Goal: Task Accomplishment & Management: Manage account settings

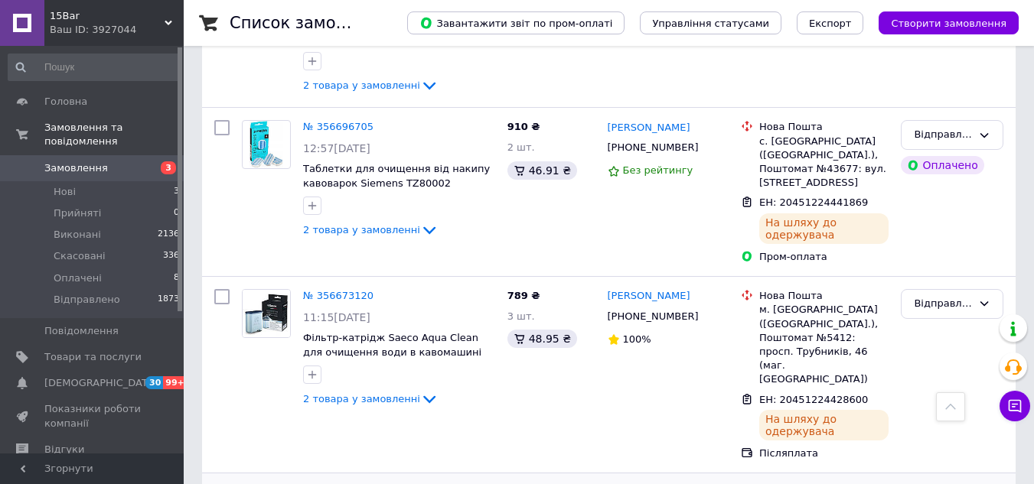
scroll to position [3060, 0]
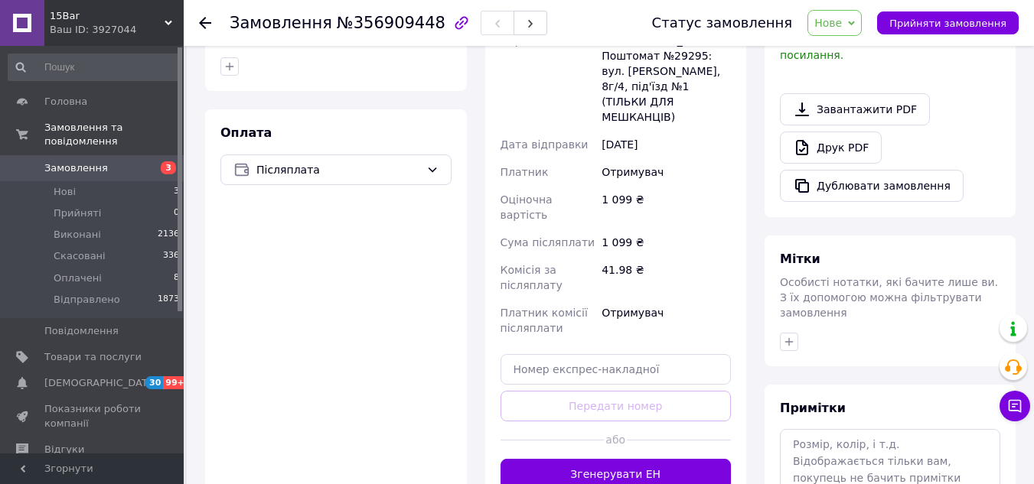
scroll to position [545, 0]
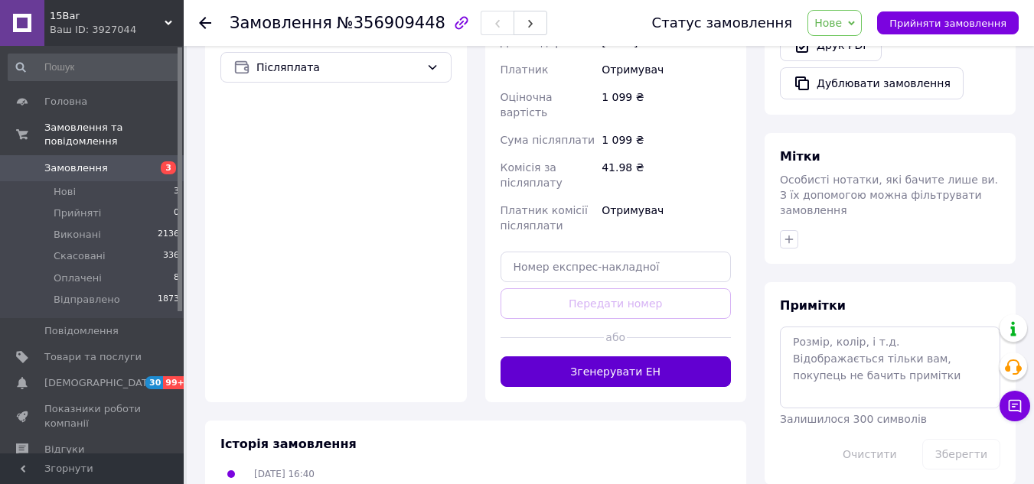
click at [640, 356] on button "Згенерувати ЕН" at bounding box center [615, 371] width 231 height 31
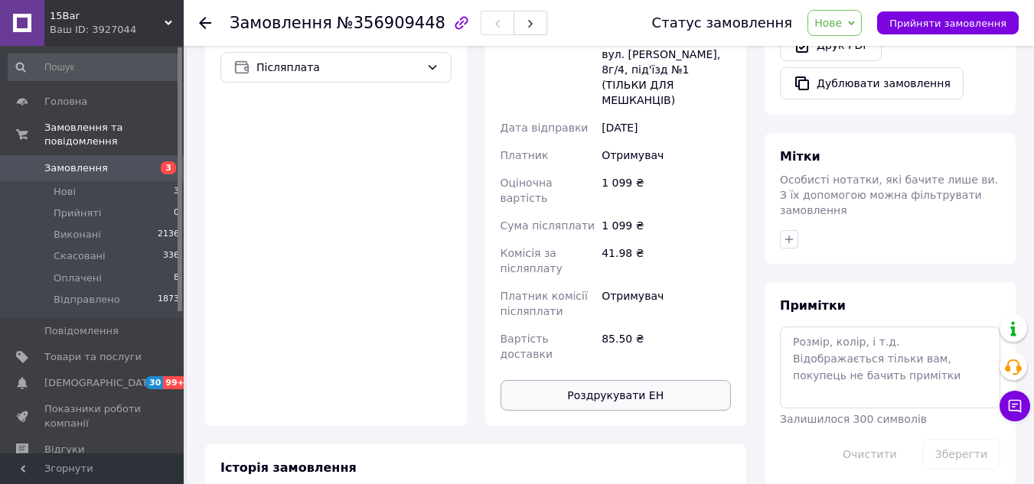
click at [612, 380] on button "Роздрукувати ЕН" at bounding box center [615, 395] width 231 height 31
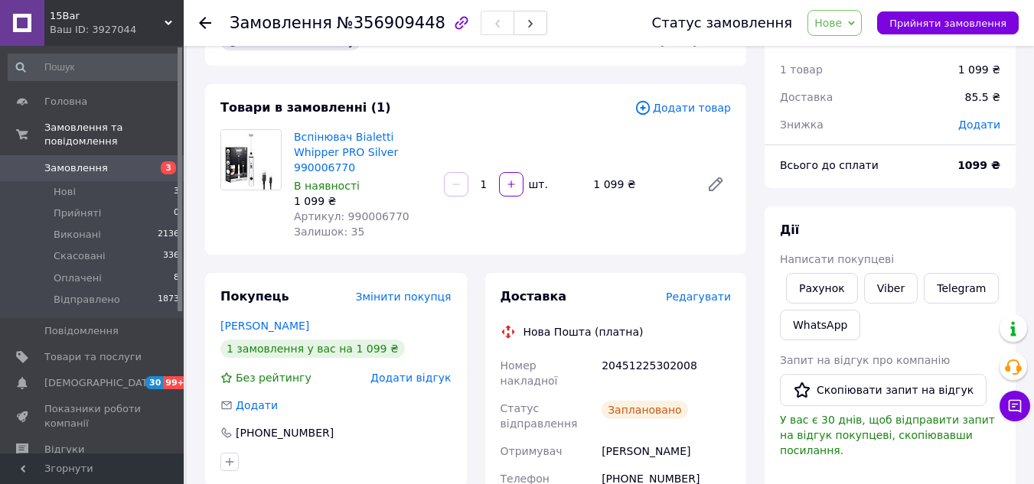
scroll to position [230, 0]
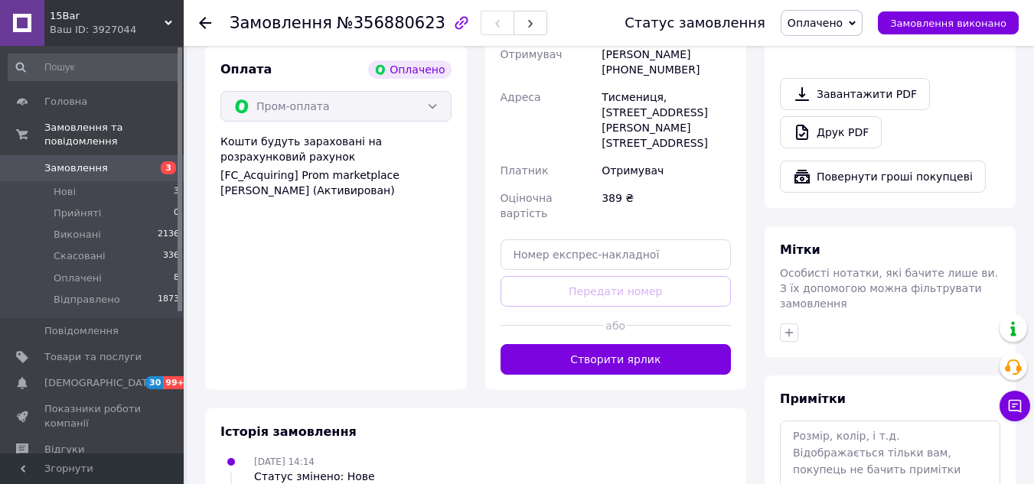
scroll to position [995, 0]
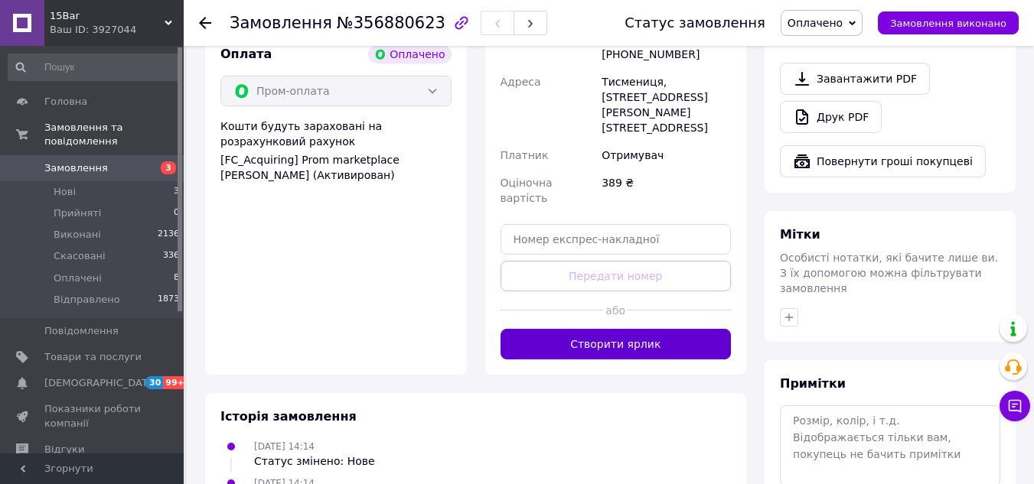
click at [608, 329] on button "Створити ярлик" at bounding box center [615, 344] width 231 height 31
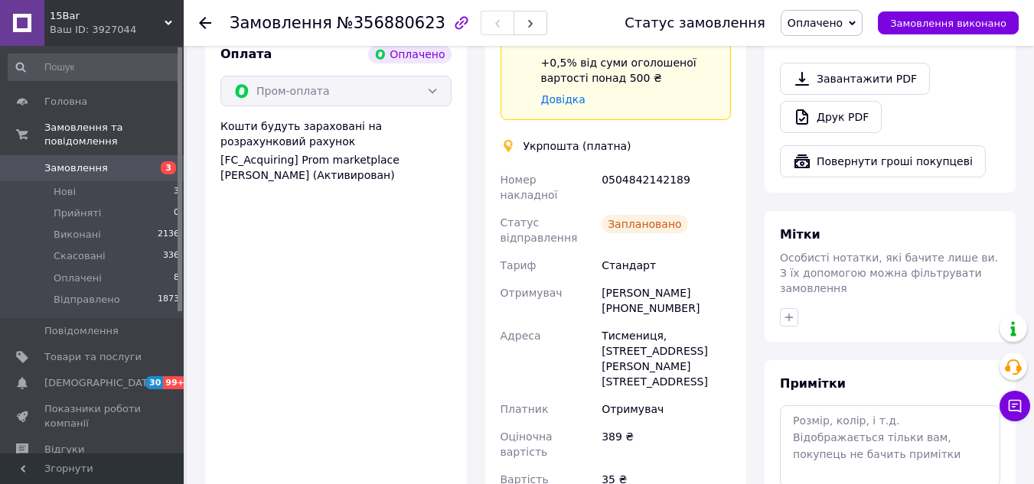
scroll to position [1141, 0]
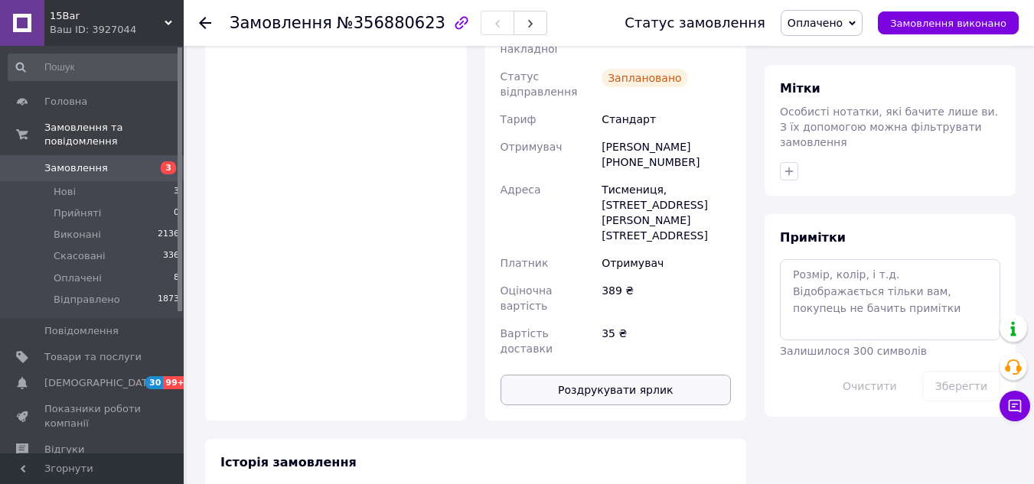
click at [614, 375] on button "Роздрукувати ярлик" at bounding box center [615, 390] width 231 height 31
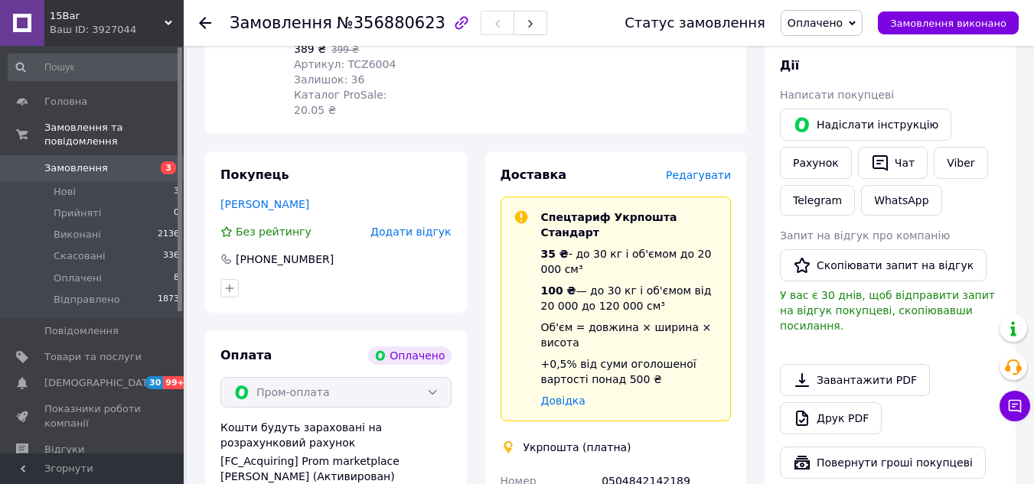
scroll to position [452, 0]
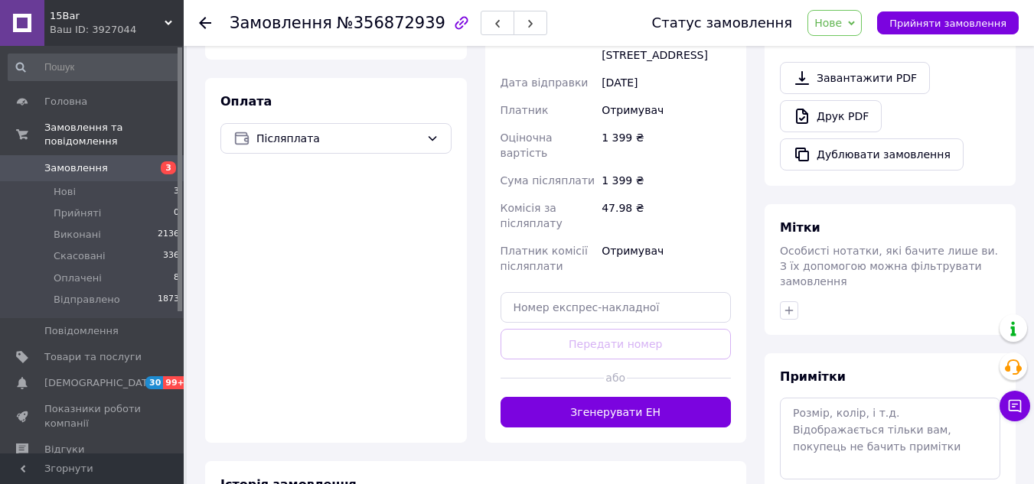
scroll to position [534, 0]
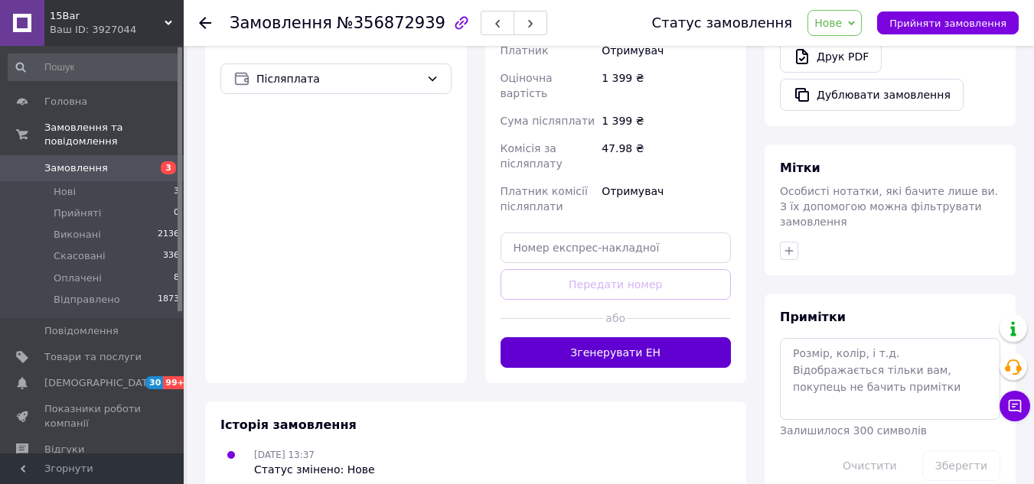
click at [609, 337] on button "Згенерувати ЕН" at bounding box center [615, 352] width 231 height 31
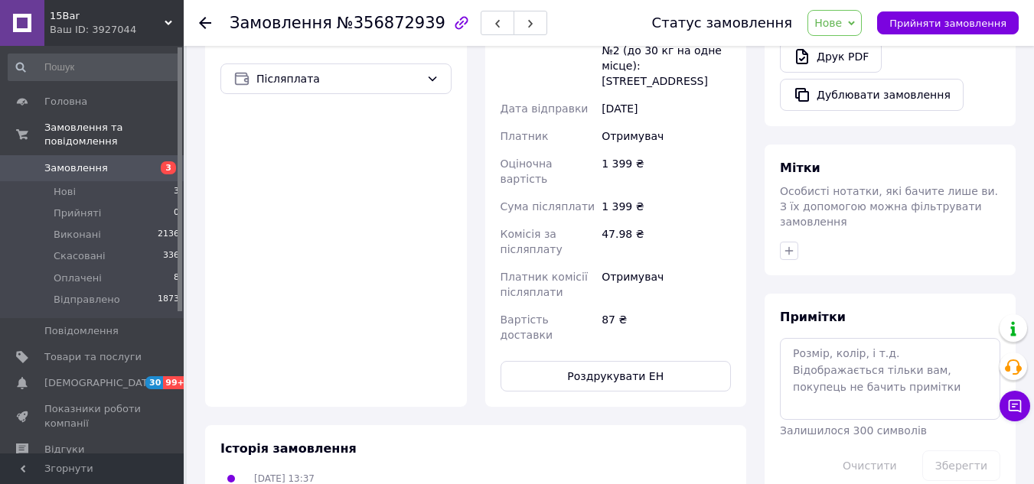
click at [615, 361] on button "Роздрукувати ЕН" at bounding box center [615, 376] width 231 height 31
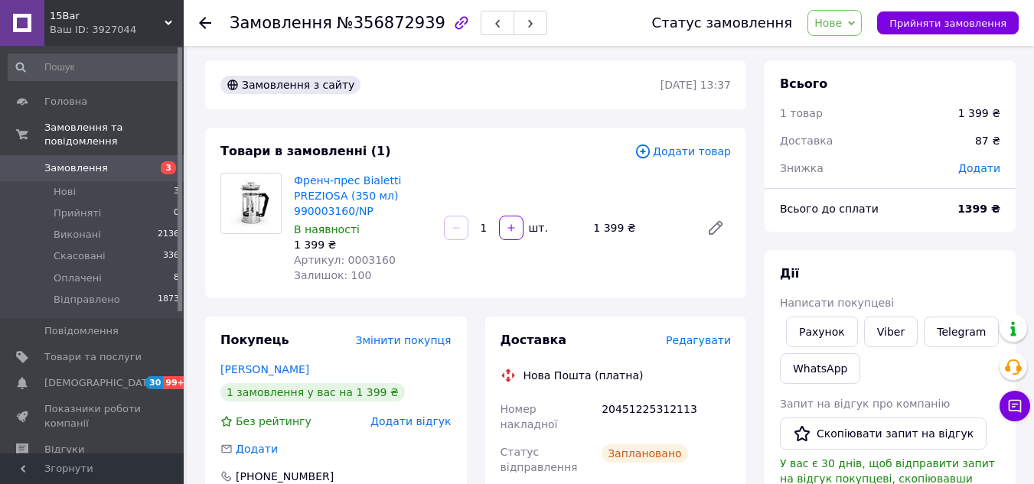
scroll to position [0, 0]
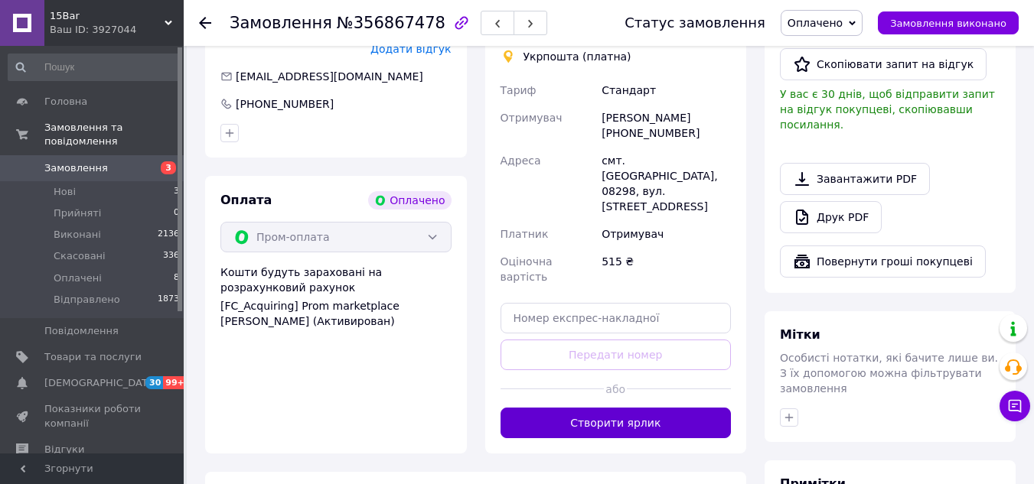
scroll to position [995, 0]
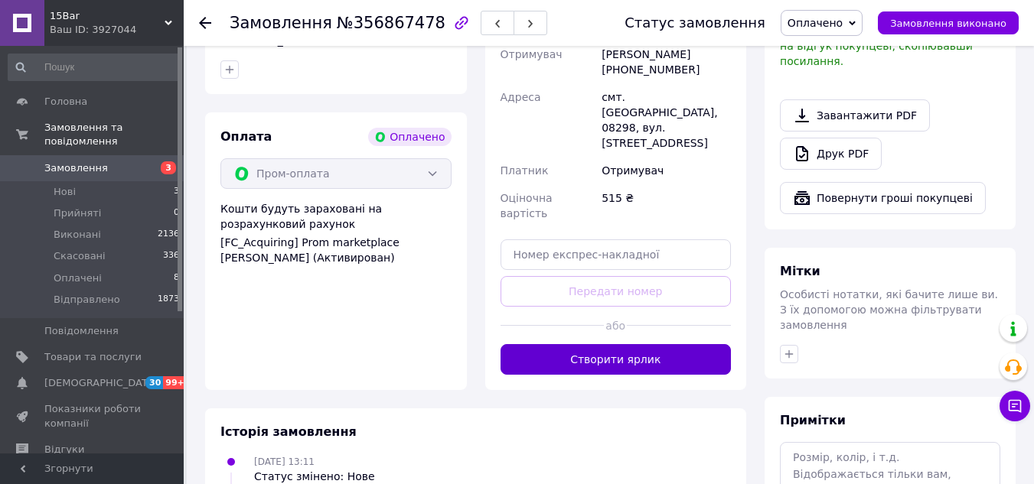
click at [611, 344] on button "Створити ярлик" at bounding box center [615, 359] width 231 height 31
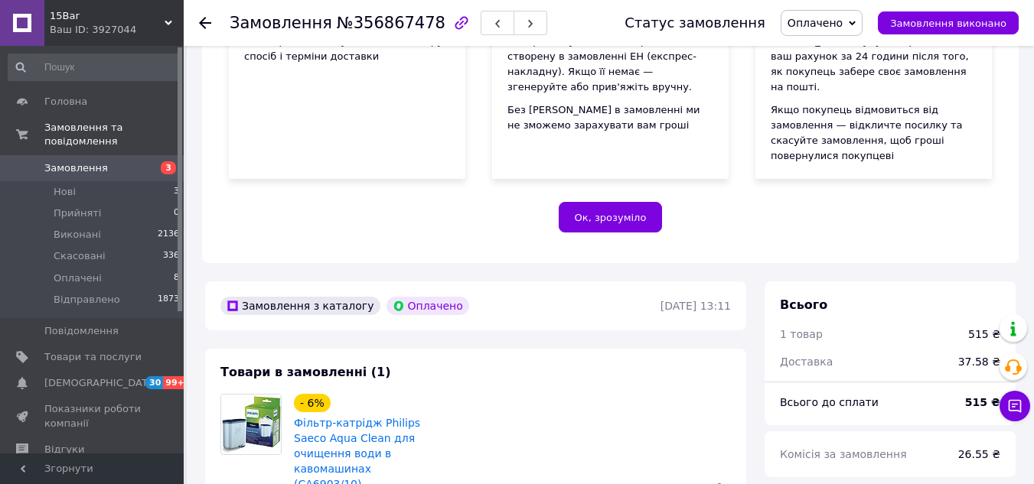
scroll to position [230, 0]
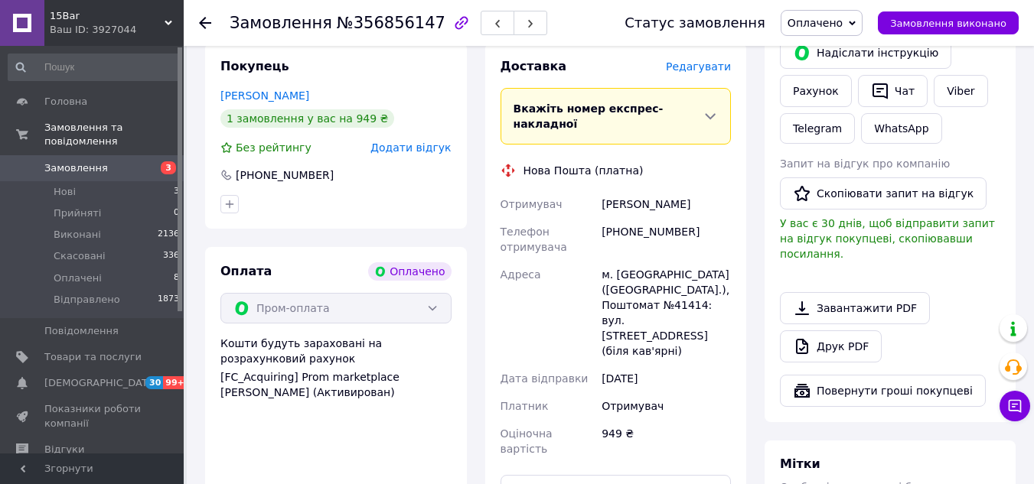
scroll to position [1046, 0]
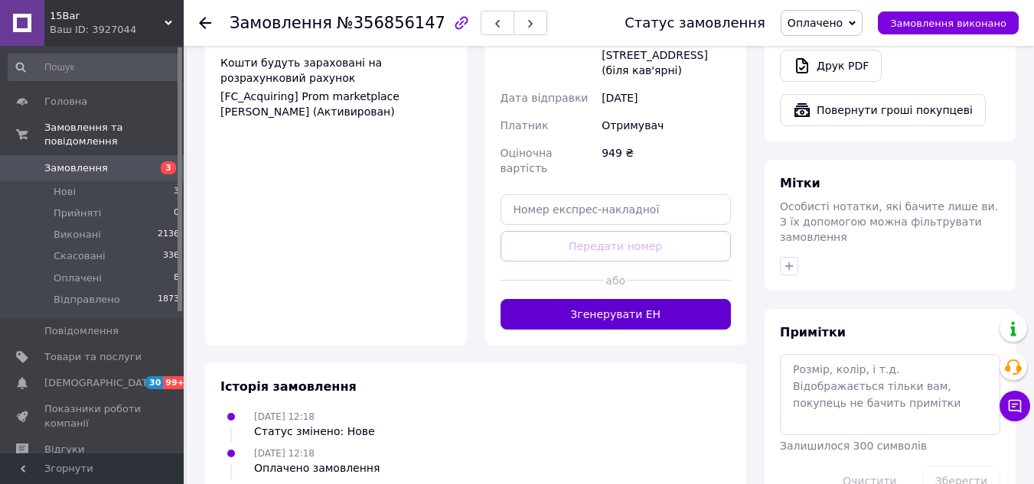
click at [610, 299] on button "Згенерувати ЕН" at bounding box center [615, 314] width 231 height 31
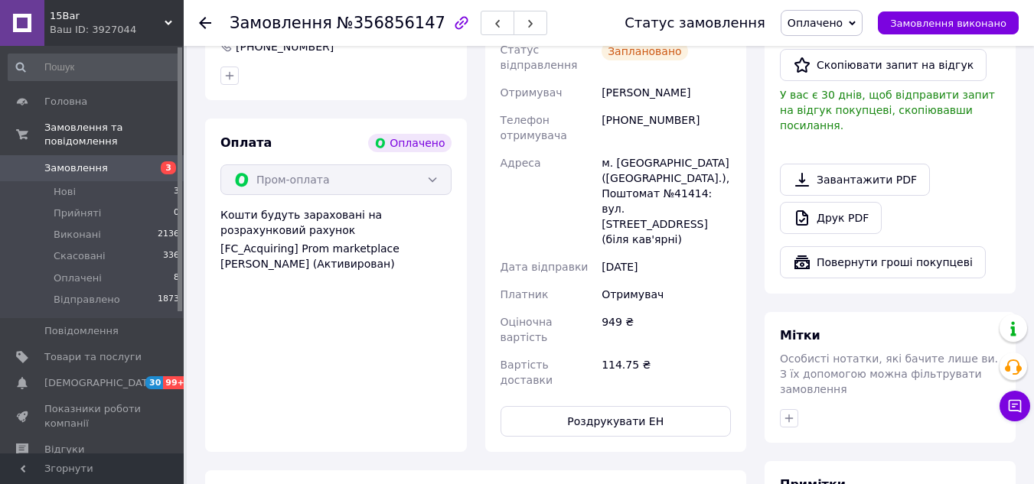
scroll to position [893, 0]
click at [596, 407] on button "Роздрукувати ЕН" at bounding box center [615, 422] width 231 height 31
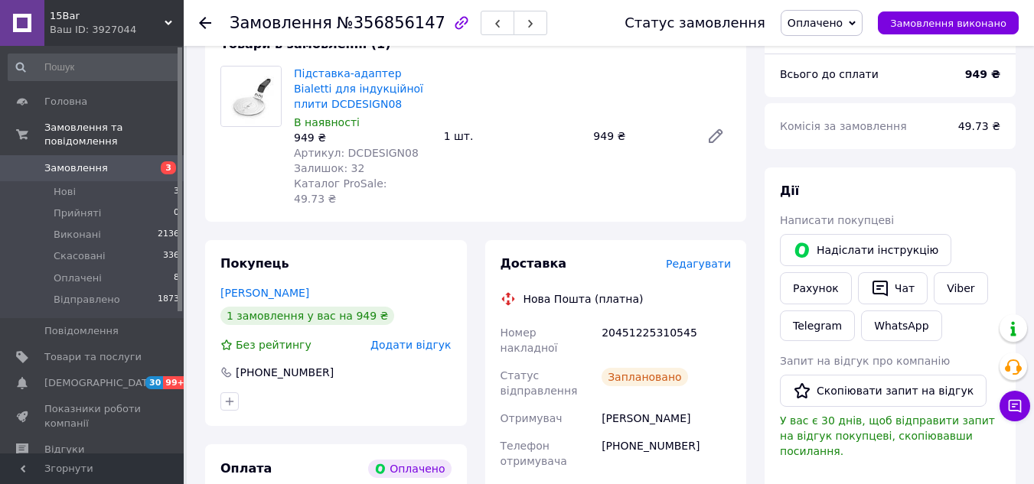
scroll to position [587, 0]
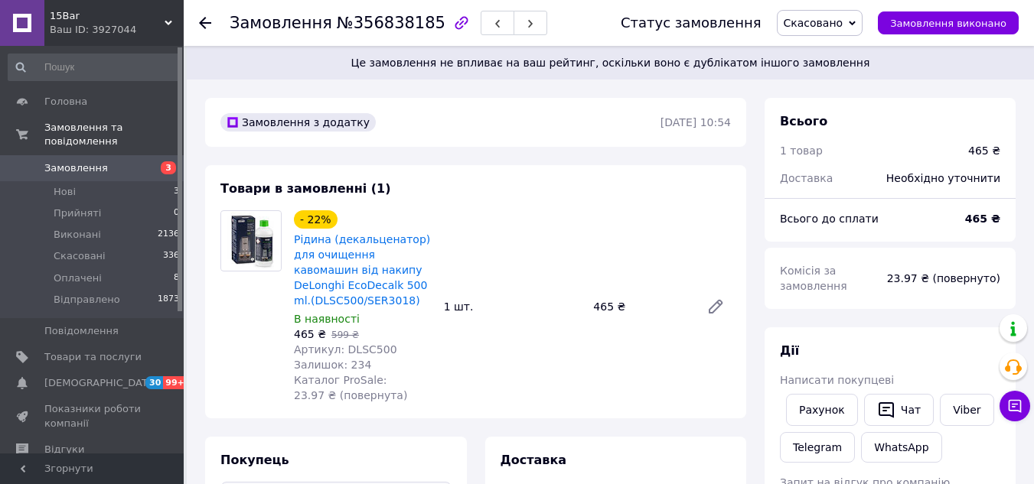
click at [70, 161] on span "Замовлення" at bounding box center [75, 168] width 63 height 14
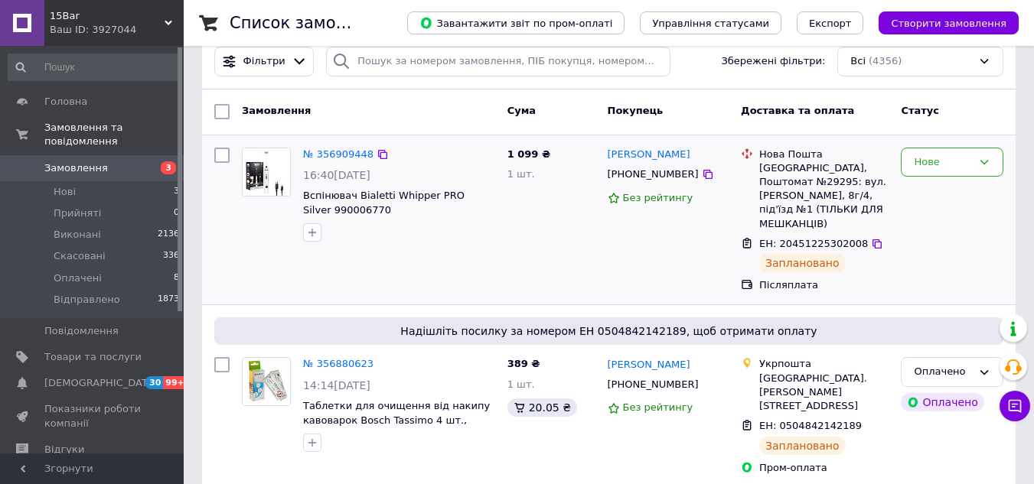
scroll to position [77, 0]
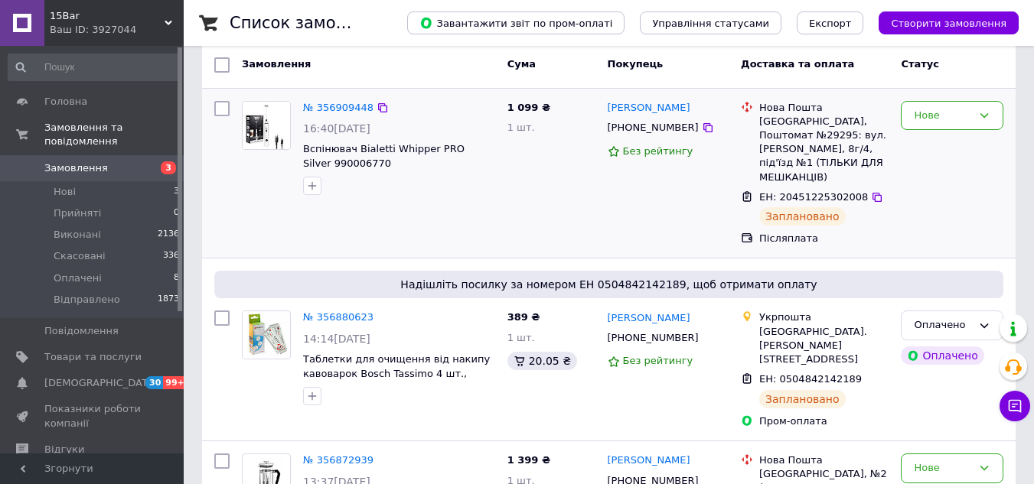
click at [220, 110] on input "checkbox" at bounding box center [221, 108] width 15 height 15
checkbox input "true"
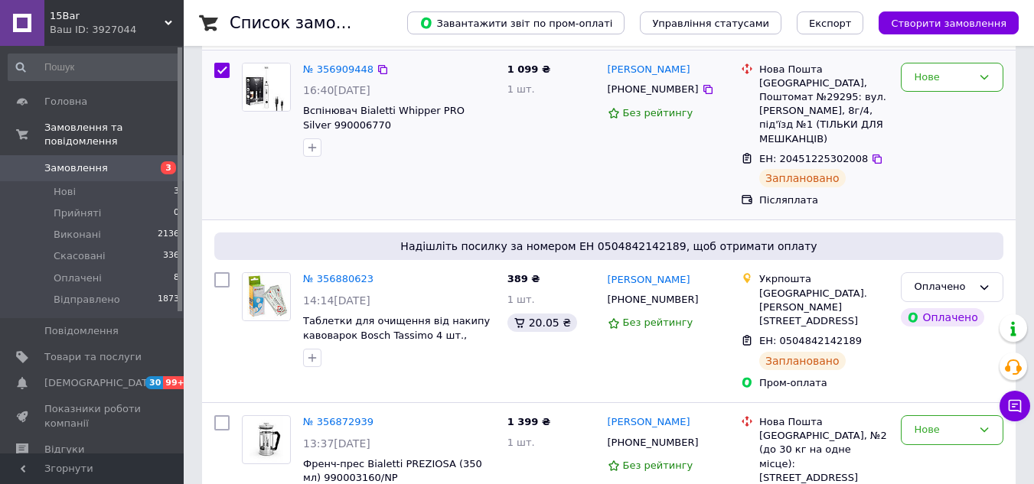
scroll to position [153, 0]
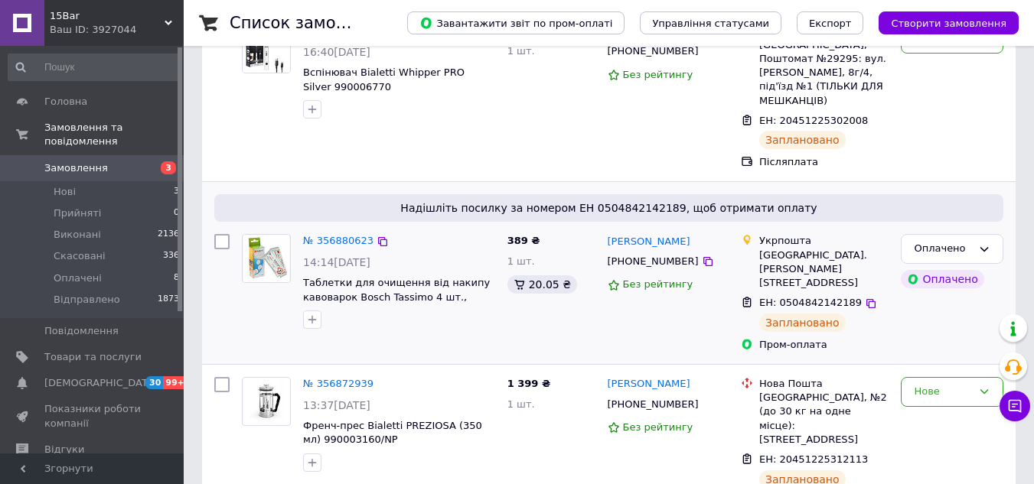
click at [223, 237] on input "checkbox" at bounding box center [221, 241] width 15 height 15
checkbox input "true"
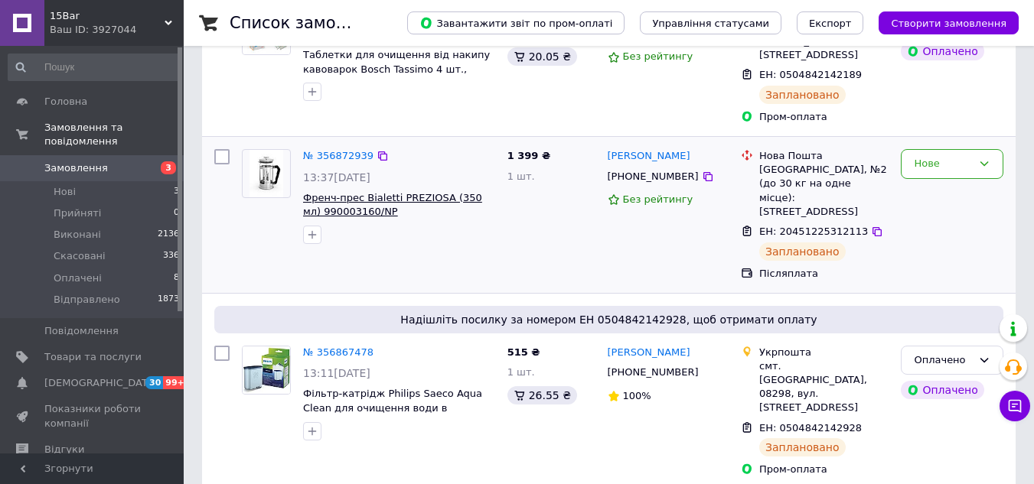
scroll to position [383, 0]
click at [216, 148] on input "checkbox" at bounding box center [221, 155] width 15 height 15
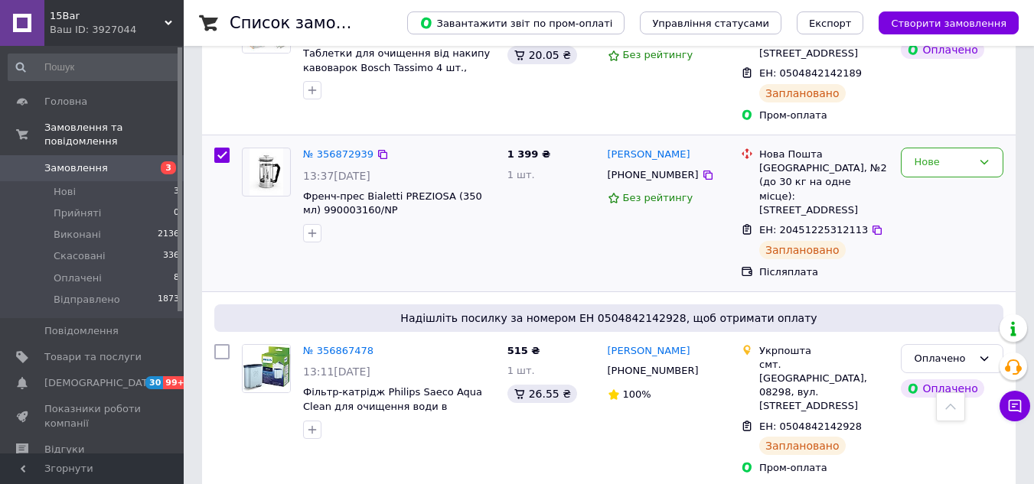
checkbox input "true"
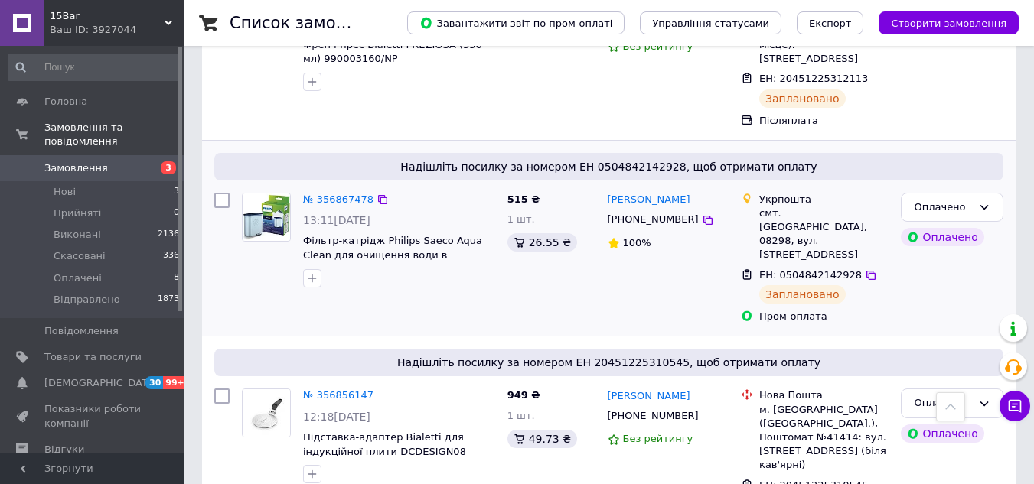
scroll to position [536, 0]
click at [225, 191] on input "checkbox" at bounding box center [221, 198] width 15 height 15
checkbox input "true"
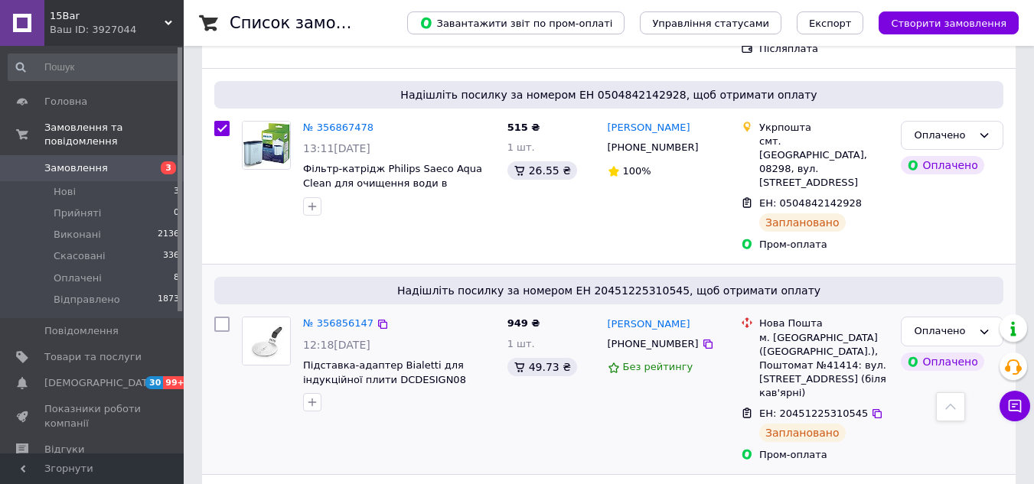
scroll to position [689, 0]
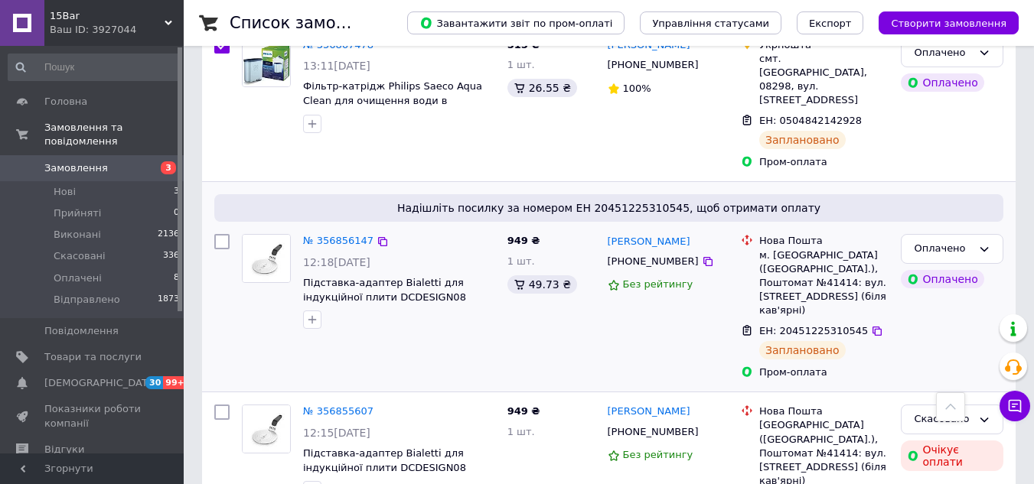
click at [225, 234] on input "checkbox" at bounding box center [221, 241] width 15 height 15
checkbox input "true"
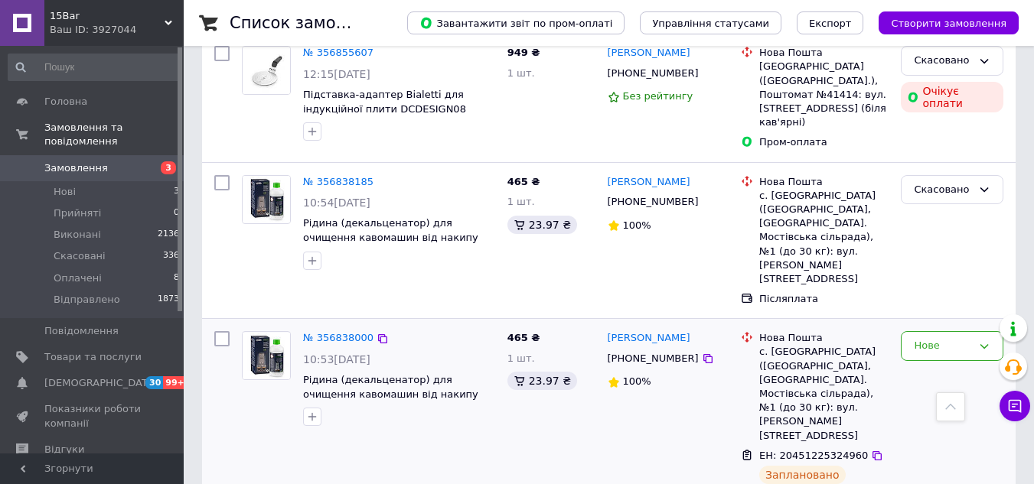
scroll to position [1071, 0]
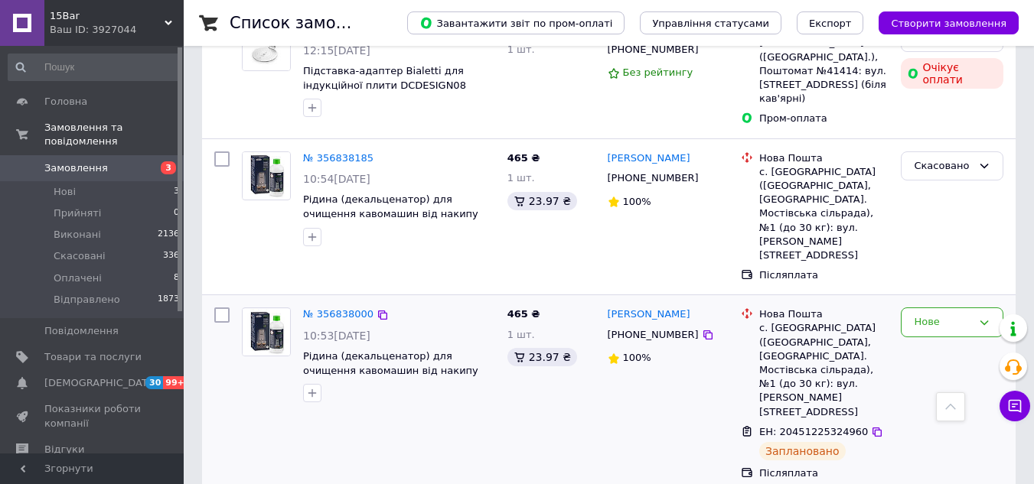
click at [217, 308] on input "checkbox" at bounding box center [221, 315] width 15 height 15
checkbox input "true"
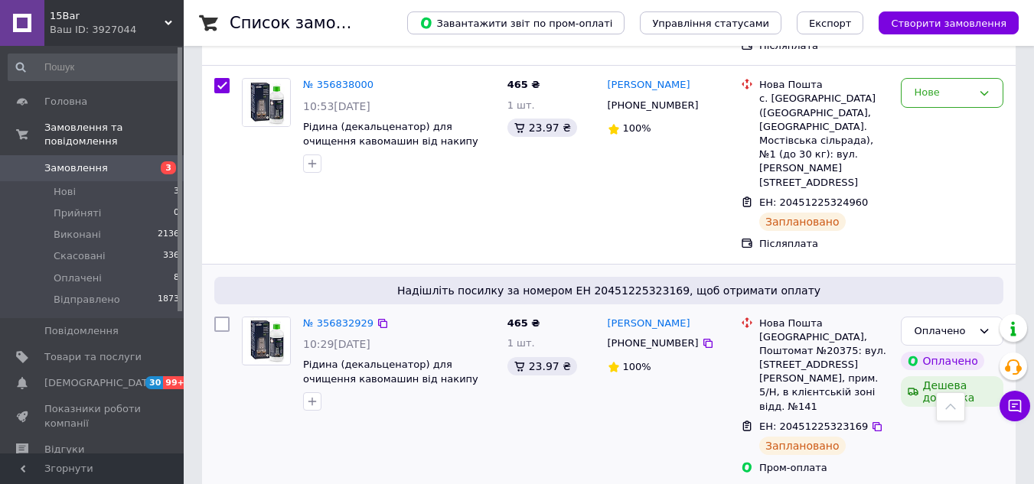
click at [223, 317] on input "checkbox" at bounding box center [221, 324] width 15 height 15
checkbox input "true"
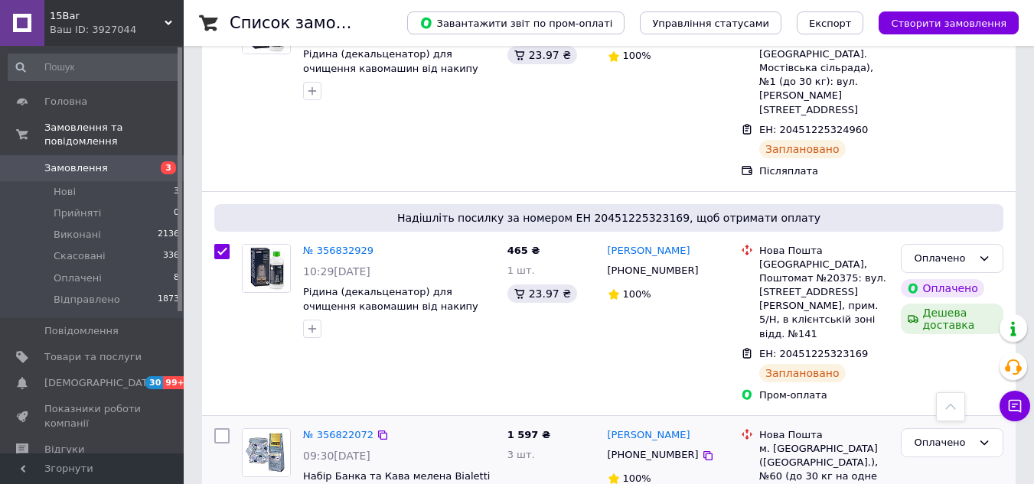
scroll to position [1377, 0]
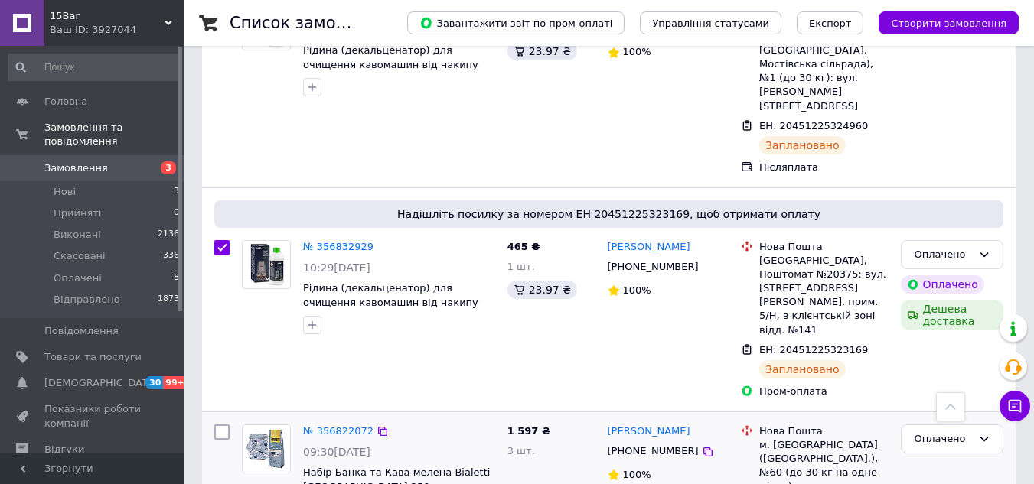
click at [223, 425] on input "checkbox" at bounding box center [221, 432] width 15 height 15
checkbox input "true"
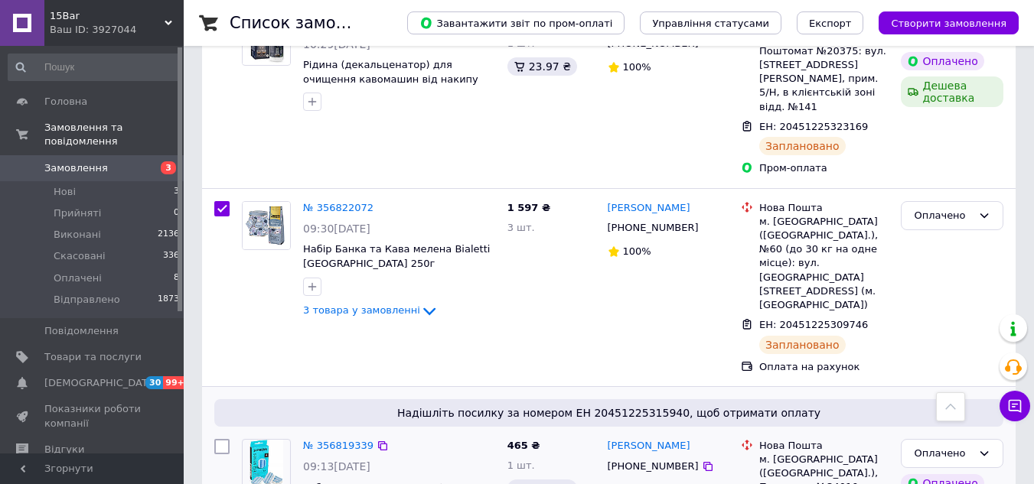
scroll to position [1607, 0]
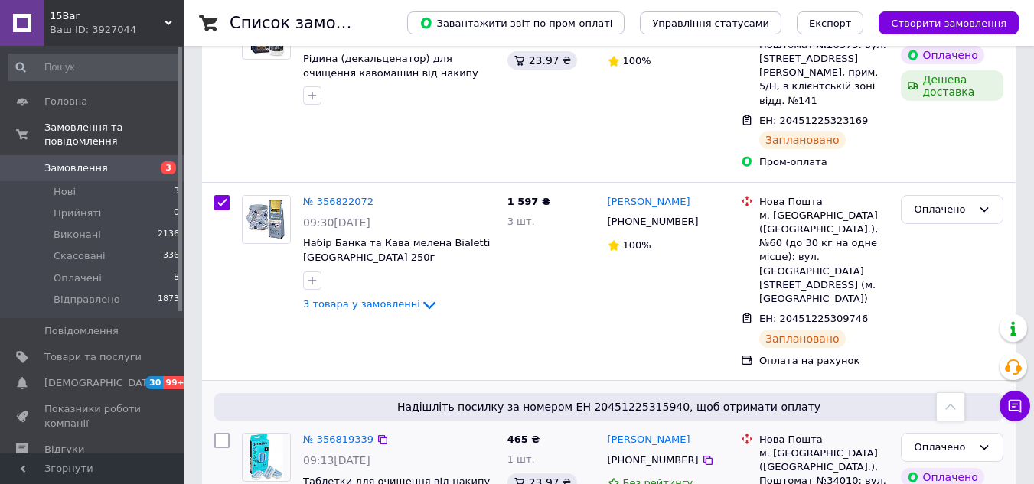
click at [222, 433] on input "checkbox" at bounding box center [221, 440] width 15 height 15
checkbox input "true"
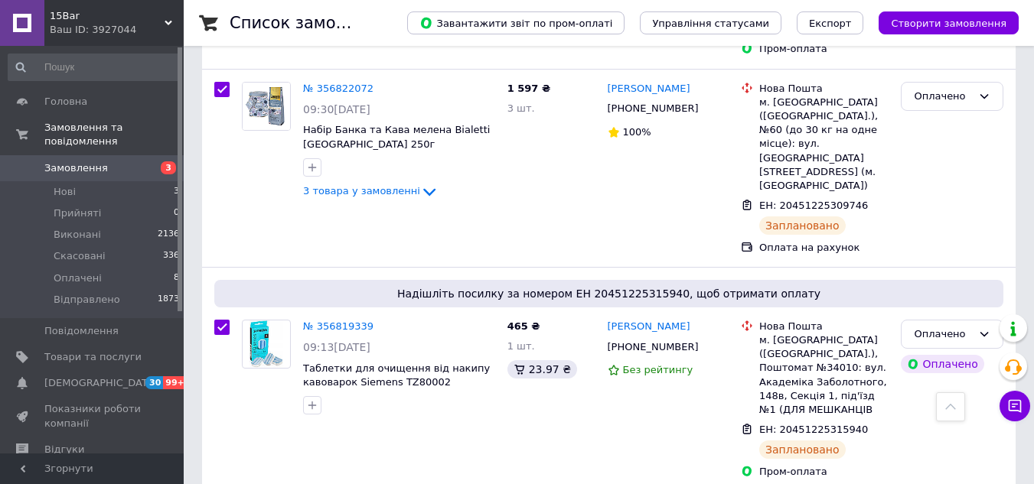
scroll to position [1836, 0]
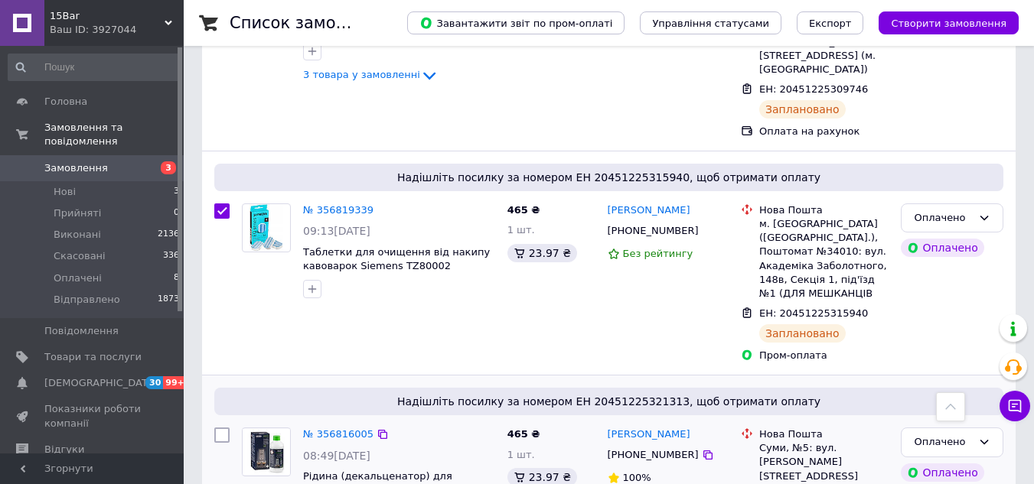
click at [222, 428] on input "checkbox" at bounding box center [221, 435] width 15 height 15
checkbox input "true"
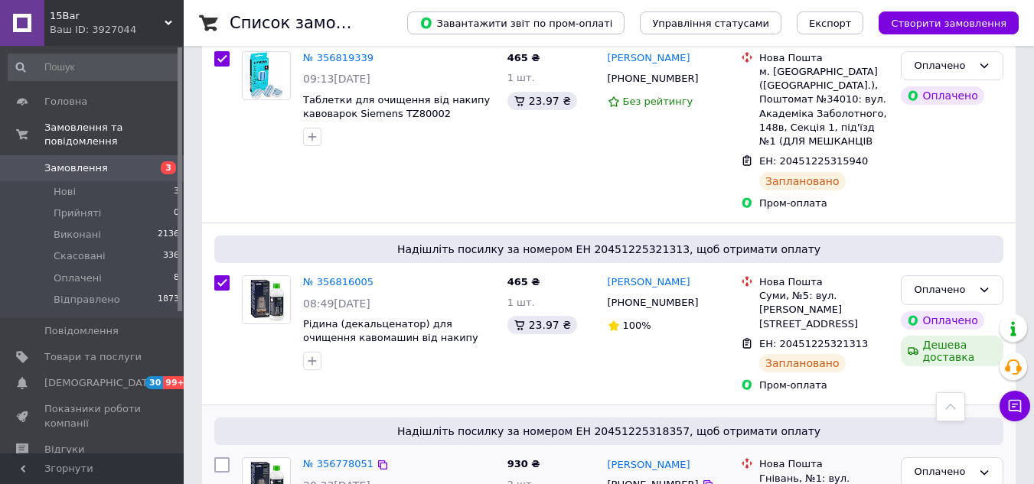
scroll to position [1989, 0]
click at [221, 457] on input "checkbox" at bounding box center [221, 464] width 15 height 15
checkbox input "true"
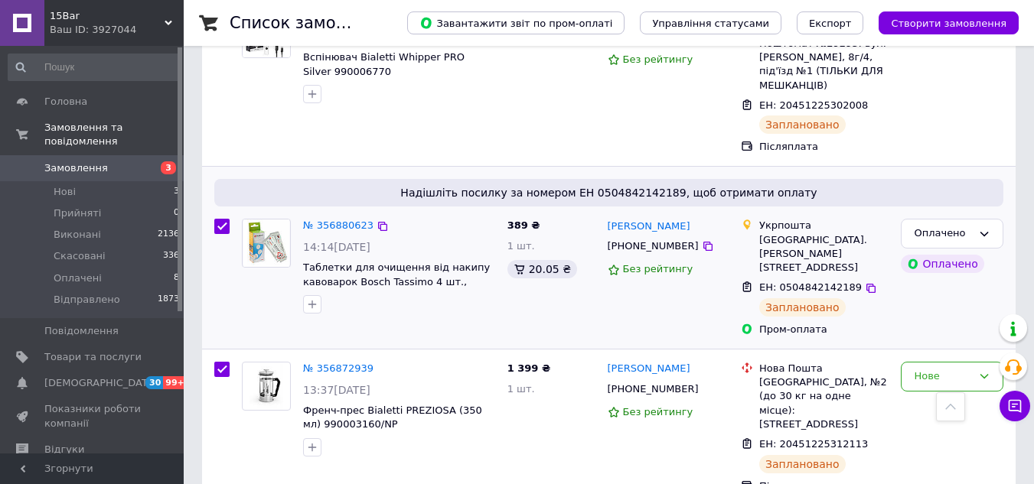
scroll to position [0, 0]
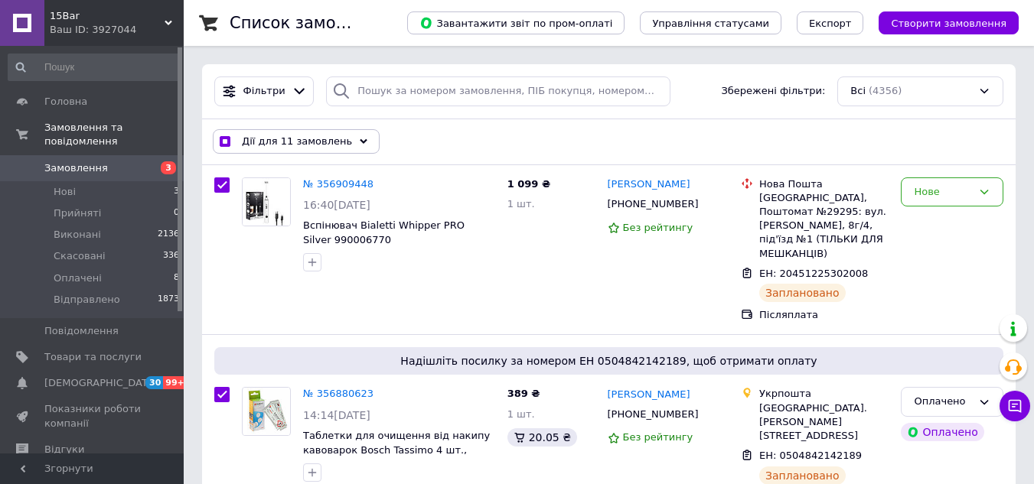
click at [360, 141] on icon at bounding box center [364, 142] width 8 height 8
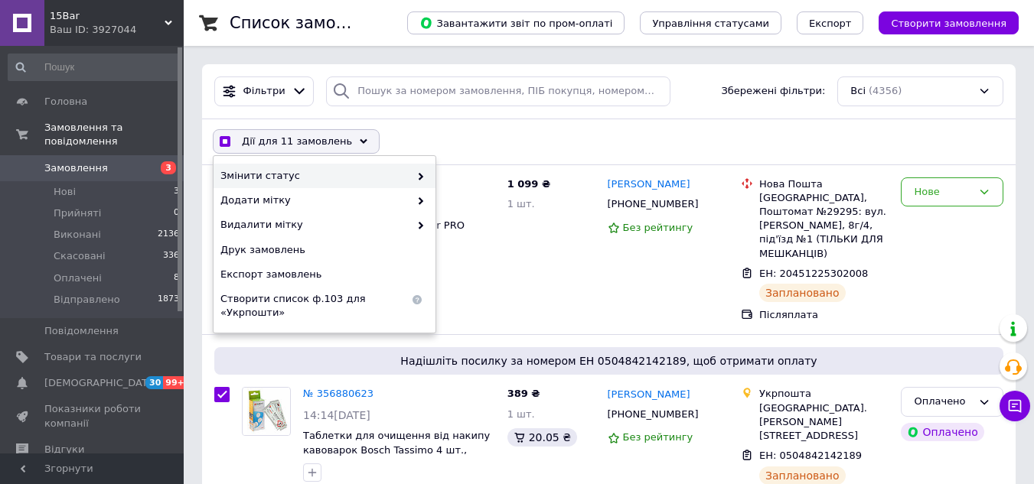
checkbox input "true"
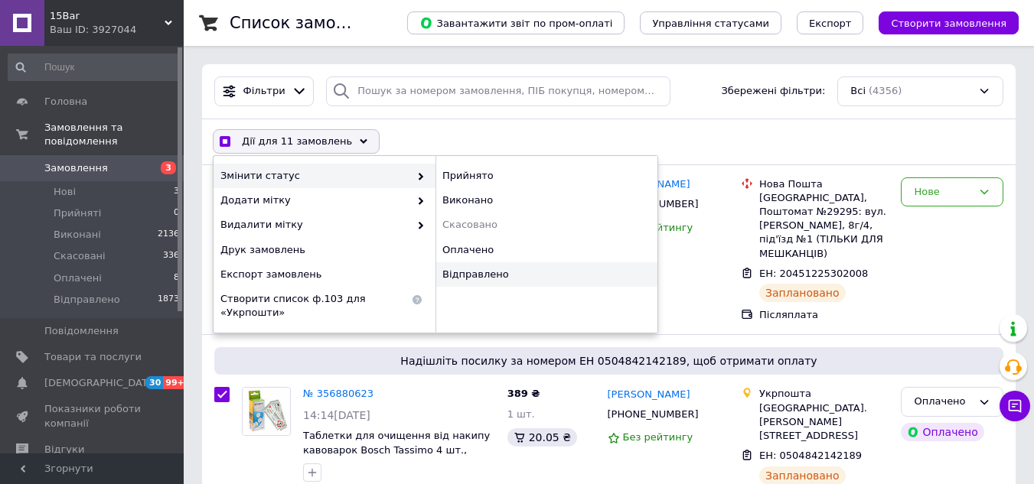
click at [477, 273] on div "Відправлено" at bounding box center [546, 274] width 222 height 24
checkbox input "false"
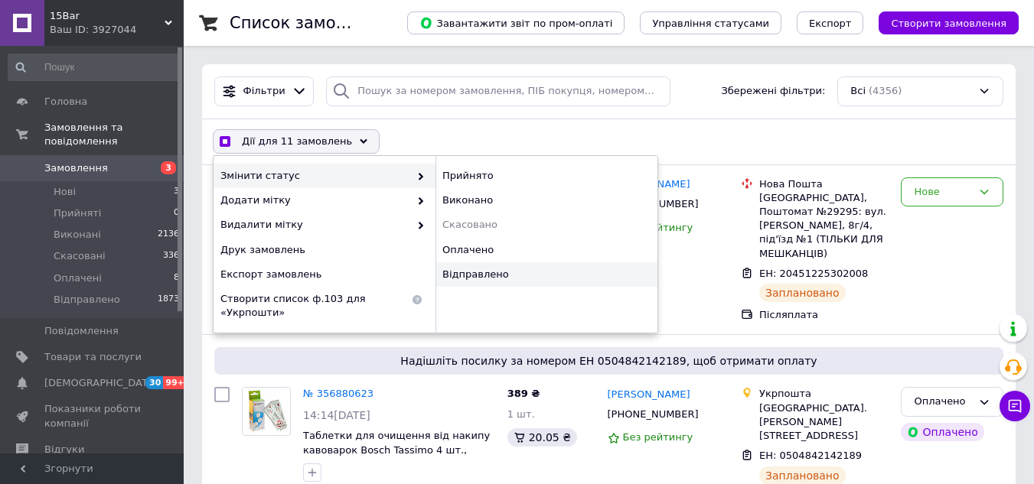
checkbox input "false"
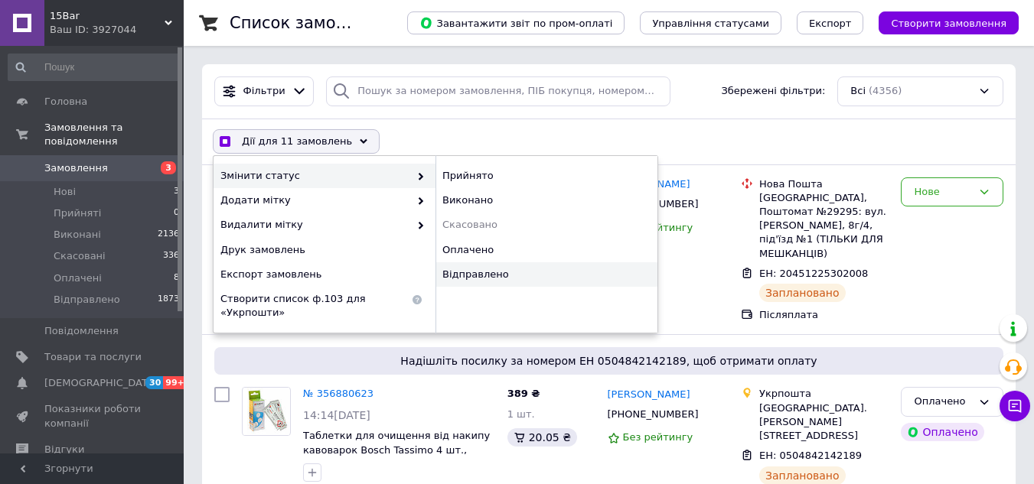
checkbox input "false"
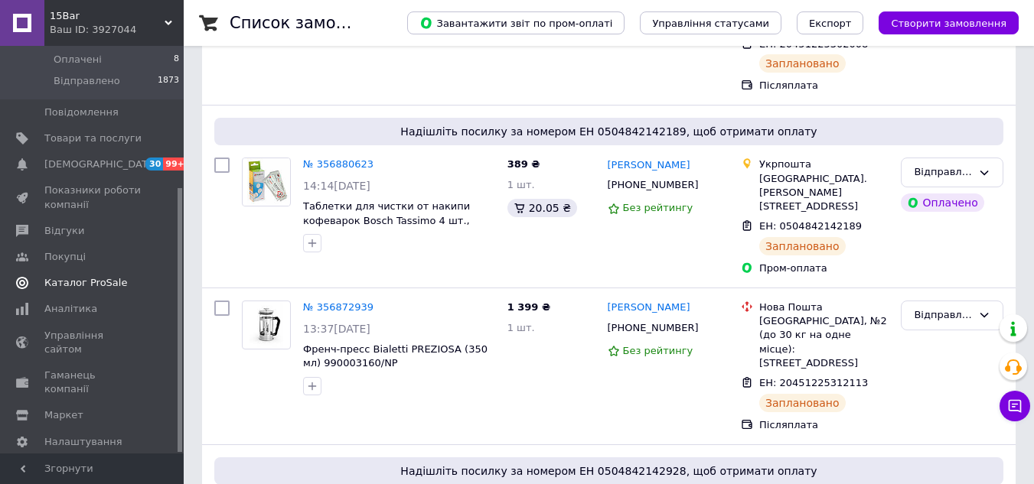
scroll to position [306, 0]
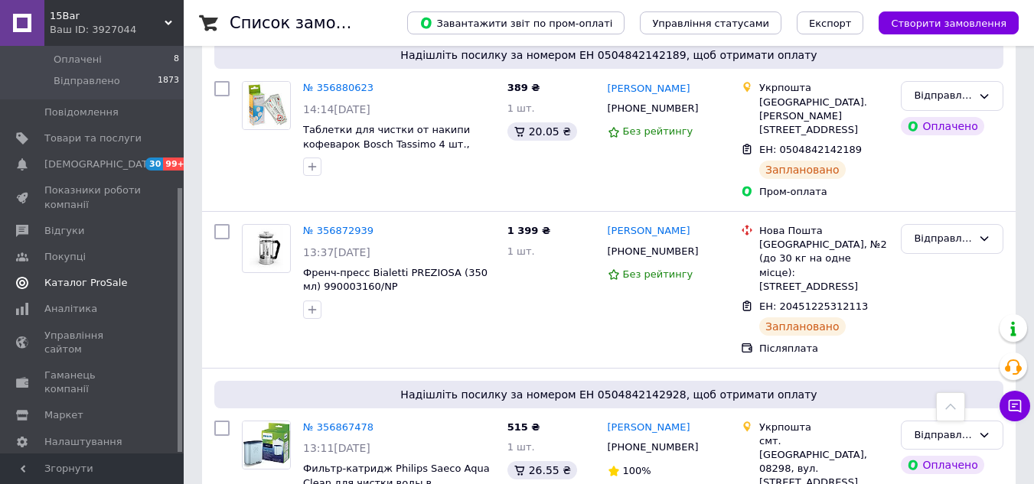
click at [88, 276] on span "Каталог ProSale" at bounding box center [85, 283] width 83 height 14
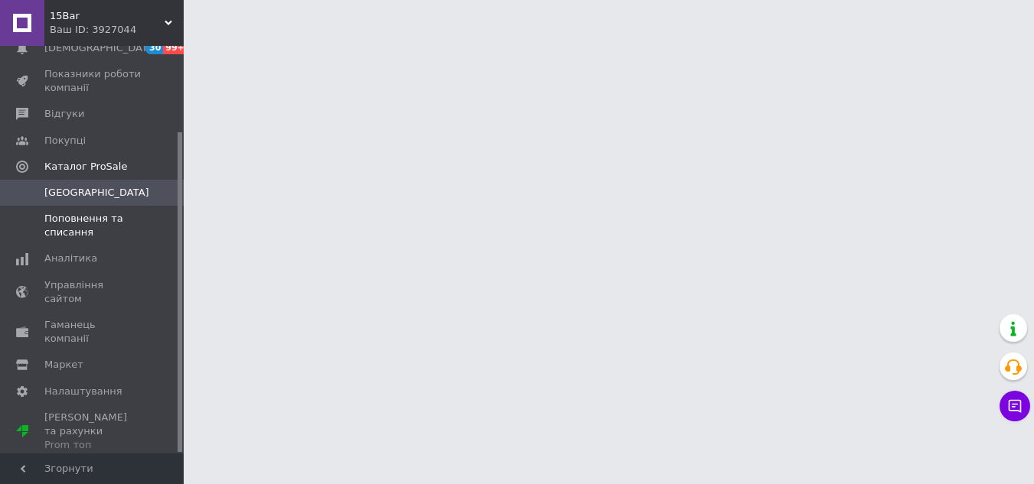
scroll to position [109, 0]
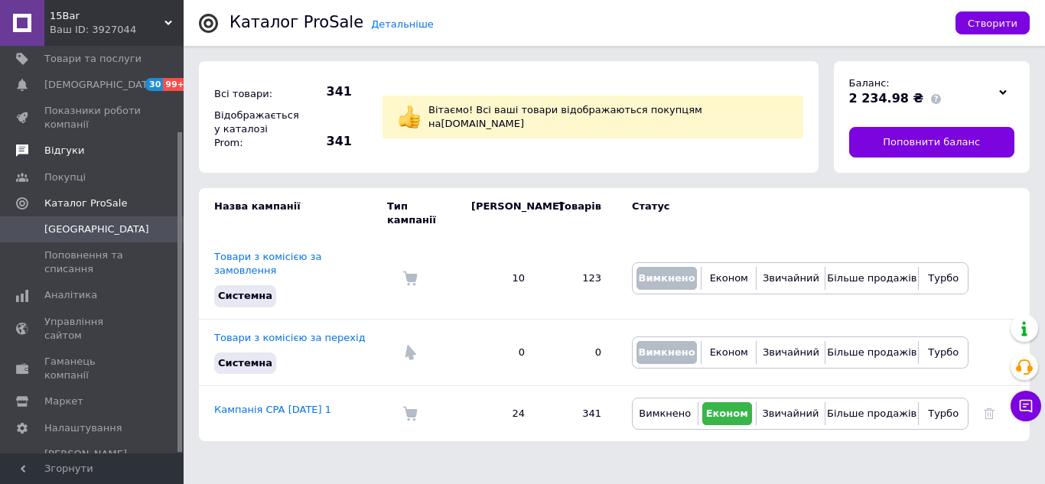
click at [80, 149] on span "Відгуки" at bounding box center [92, 151] width 97 height 14
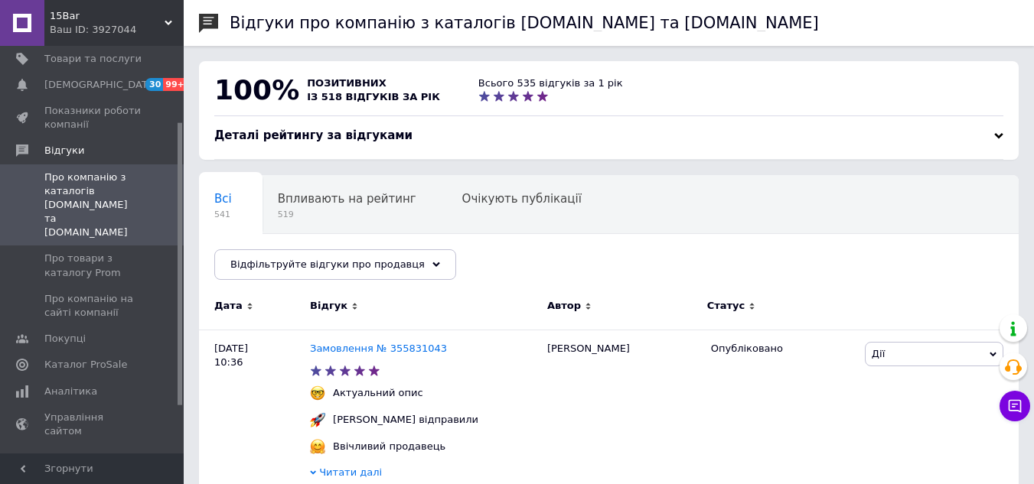
click at [148, 14] on span "15Bar" at bounding box center [107, 16] width 115 height 14
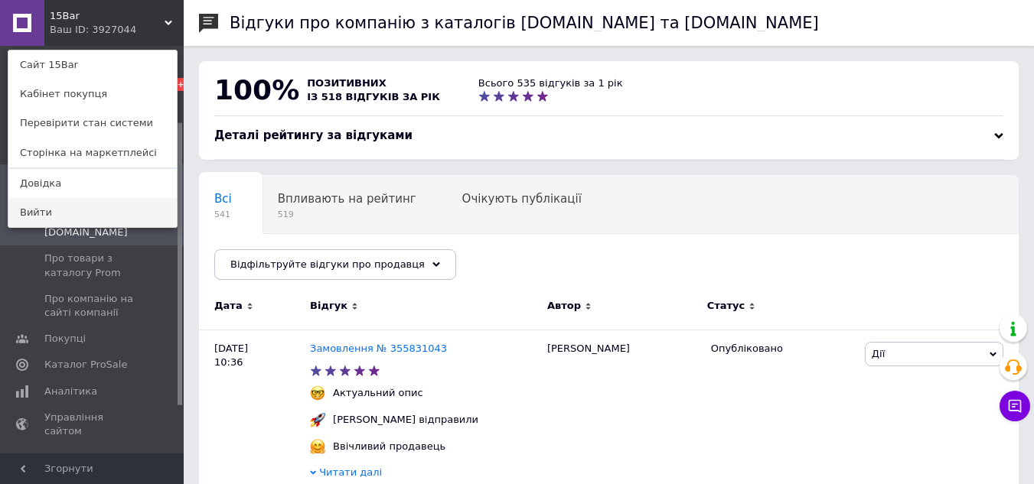
click at [44, 209] on link "Вийти" at bounding box center [92, 212] width 168 height 29
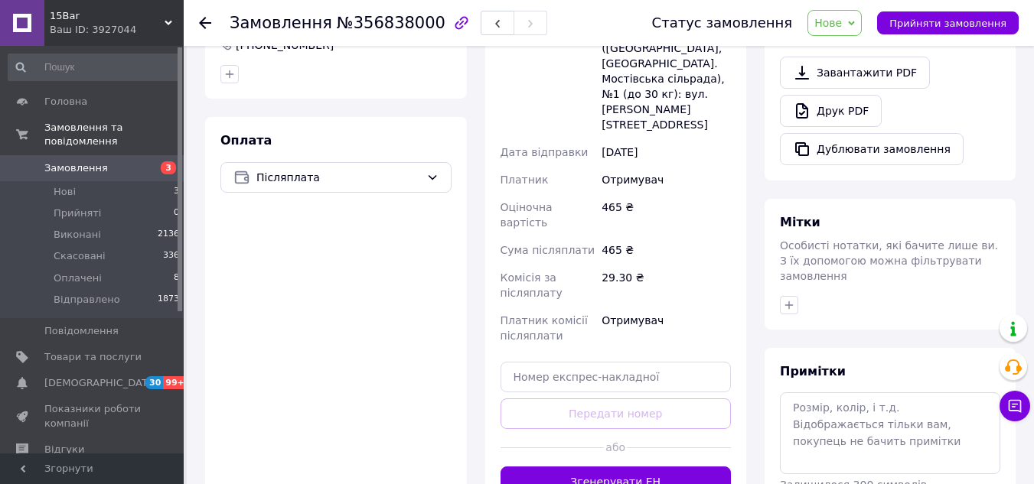
scroll to position [536, 0]
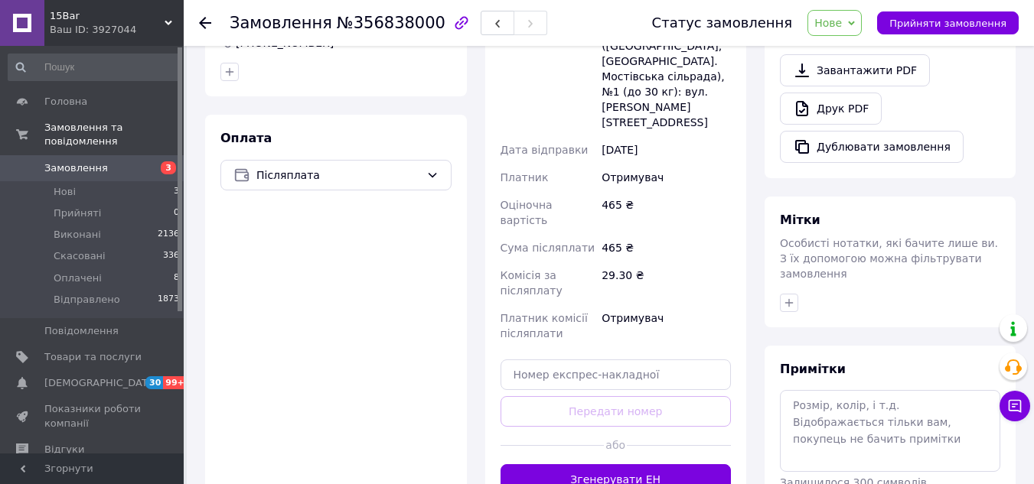
click at [573, 464] on button "Згенерувати ЕН" at bounding box center [615, 479] width 231 height 31
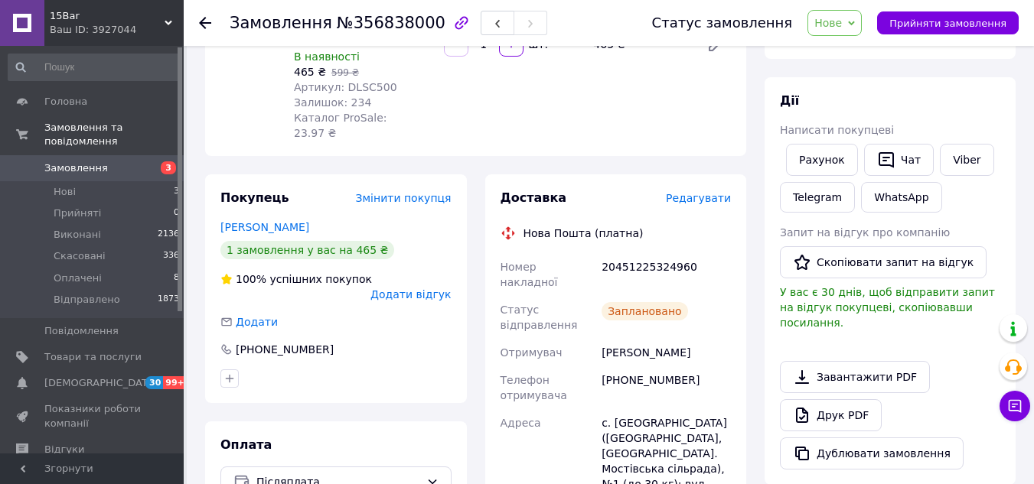
scroll to position [230, 0]
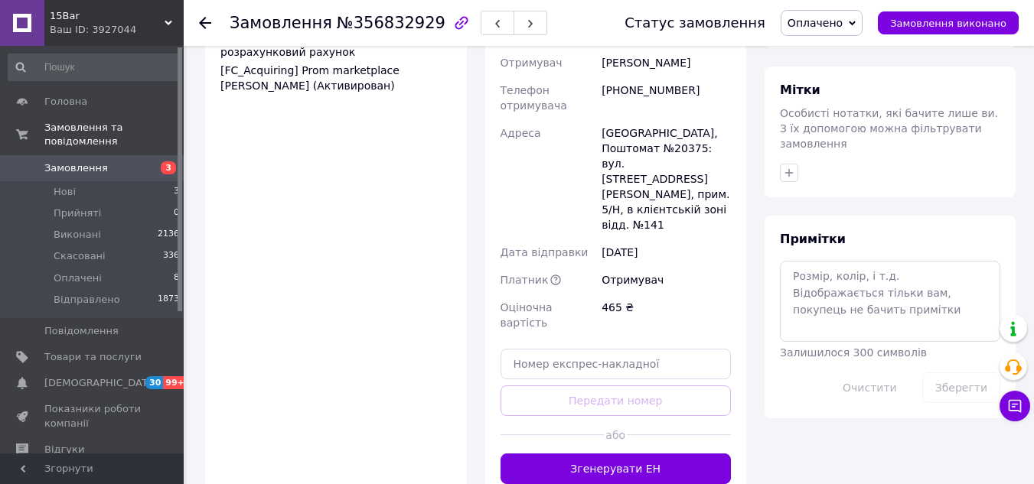
scroll to position [1071, 0]
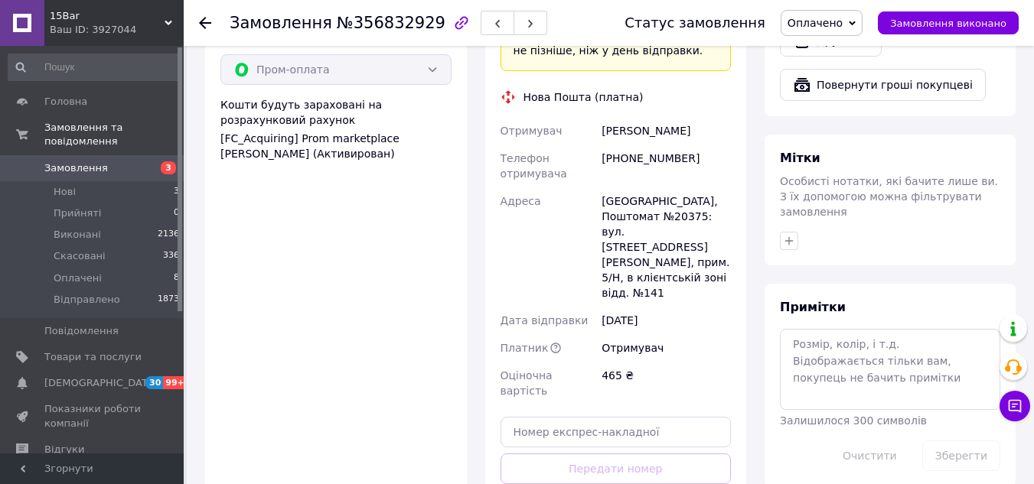
click at [627, 431] on div "Доставка Редагувати «Дешева доставка»   для продавця [GEOGRAPHIC_DATA] на Prom.…" at bounding box center [616, 178] width 262 height 779
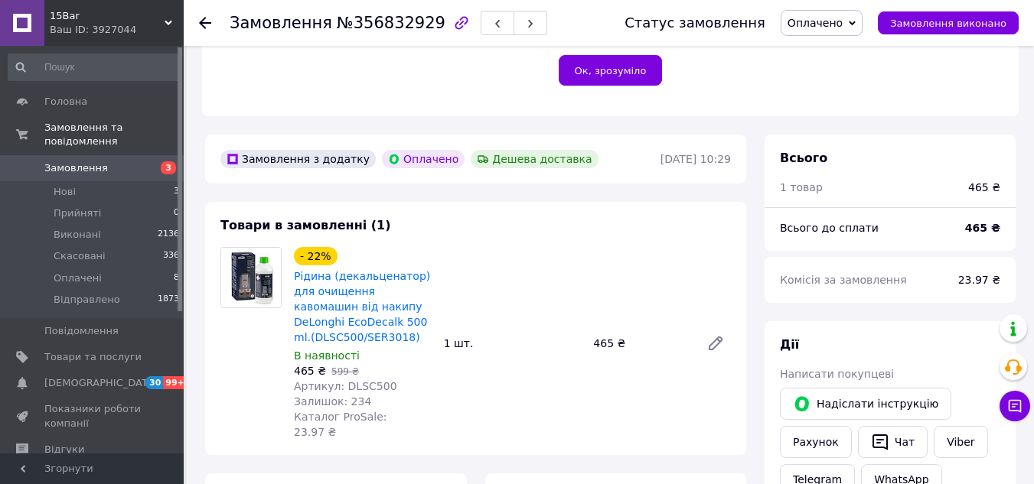
scroll to position [383, 0]
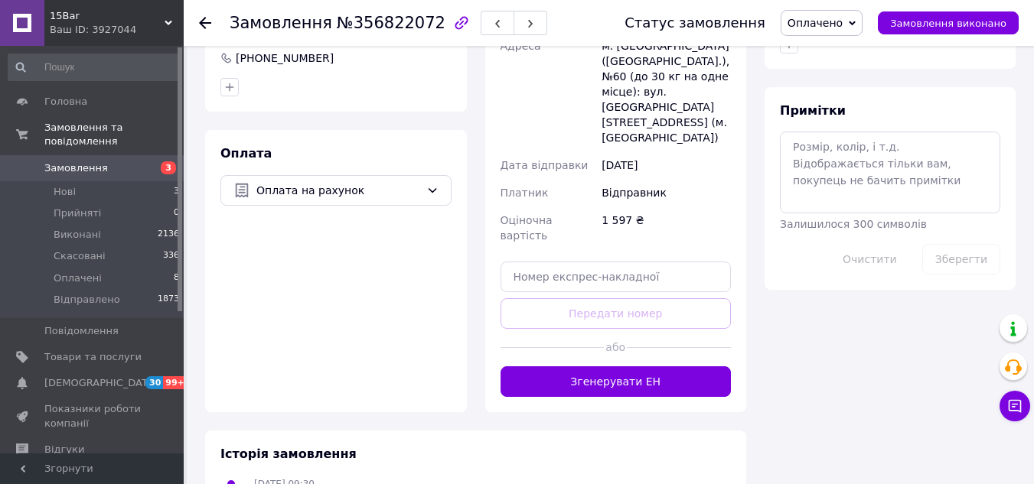
scroll to position [765, 0]
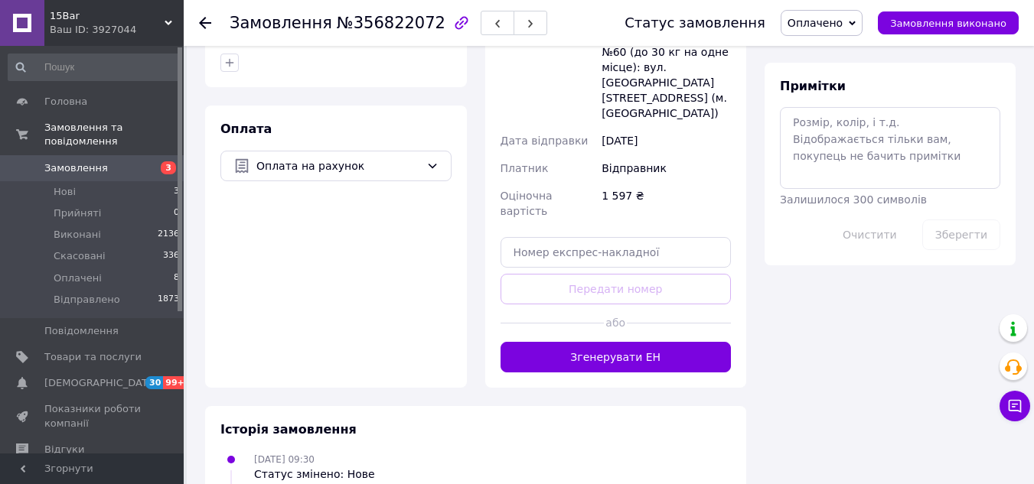
click at [609, 342] on button "Згенерувати ЕН" at bounding box center [615, 357] width 231 height 31
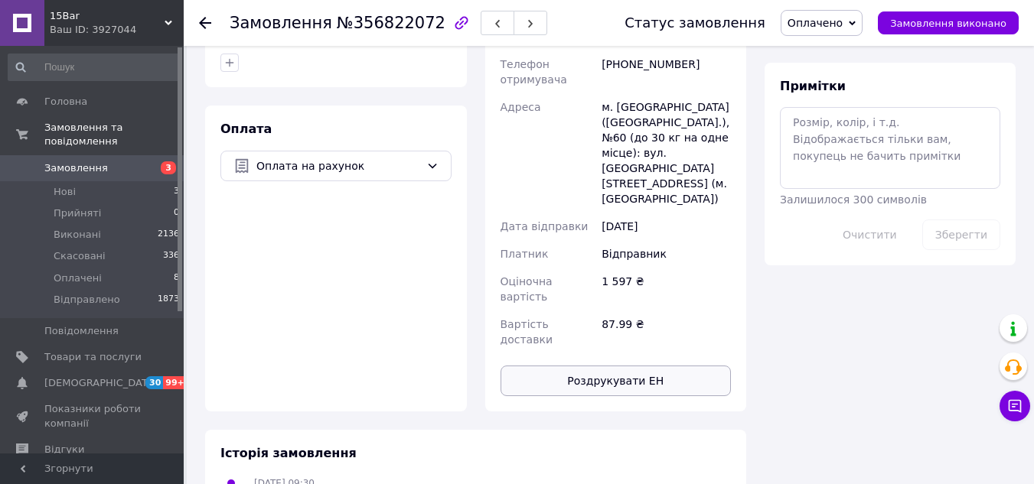
click at [607, 366] on button "Роздрукувати ЕН" at bounding box center [615, 381] width 231 height 31
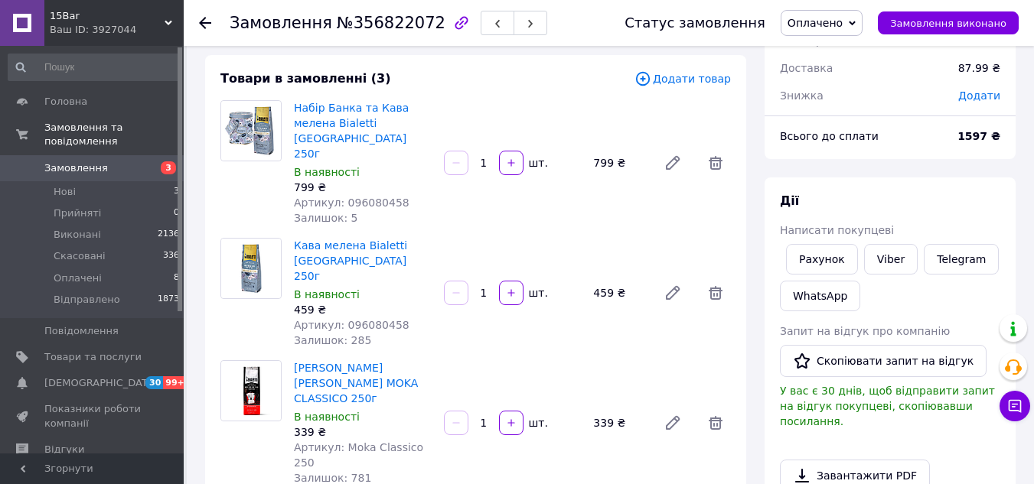
scroll to position [0, 0]
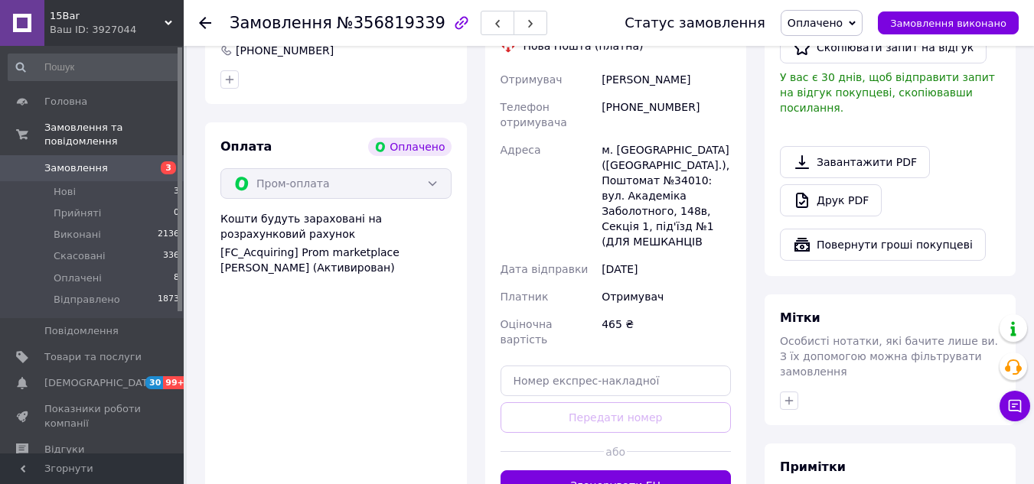
scroll to position [1053, 0]
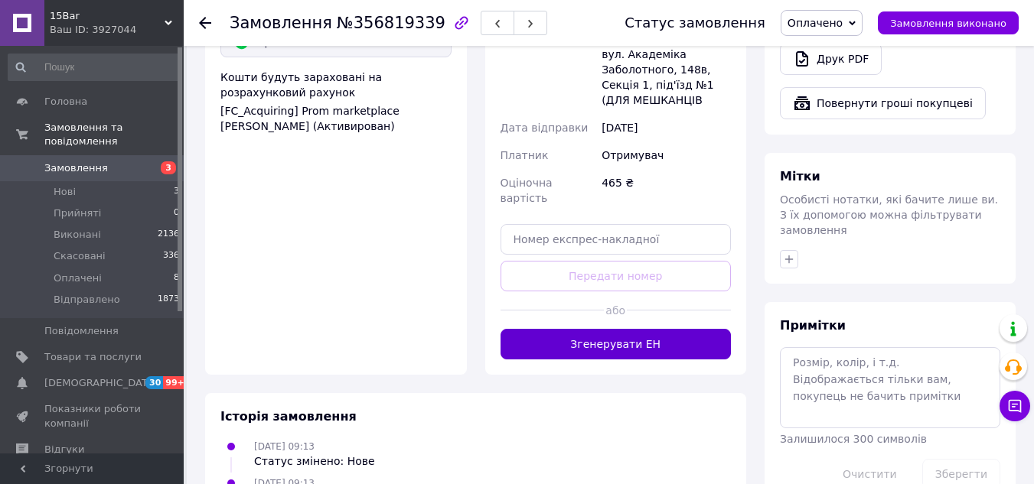
click at [588, 329] on button "Згенерувати ЕН" at bounding box center [615, 344] width 231 height 31
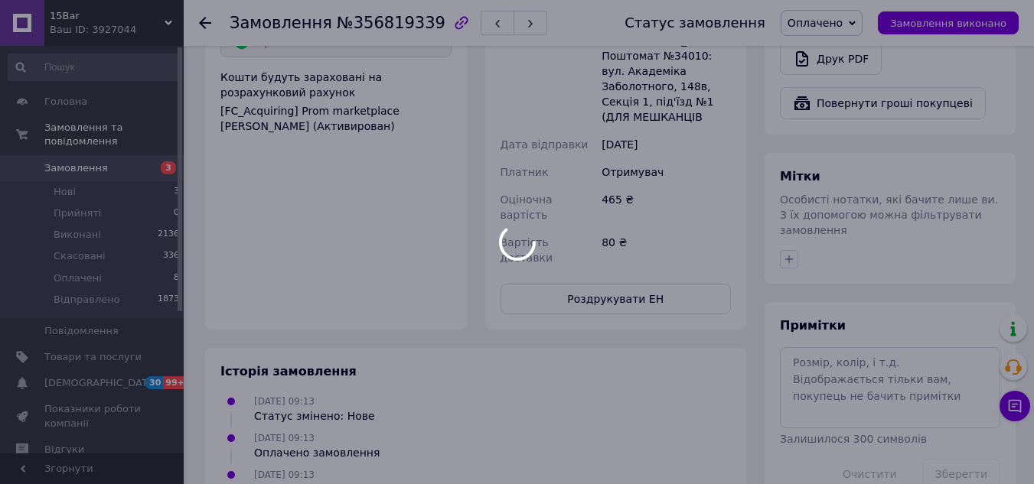
scroll to position [1046, 0]
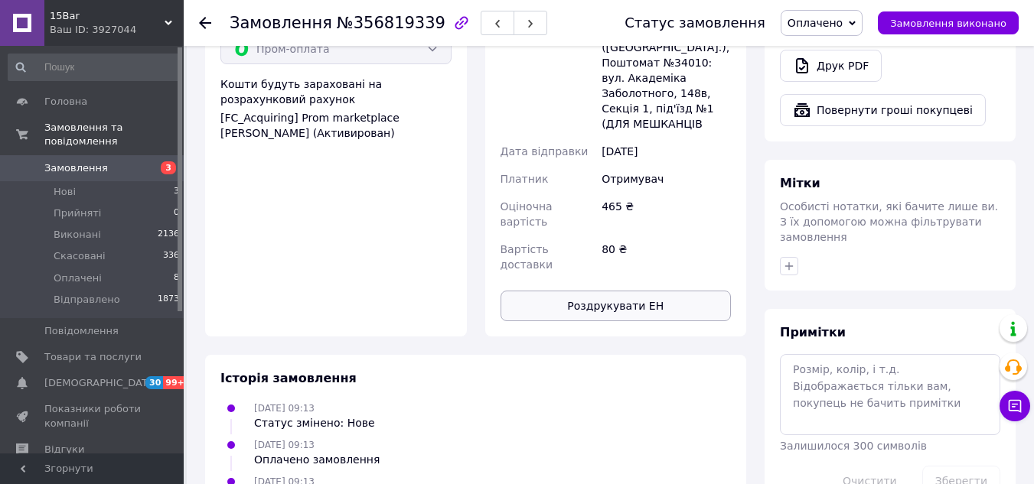
click at [627, 291] on button "Роздрукувати ЕН" at bounding box center [615, 306] width 231 height 31
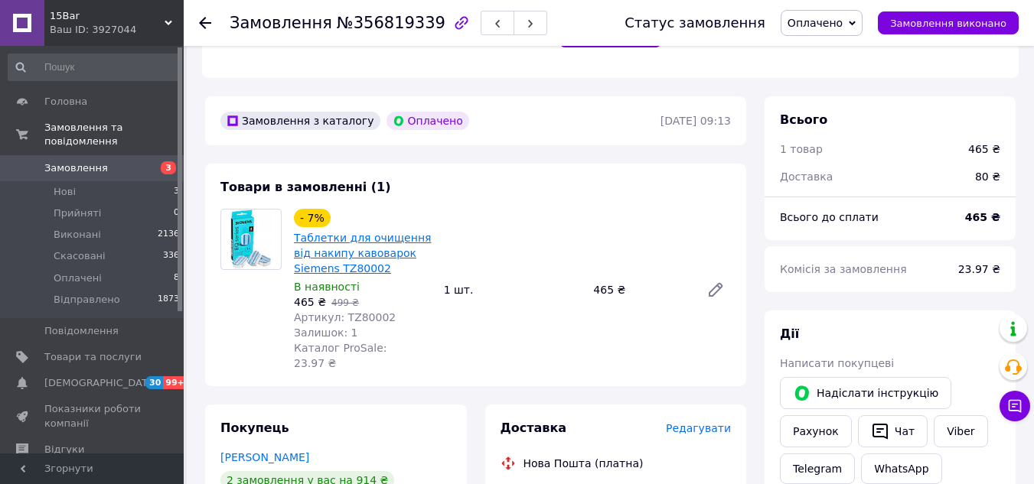
scroll to position [357, 0]
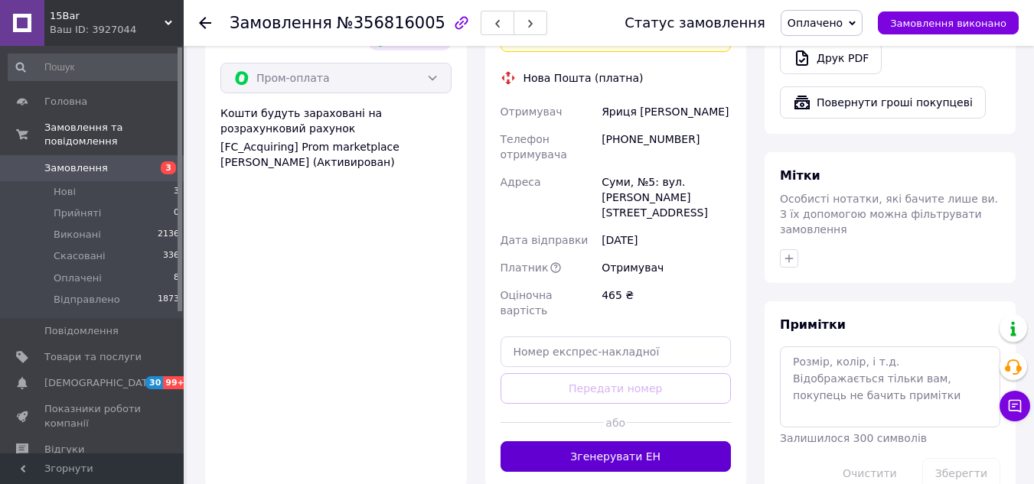
scroll to position [1261, 0]
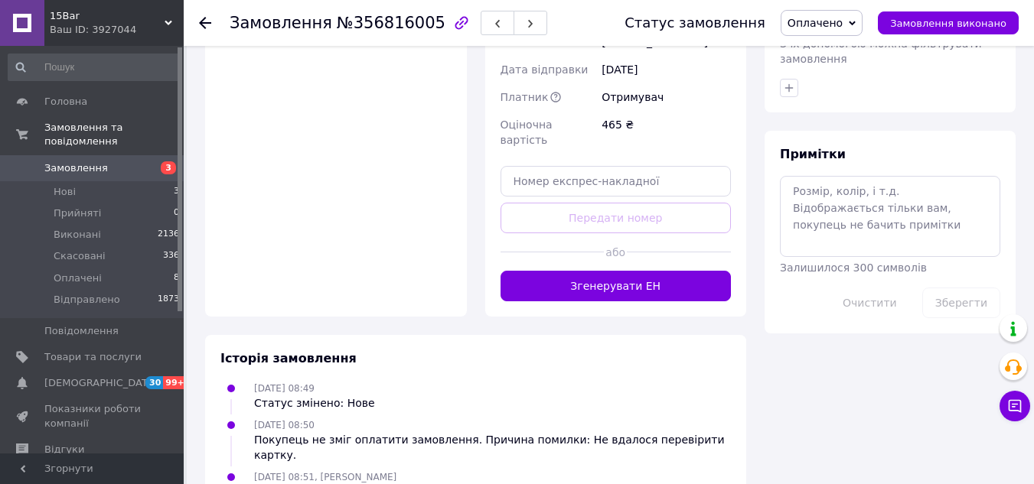
click at [601, 271] on button "Згенерувати ЕН" at bounding box center [615, 286] width 231 height 31
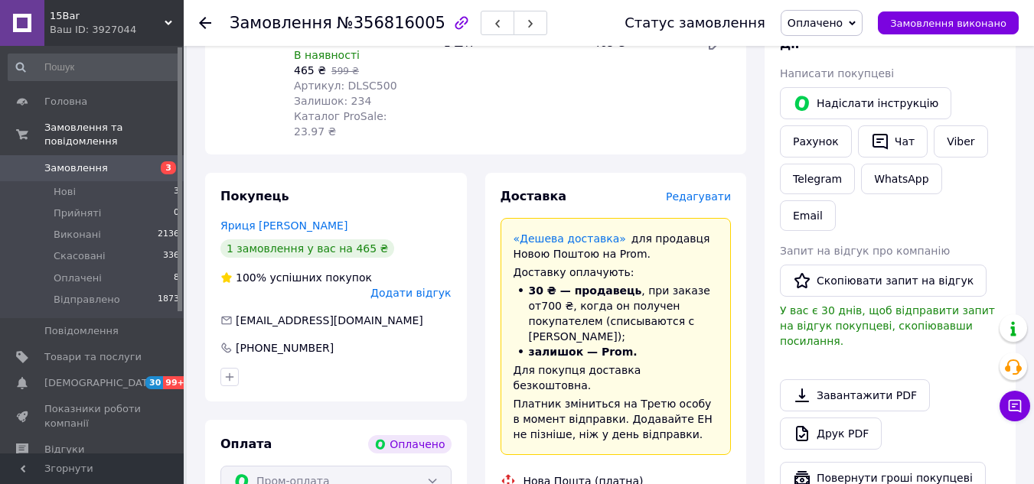
scroll to position [1031, 0]
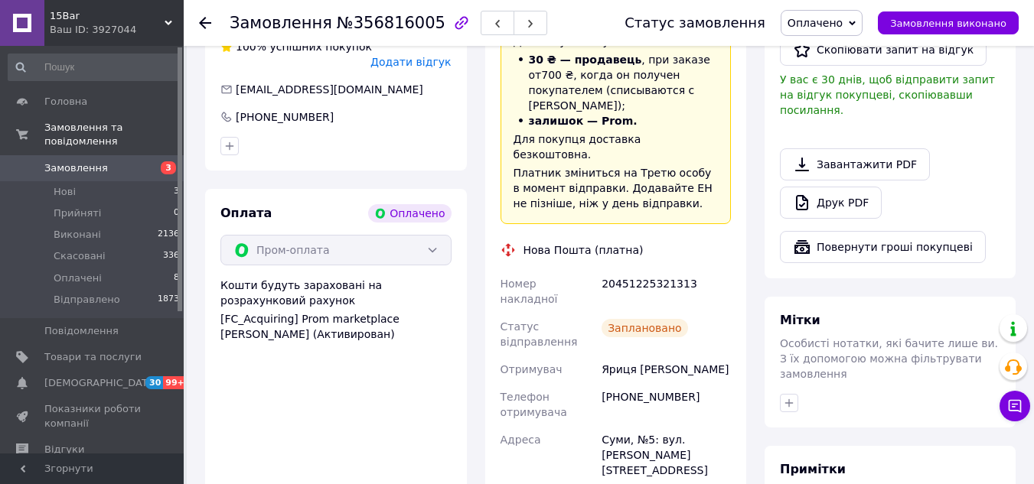
scroll to position [725, 0]
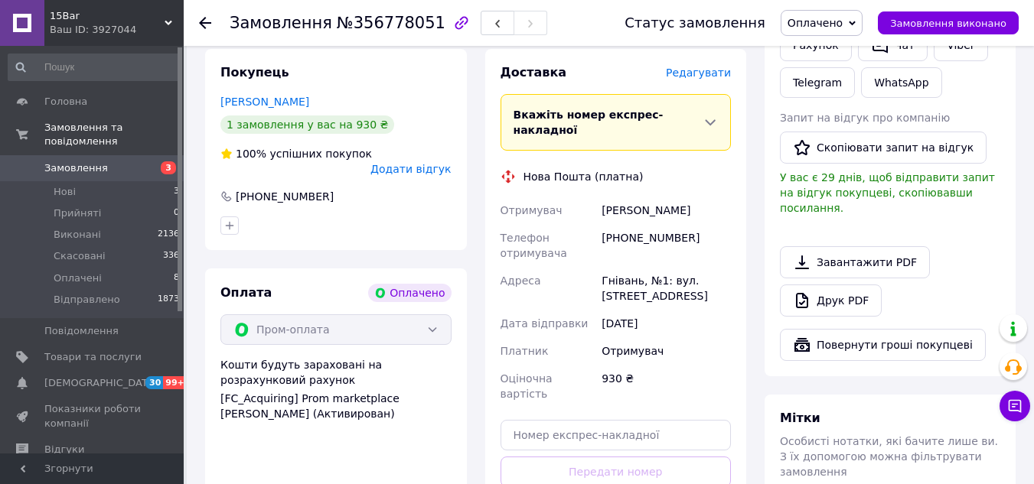
scroll to position [995, 0]
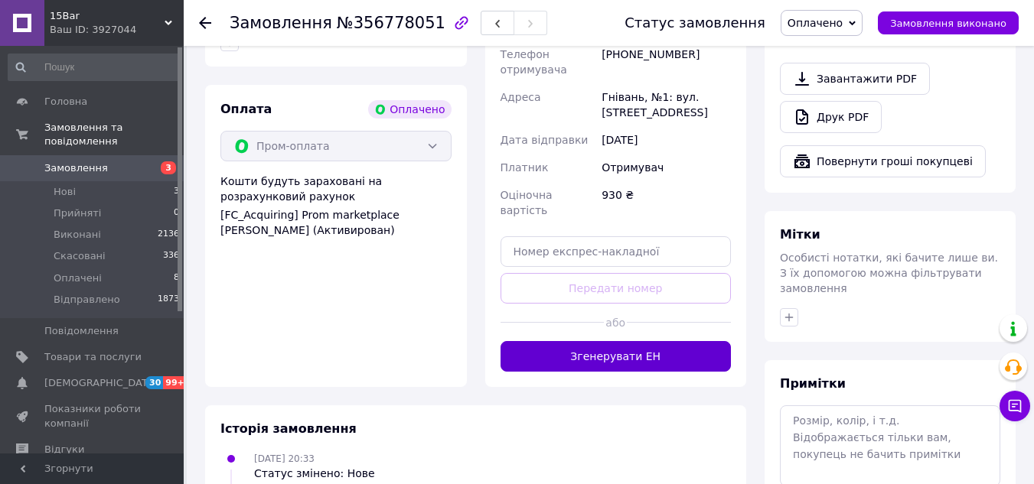
click at [614, 341] on button "Згенерувати ЕН" at bounding box center [615, 356] width 231 height 31
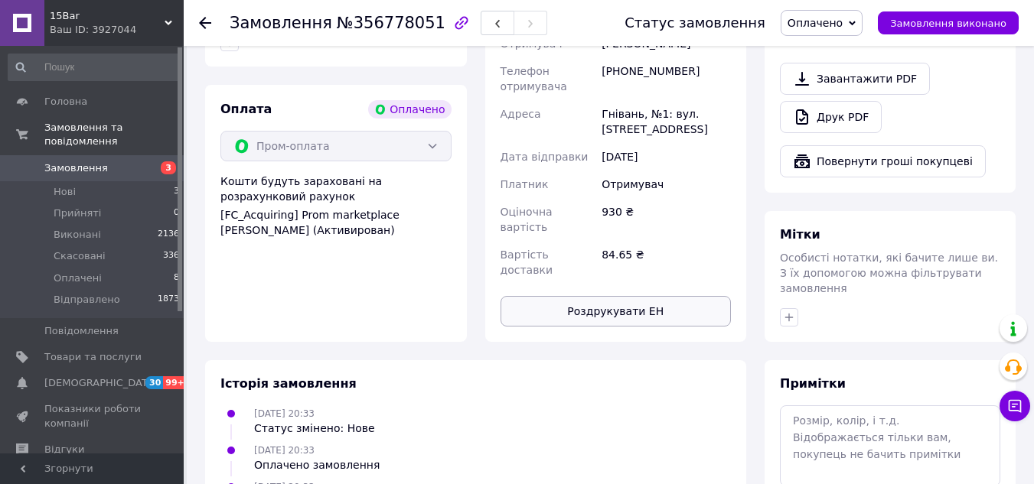
click at [622, 296] on button "Роздрукувати ЕН" at bounding box center [615, 311] width 231 height 31
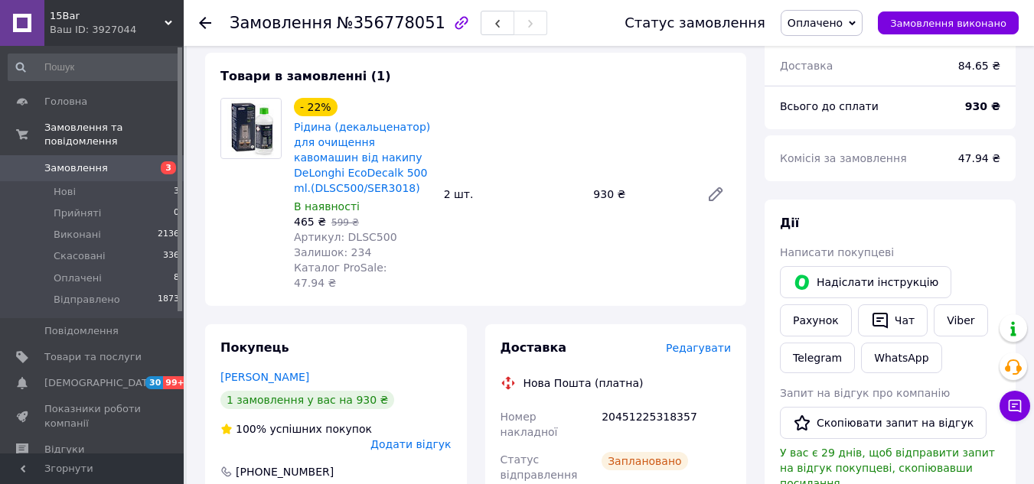
scroll to position [230, 0]
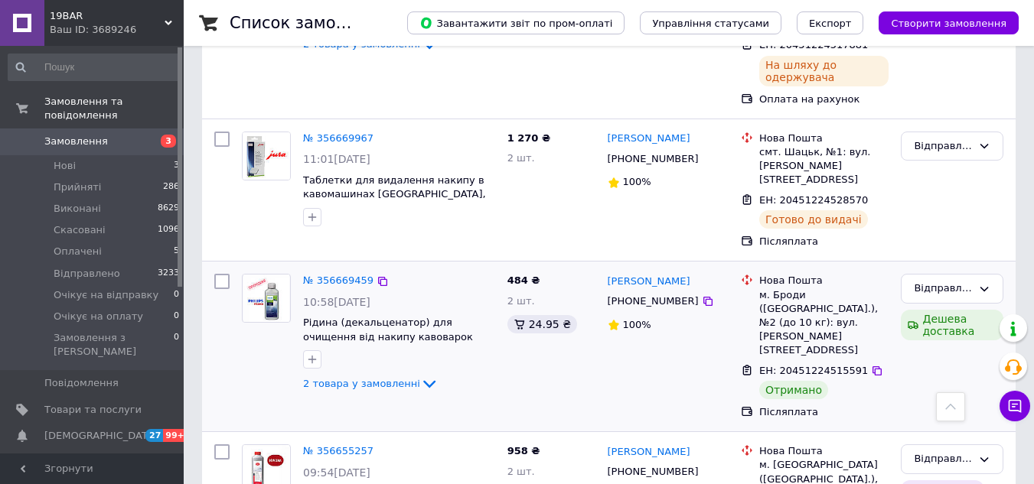
scroll to position [1836, 0]
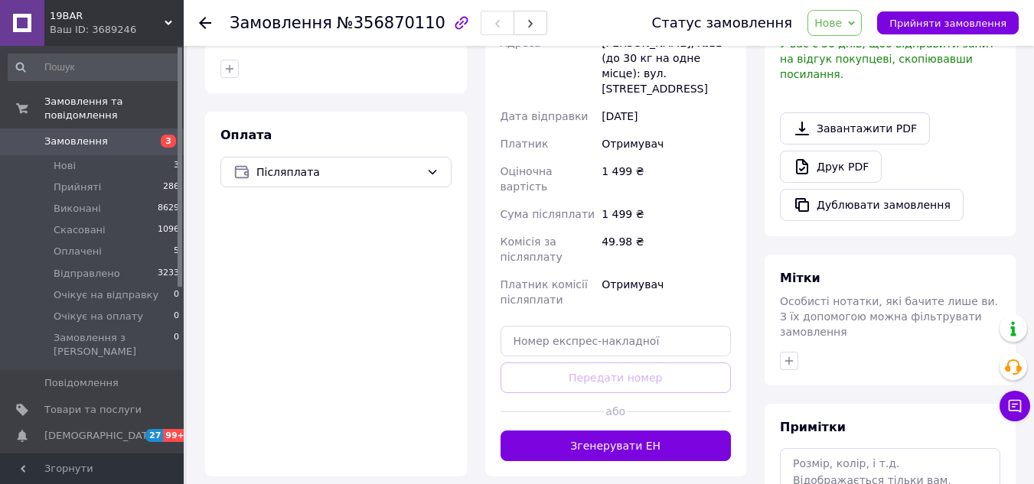
scroll to position [588, 0]
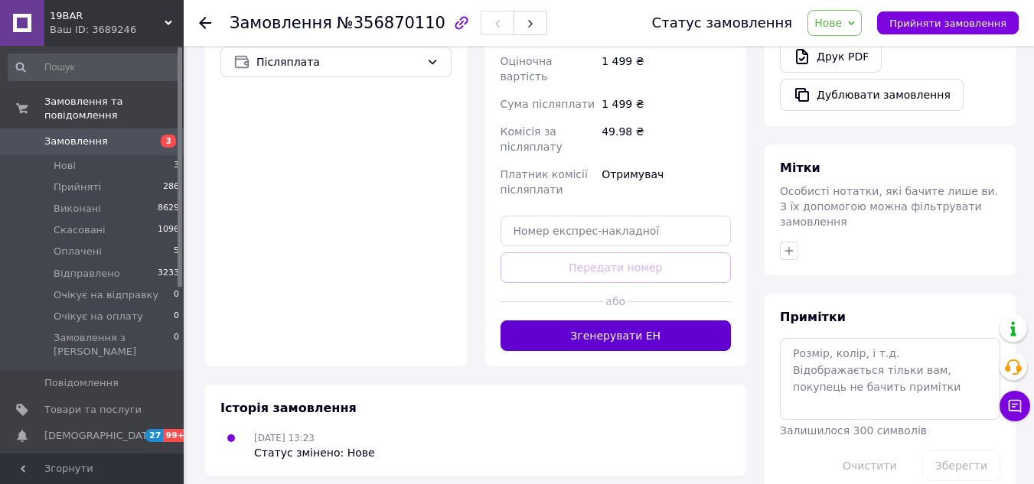
click at [588, 321] on button "Згенерувати ЕН" at bounding box center [615, 336] width 231 height 31
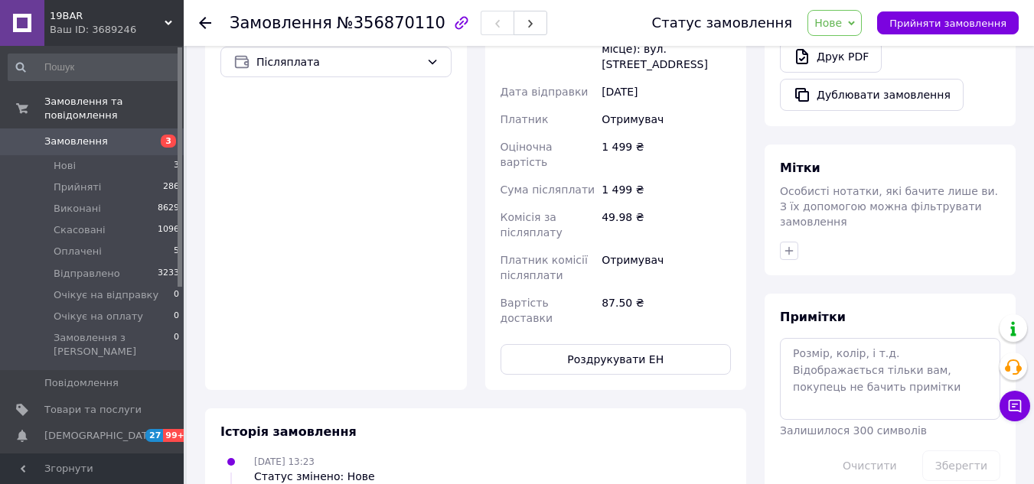
click at [591, 344] on button "Роздрукувати ЕН" at bounding box center [615, 359] width 231 height 31
click at [793, 8] on div "Статус замовлення Нове Прийнято Виконано Скасовано Оплачено Відправлено Очікує …" at bounding box center [819, 23] width 397 height 46
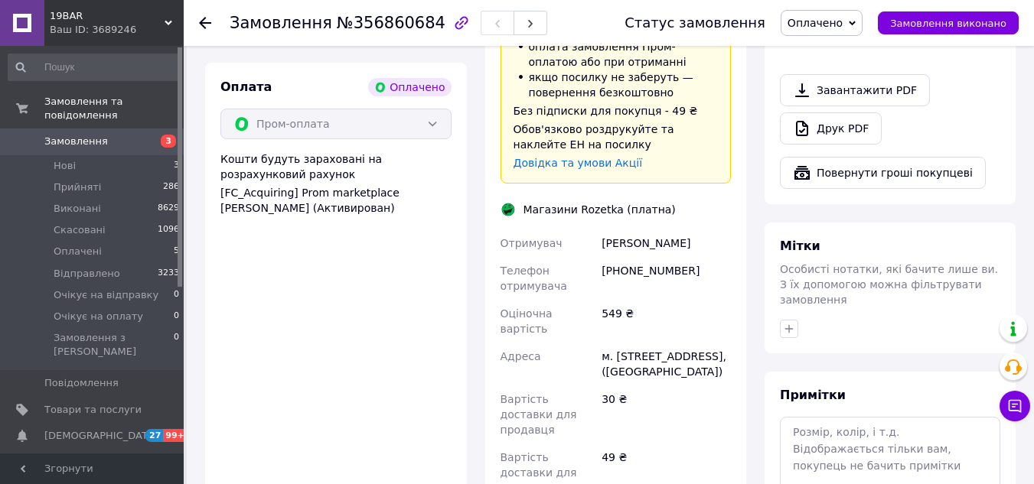
scroll to position [1071, 0]
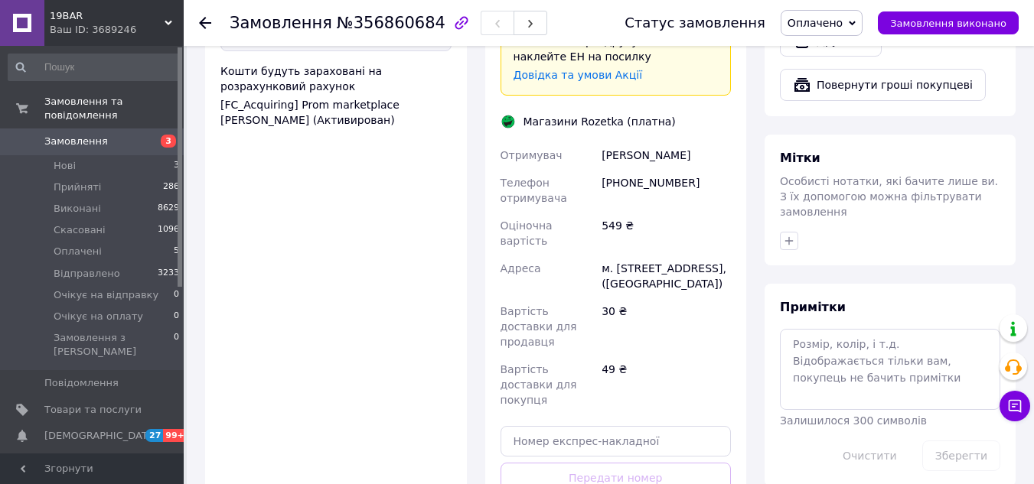
click at [611, 356] on div "Доставка Редагувати Доставка до магазинів Rozetka Для продавця 30 ₴   (згідно з…" at bounding box center [615, 107] width 231 height 698
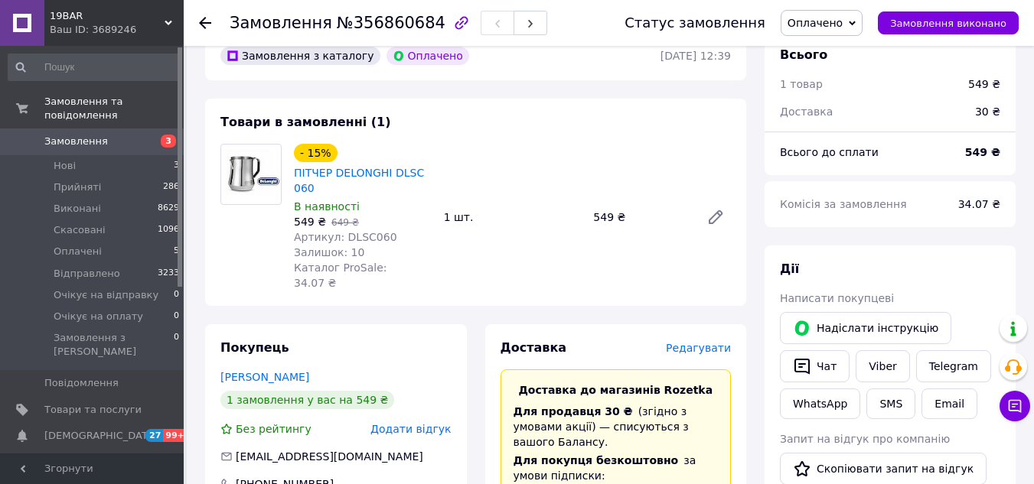
scroll to position [306, 0]
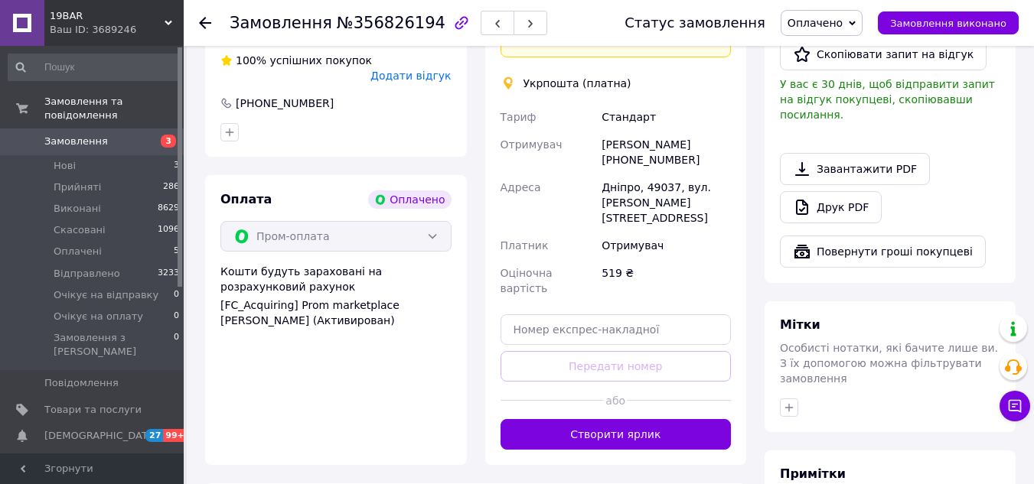
scroll to position [918, 0]
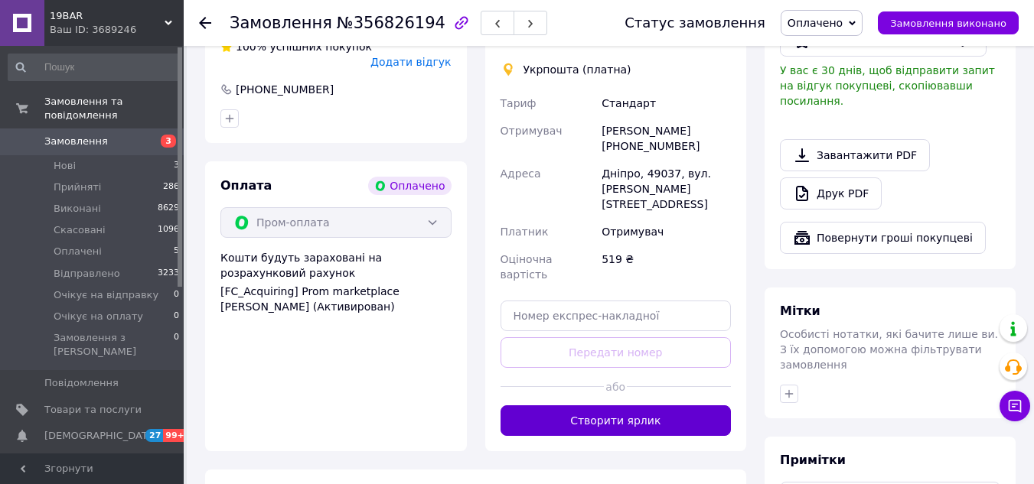
click at [610, 405] on button "Створити ярлик" at bounding box center [615, 420] width 231 height 31
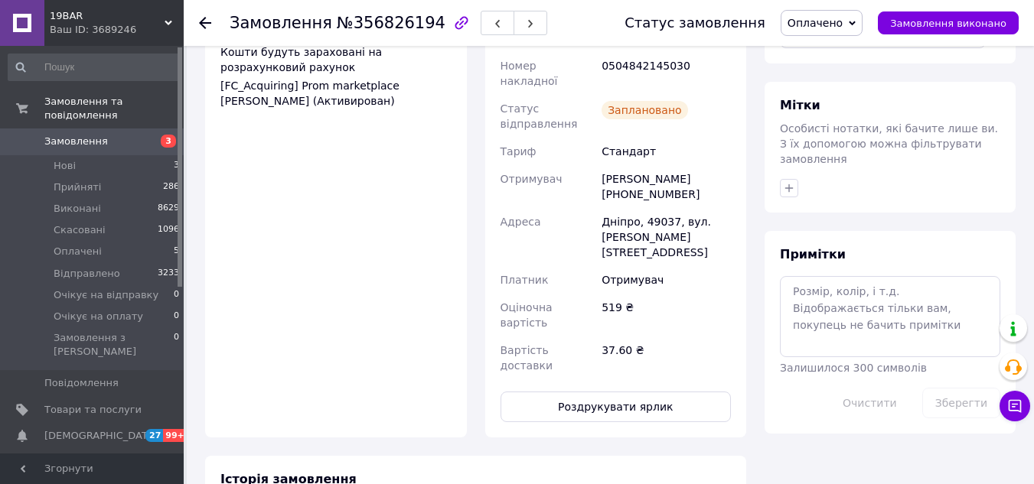
scroll to position [1148, 0]
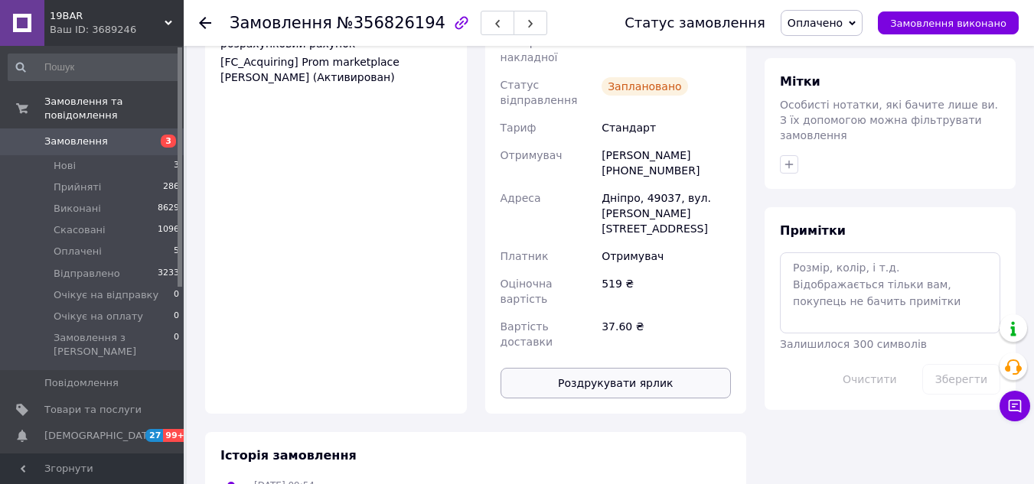
click at [624, 368] on button "Роздрукувати ярлик" at bounding box center [615, 383] width 231 height 31
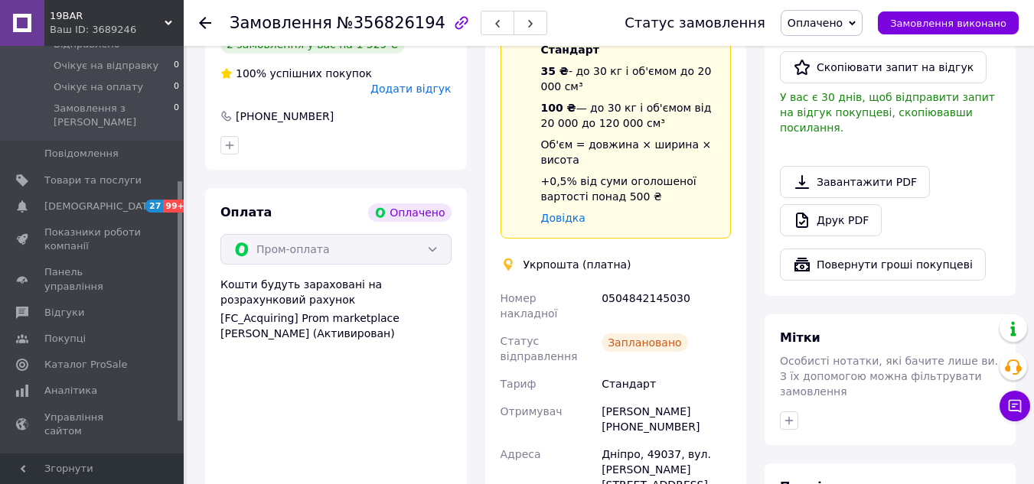
scroll to position [918, 0]
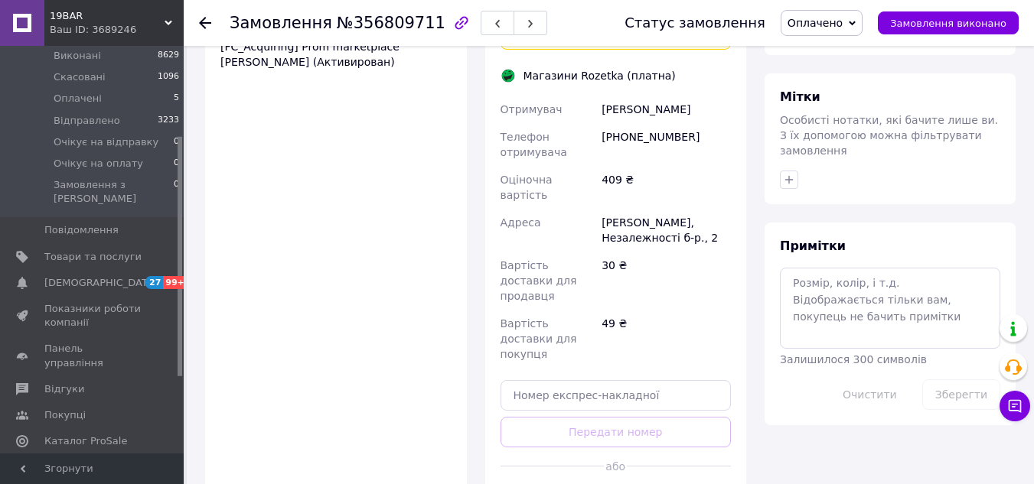
scroll to position [1288, 0]
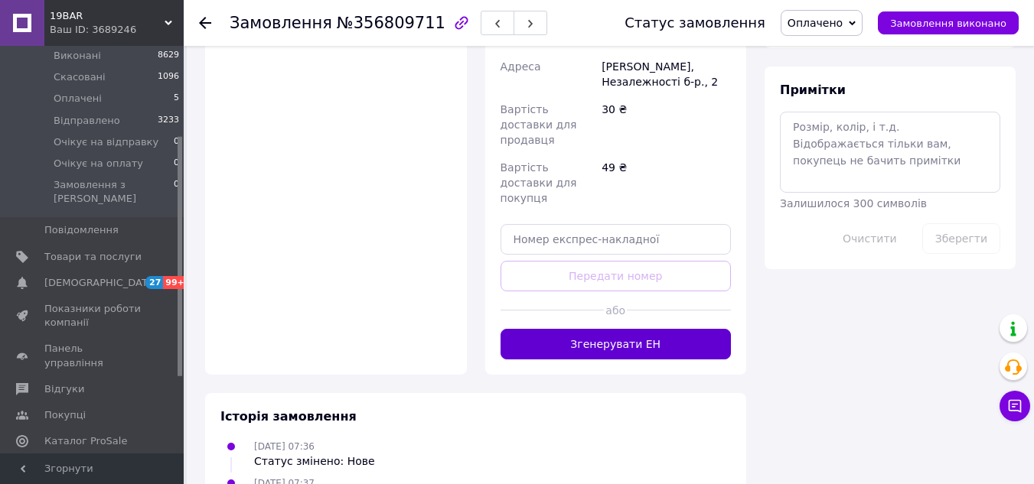
click at [611, 329] on button "Згенерувати ЕН" at bounding box center [615, 344] width 231 height 31
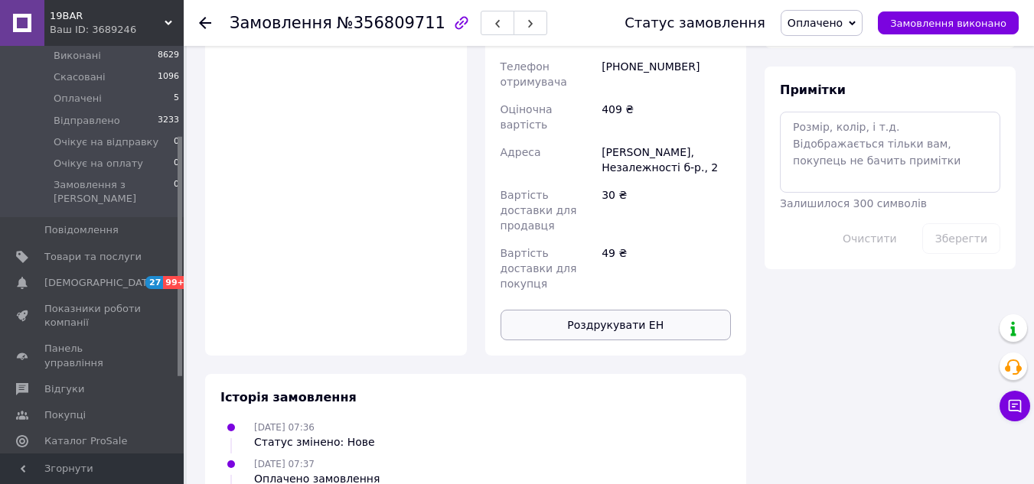
click at [623, 310] on button "Роздрукувати ЕН" at bounding box center [615, 325] width 231 height 31
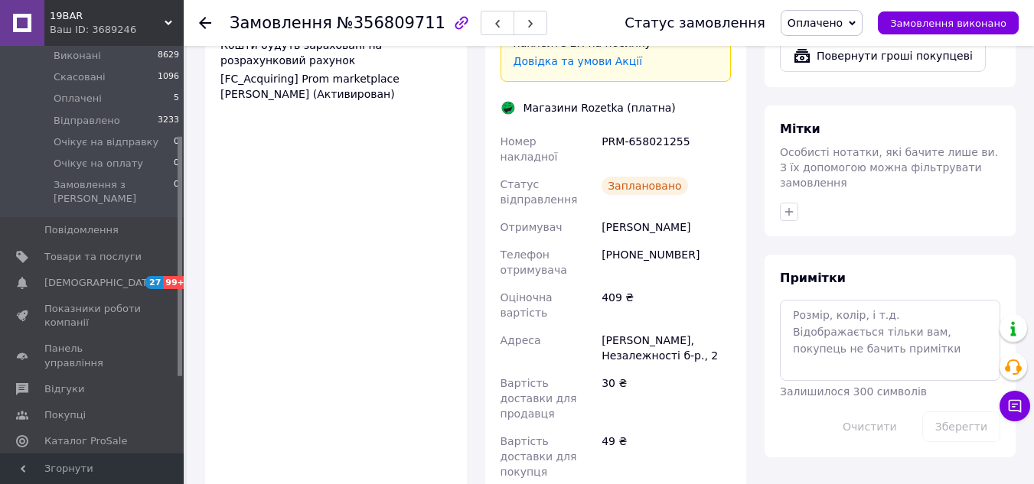
scroll to position [906, 0]
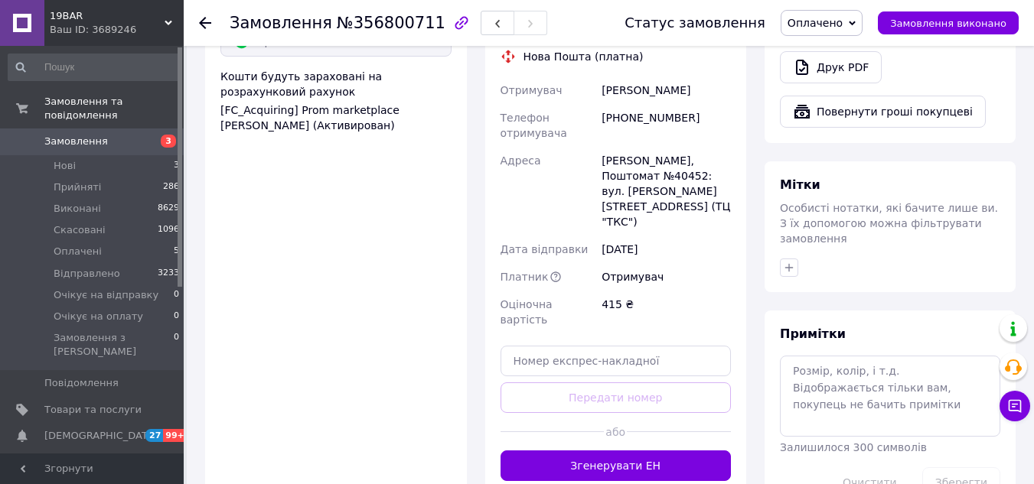
scroll to position [1071, 0]
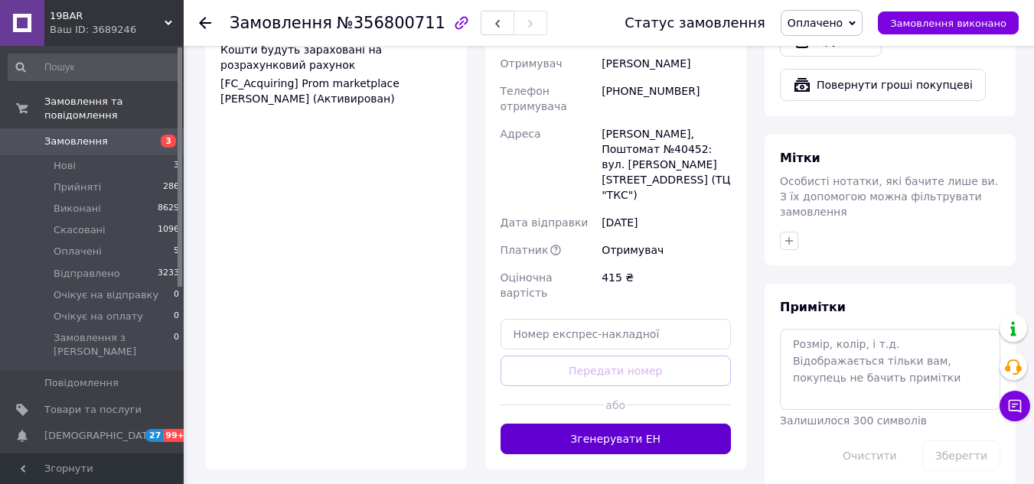
click at [627, 424] on button "Згенерувати ЕН" at bounding box center [615, 439] width 231 height 31
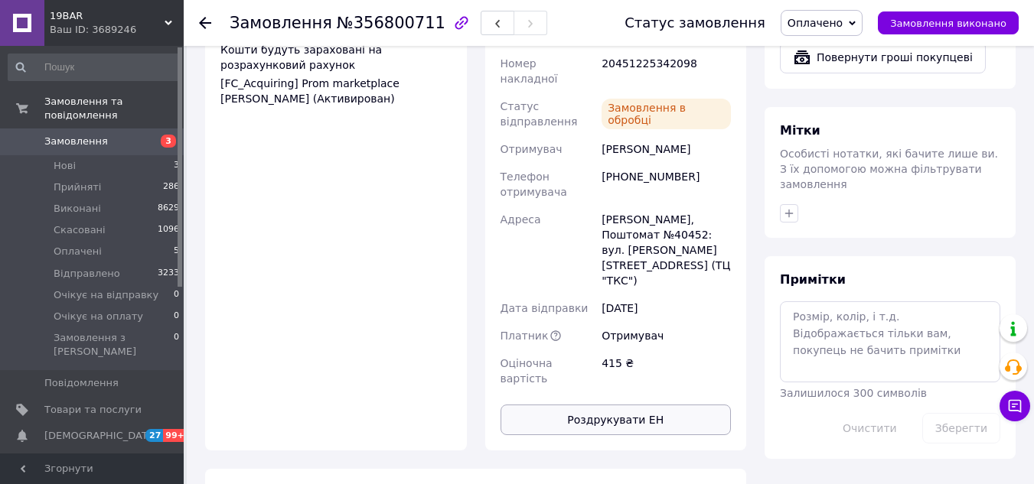
click at [626, 405] on button "Роздрукувати ЕН" at bounding box center [615, 420] width 231 height 31
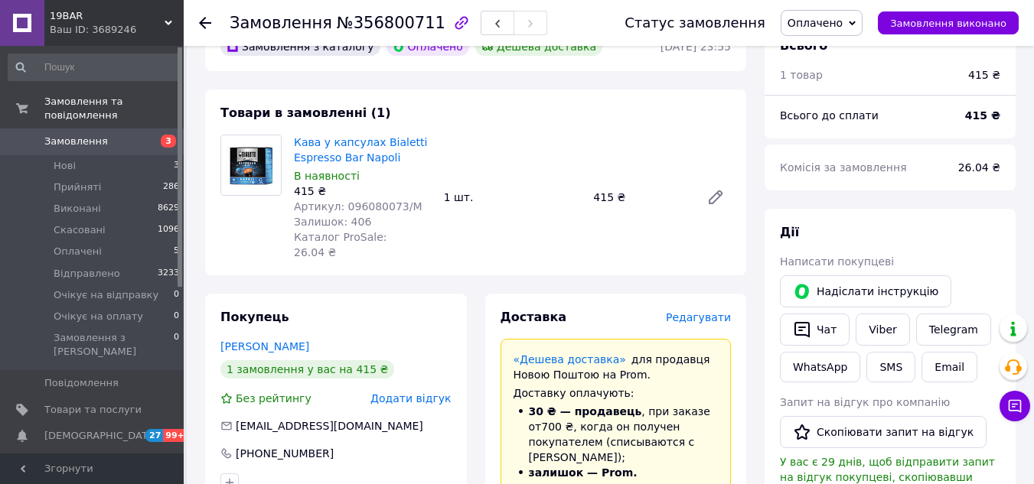
scroll to position [306, 0]
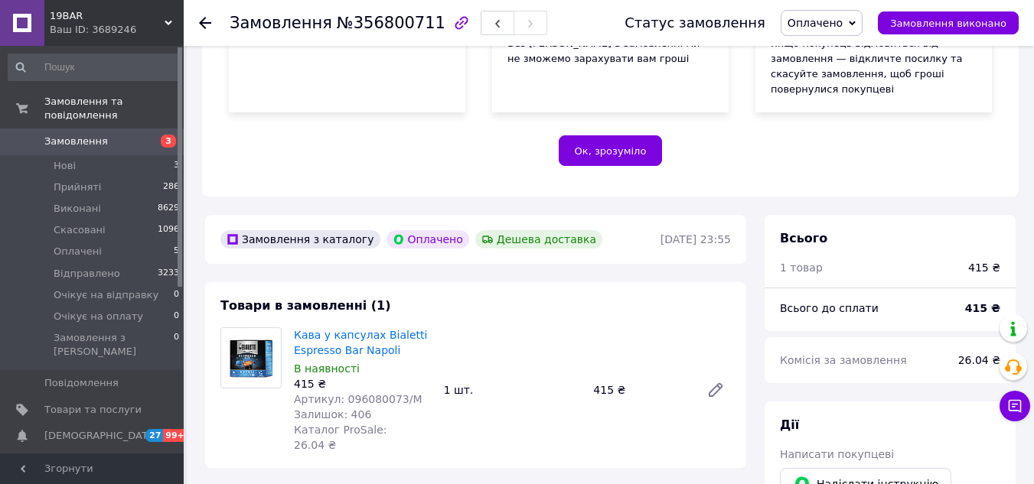
click at [82, 129] on link "Замовлення 3" at bounding box center [94, 142] width 188 height 26
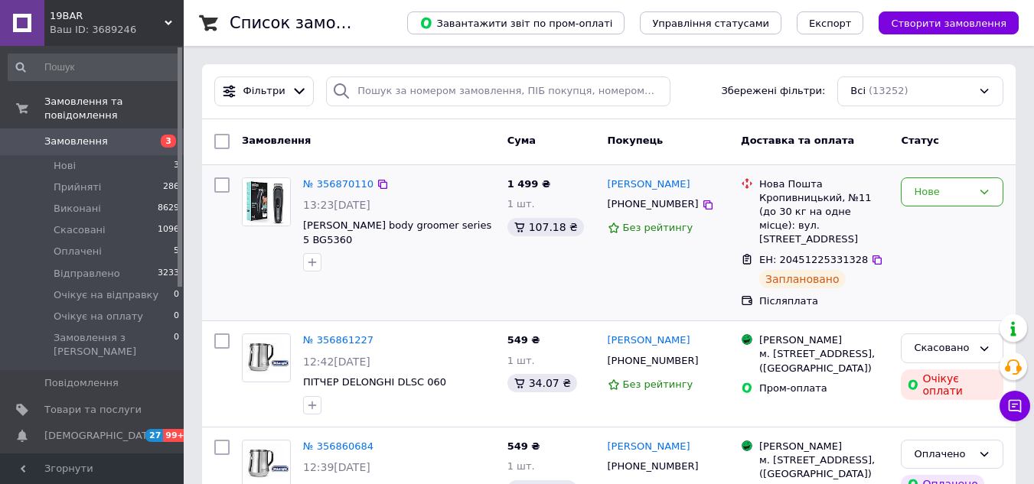
click at [220, 189] on input "checkbox" at bounding box center [221, 184] width 15 height 15
checkbox input "true"
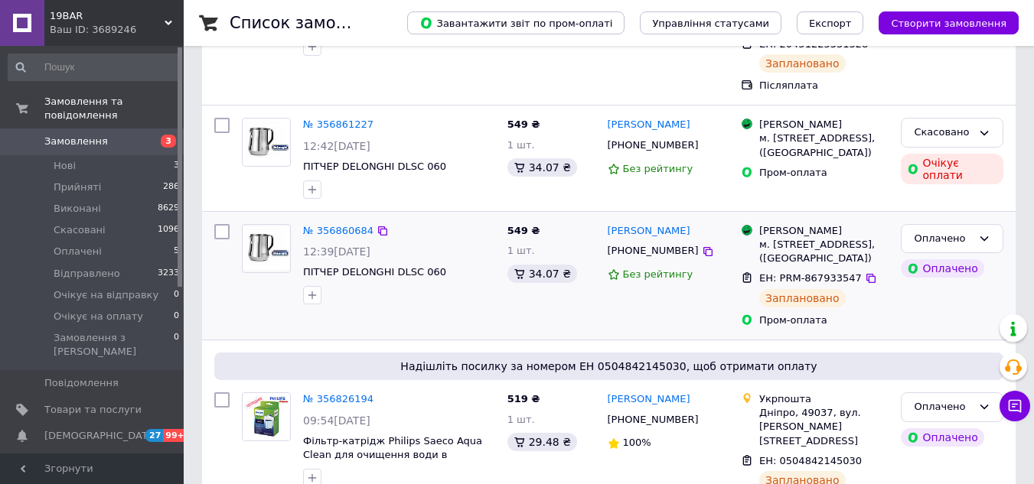
scroll to position [230, 0]
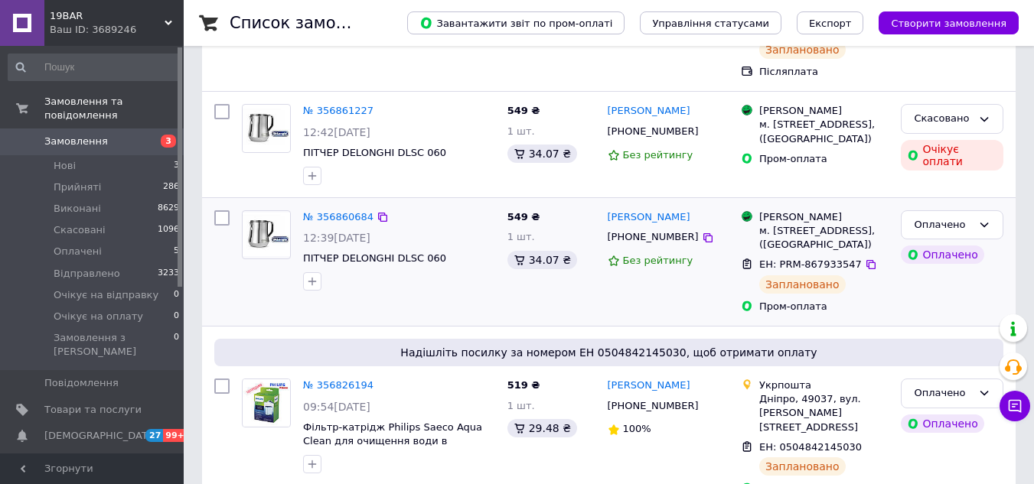
click at [222, 210] on input "checkbox" at bounding box center [221, 217] width 15 height 15
checkbox input "true"
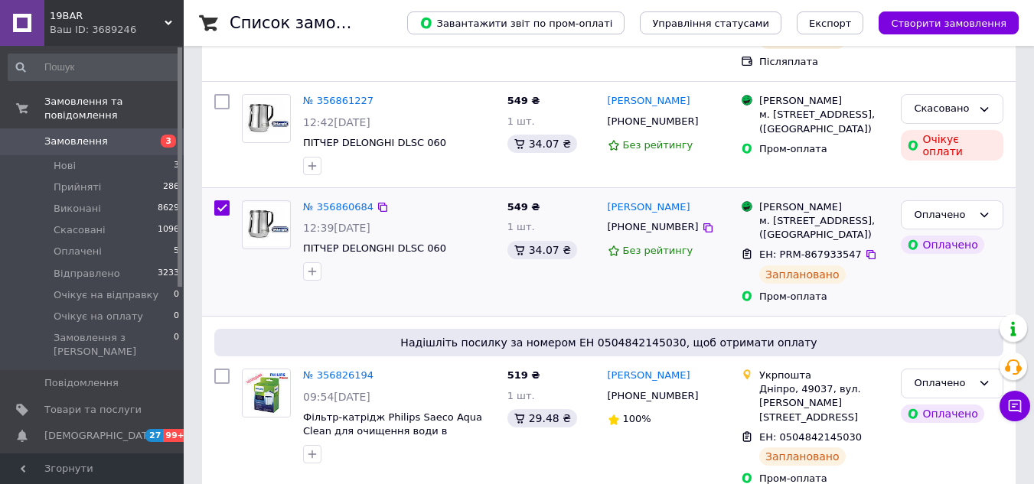
scroll to position [306, 0]
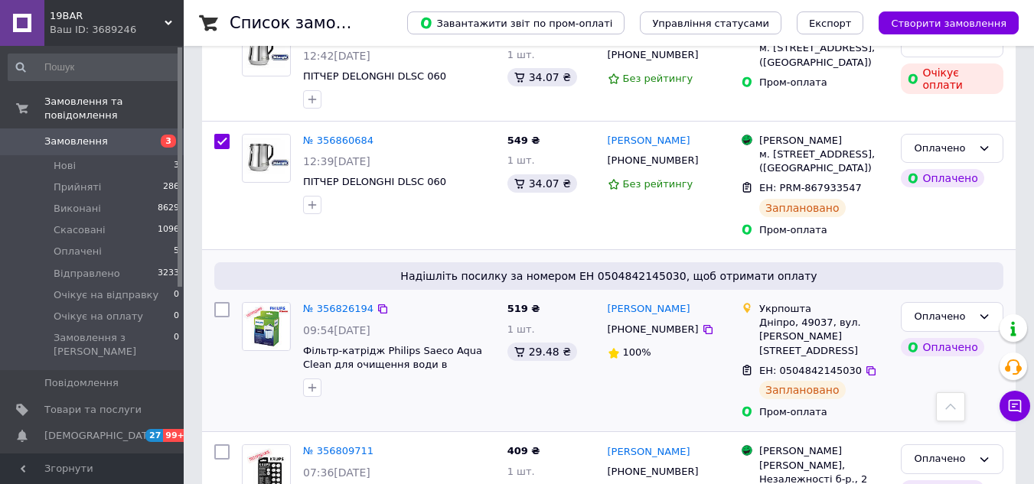
click at [216, 305] on input "checkbox" at bounding box center [221, 309] width 15 height 15
checkbox input "true"
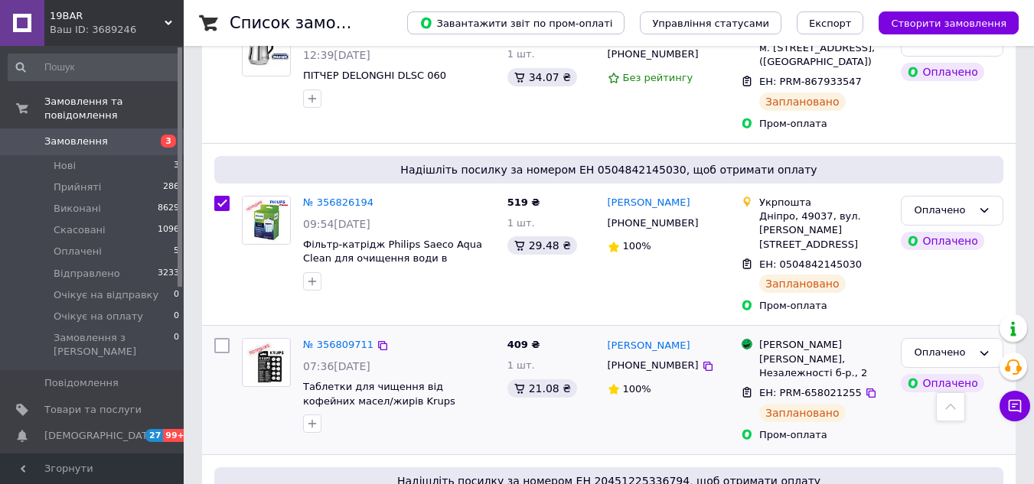
scroll to position [536, 0]
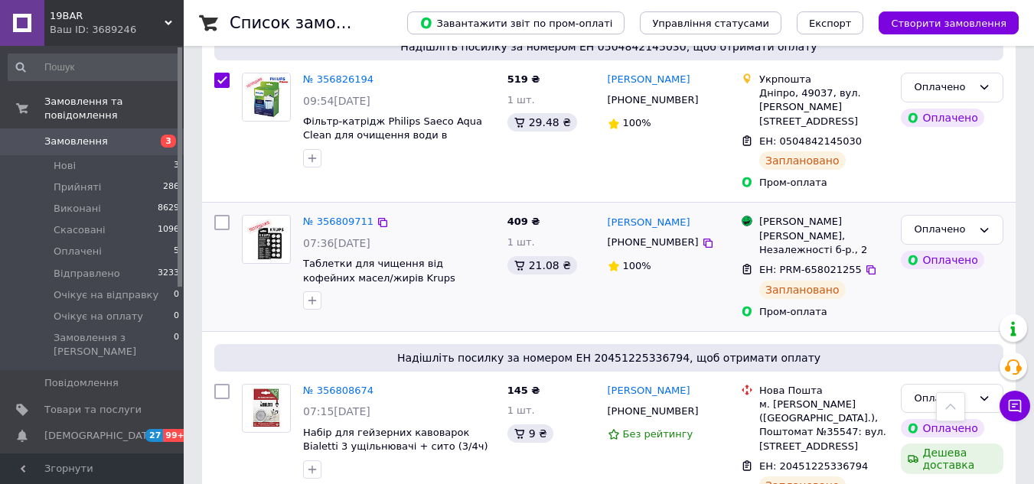
click at [220, 216] on input "checkbox" at bounding box center [221, 222] width 15 height 15
checkbox input "true"
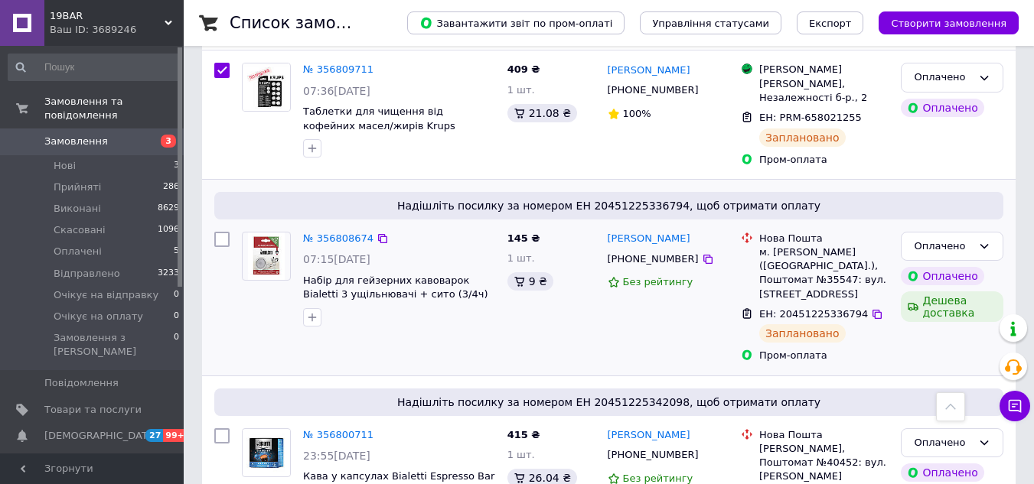
scroll to position [689, 0]
click at [225, 231] on input "checkbox" at bounding box center [221, 238] width 15 height 15
checkbox input "true"
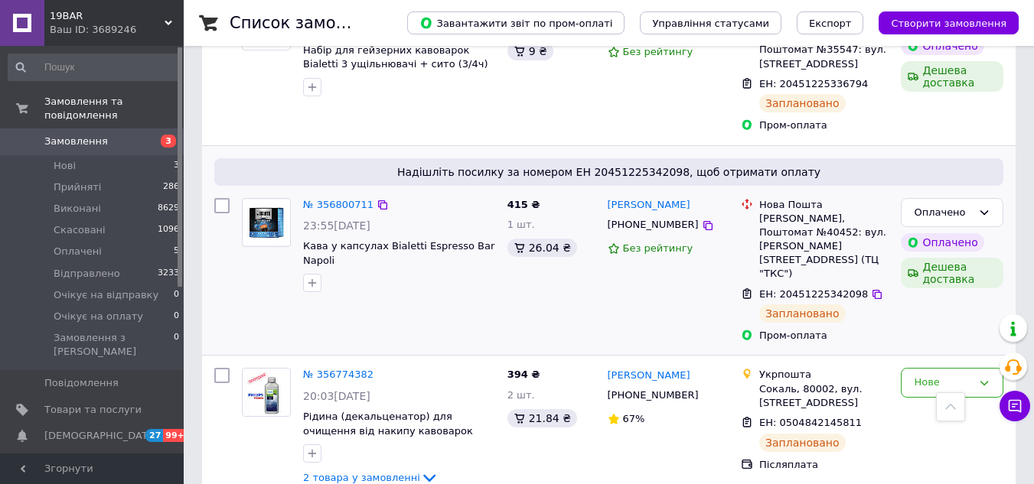
click at [225, 198] on input "checkbox" at bounding box center [221, 205] width 15 height 15
checkbox input "true"
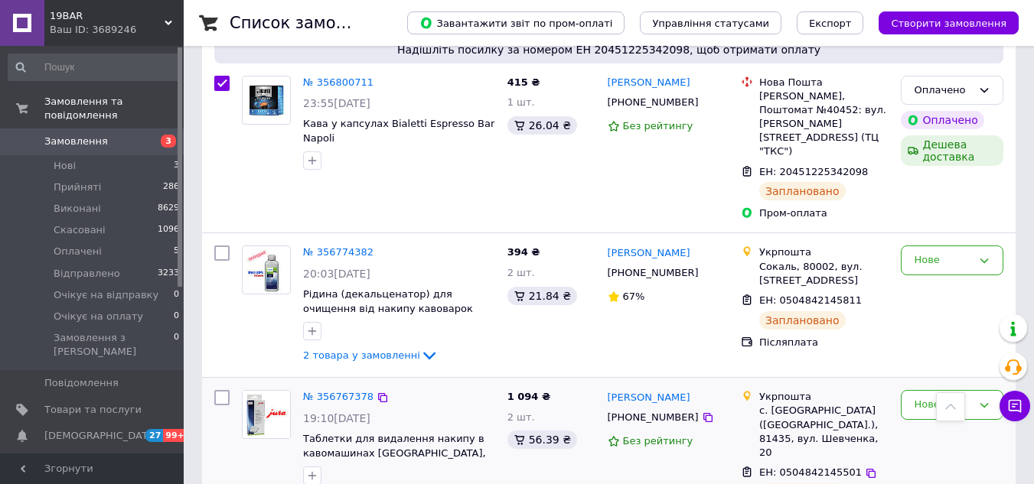
scroll to position [1148, 0]
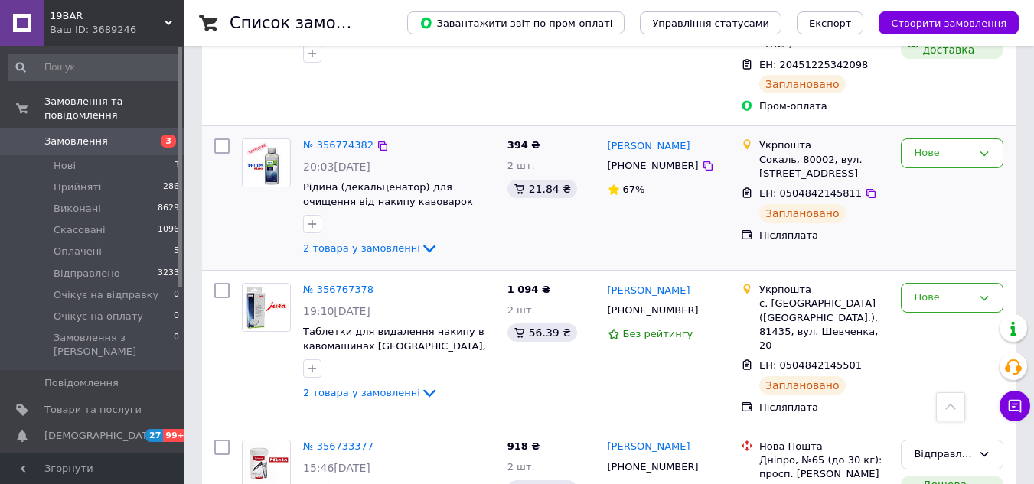
click at [216, 138] on input "checkbox" at bounding box center [221, 145] width 15 height 15
checkbox input "true"
click at [222, 283] on input "checkbox" at bounding box center [221, 290] width 15 height 15
checkbox input "true"
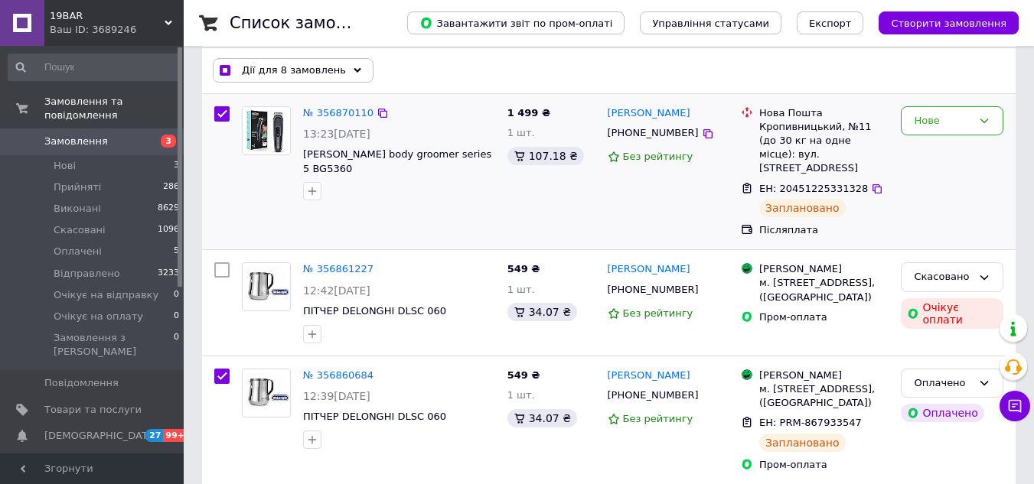
scroll to position [0, 0]
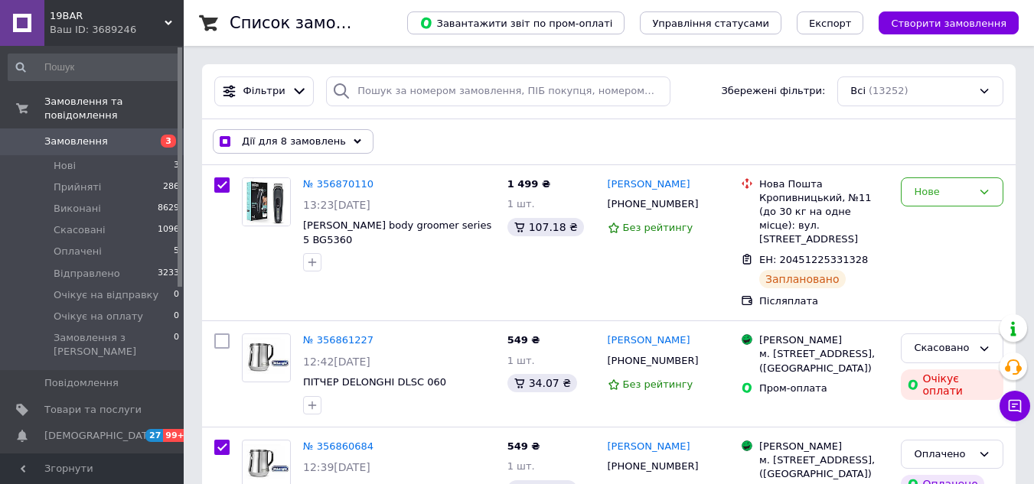
click at [324, 137] on span "Дії для 8 замовлень" at bounding box center [294, 142] width 104 height 14
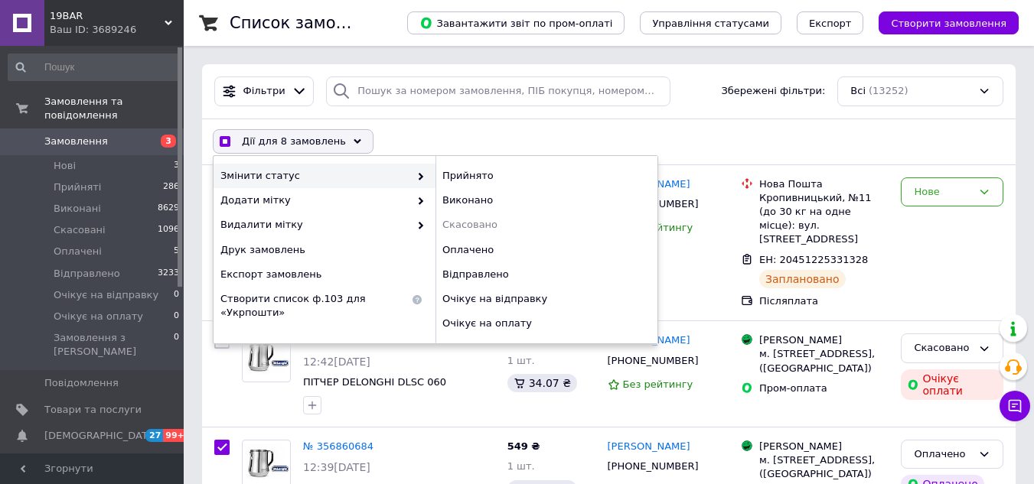
checkbox input "true"
click at [482, 277] on div "Відправлено" at bounding box center [546, 274] width 222 height 24
checkbox input "false"
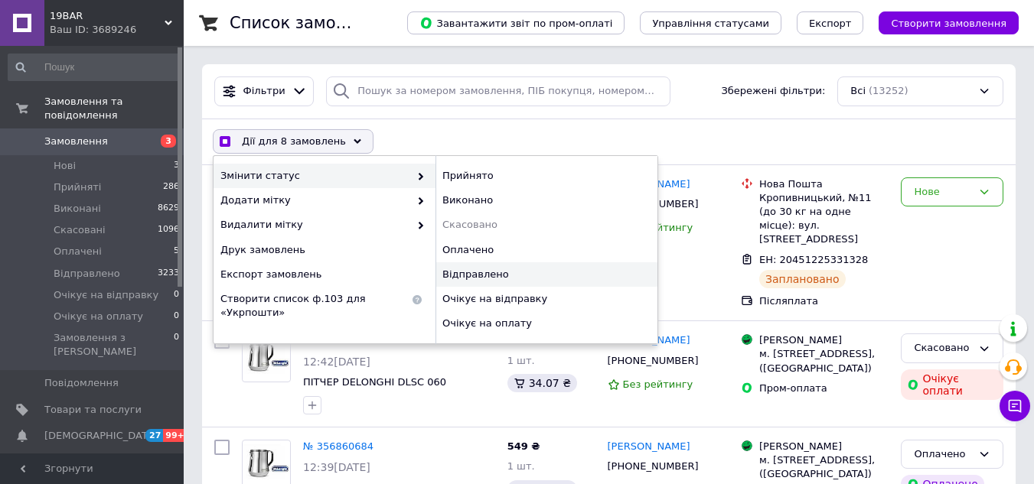
checkbox input "false"
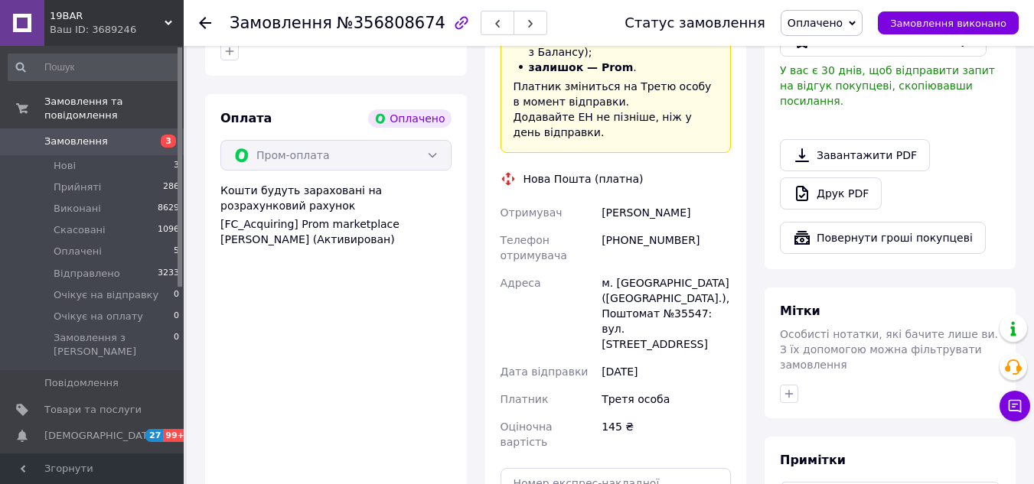
scroll to position [1207, 0]
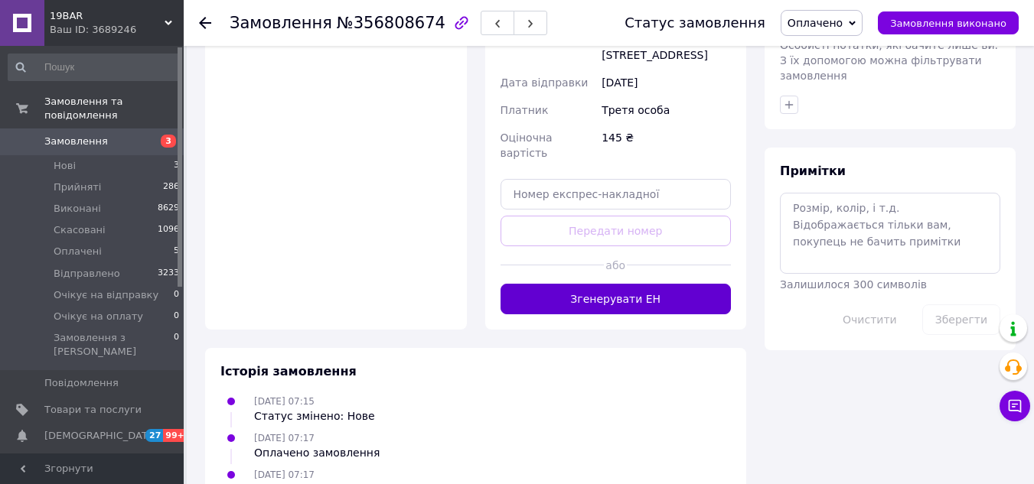
click at [612, 284] on button "Згенерувати ЕН" at bounding box center [615, 299] width 231 height 31
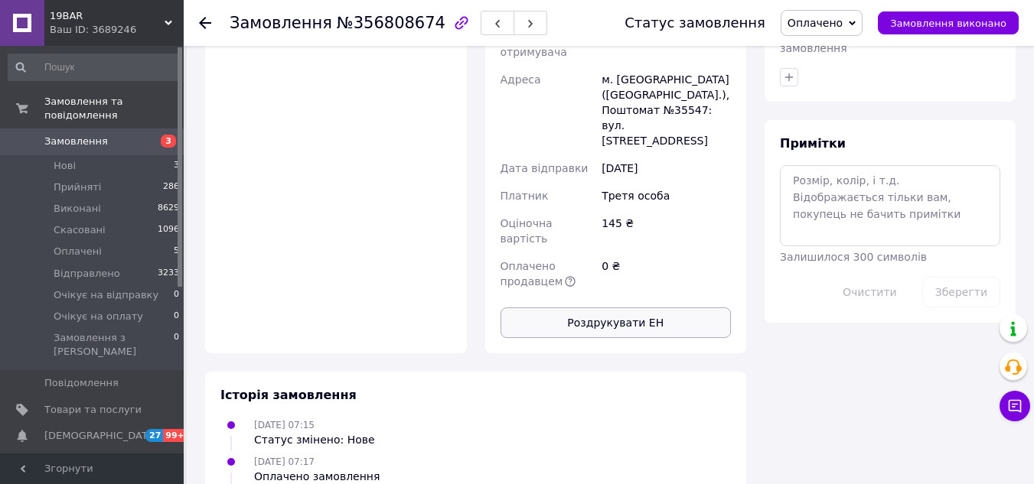
click at [607, 308] on button "Роздрукувати ЕН" at bounding box center [615, 323] width 231 height 31
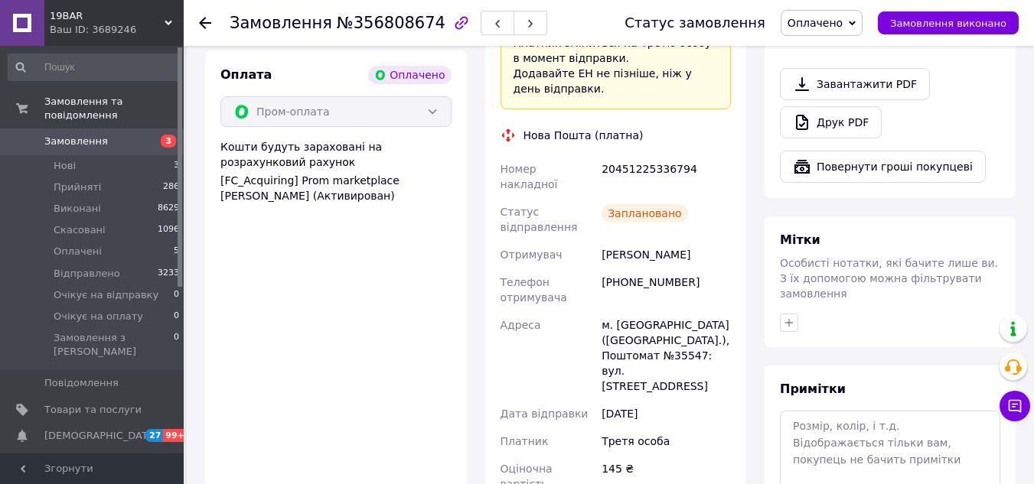
scroll to position [978, 0]
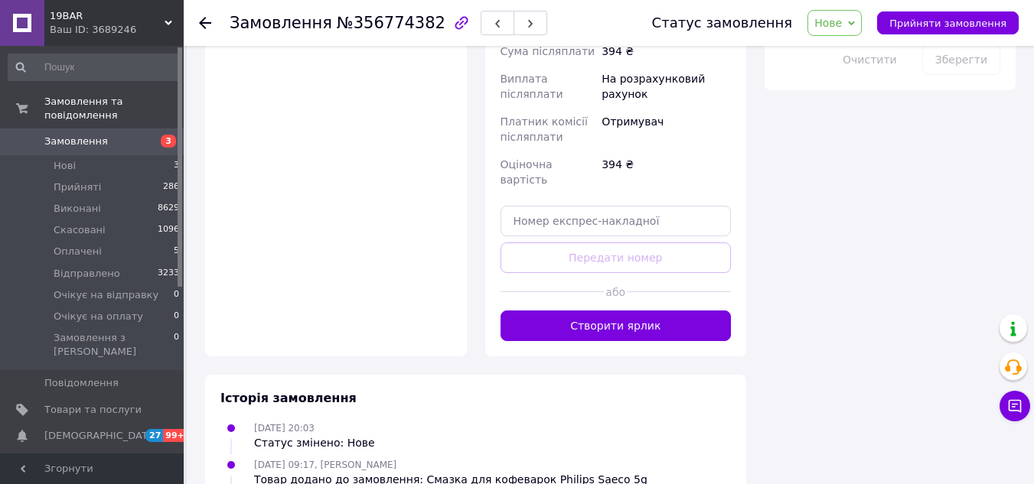
scroll to position [995, 0]
click at [607, 310] on button "Створити ярлик" at bounding box center [615, 325] width 231 height 31
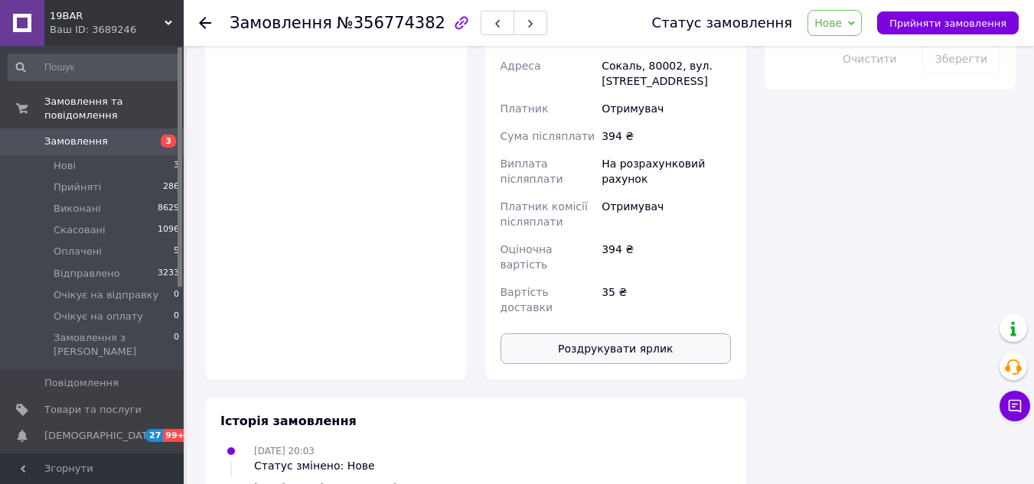
click at [621, 334] on button "Роздрукувати ярлик" at bounding box center [615, 349] width 231 height 31
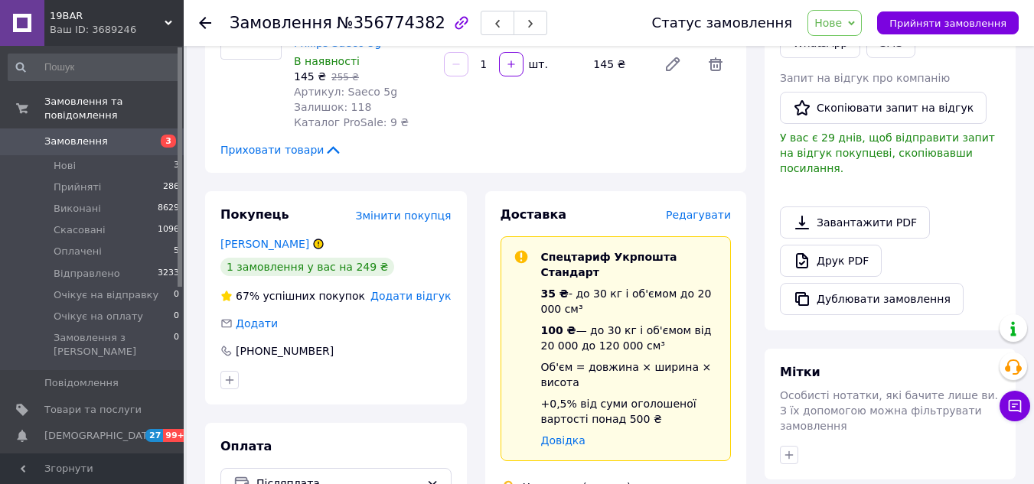
scroll to position [383, 0]
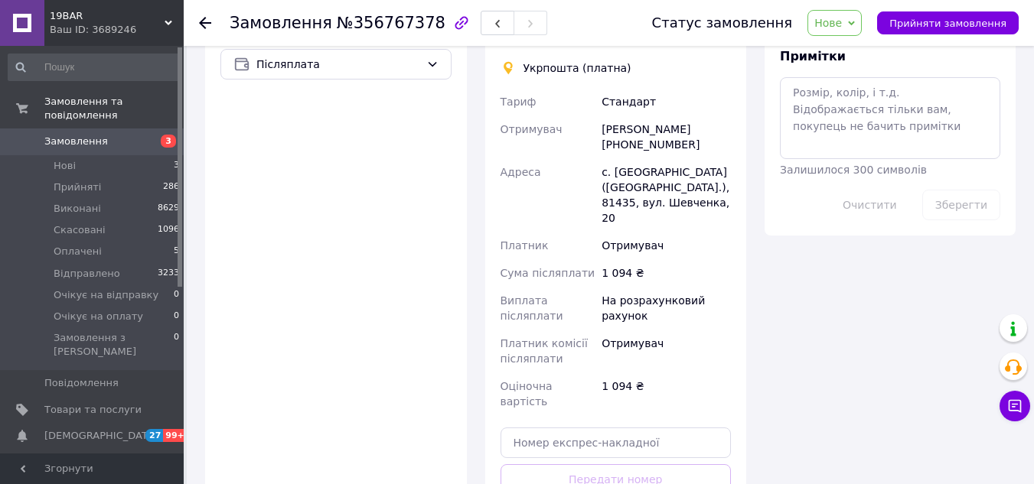
scroll to position [995, 0]
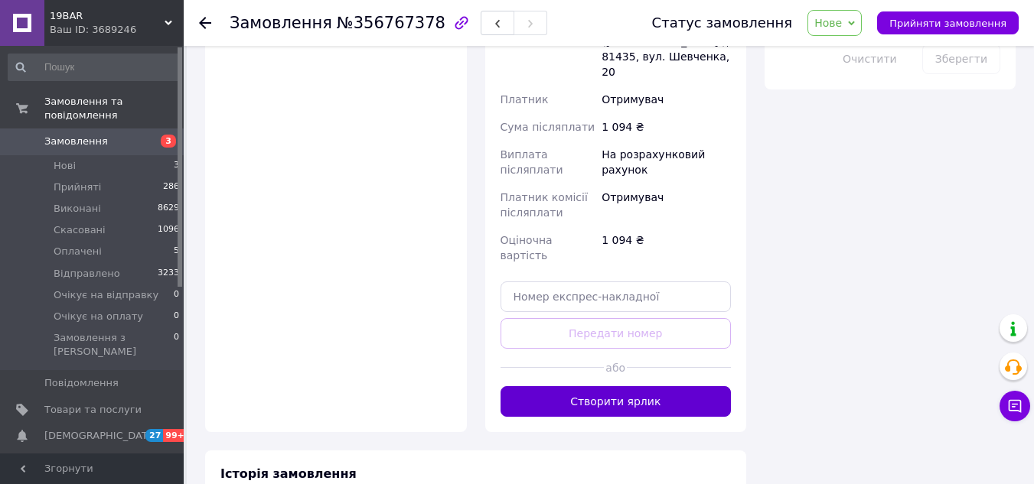
click at [637, 386] on button "Створити ярлик" at bounding box center [615, 401] width 231 height 31
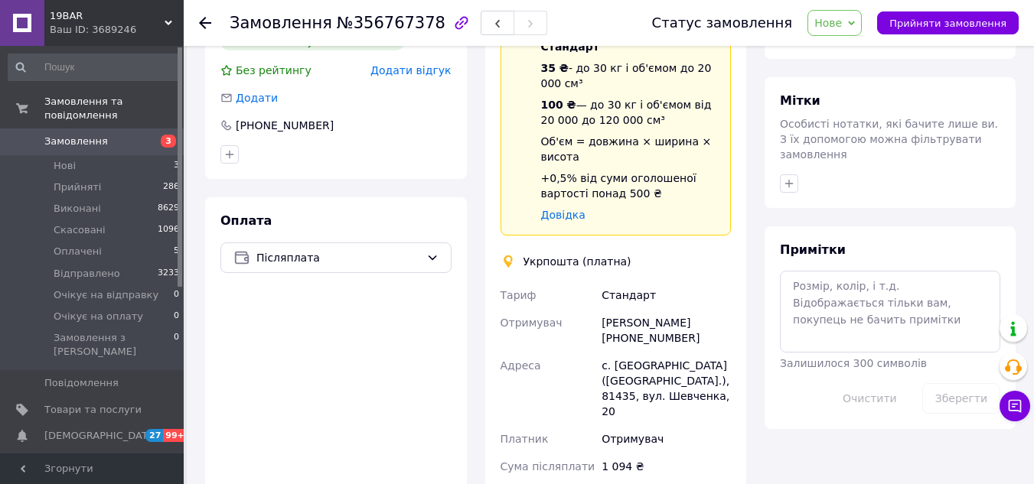
scroll to position [842, 0]
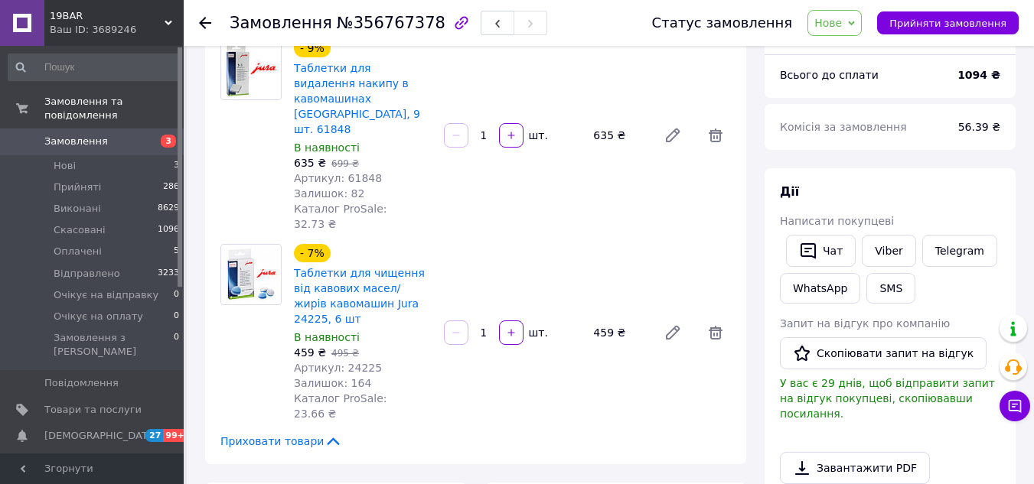
scroll to position [0, 0]
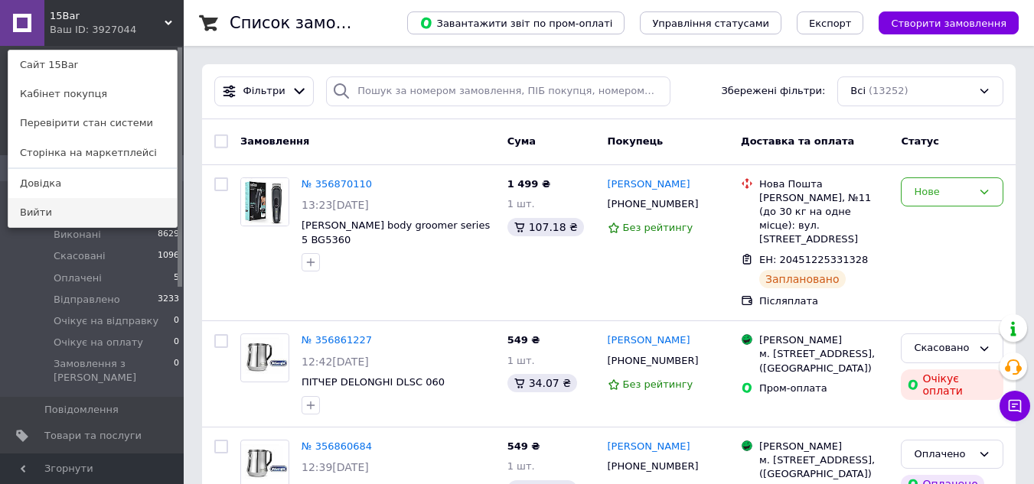
click at [46, 217] on link "Вийти" at bounding box center [92, 212] width 168 height 29
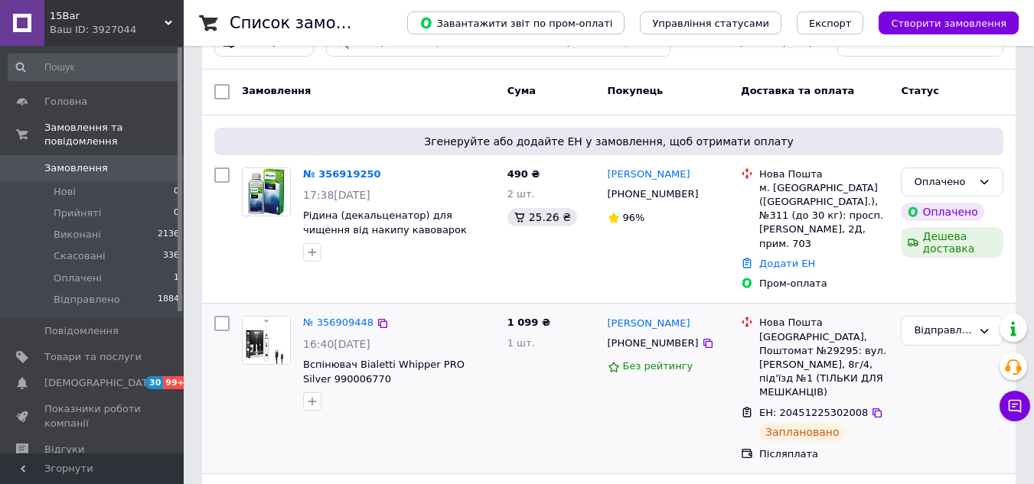
scroll to position [77, 0]
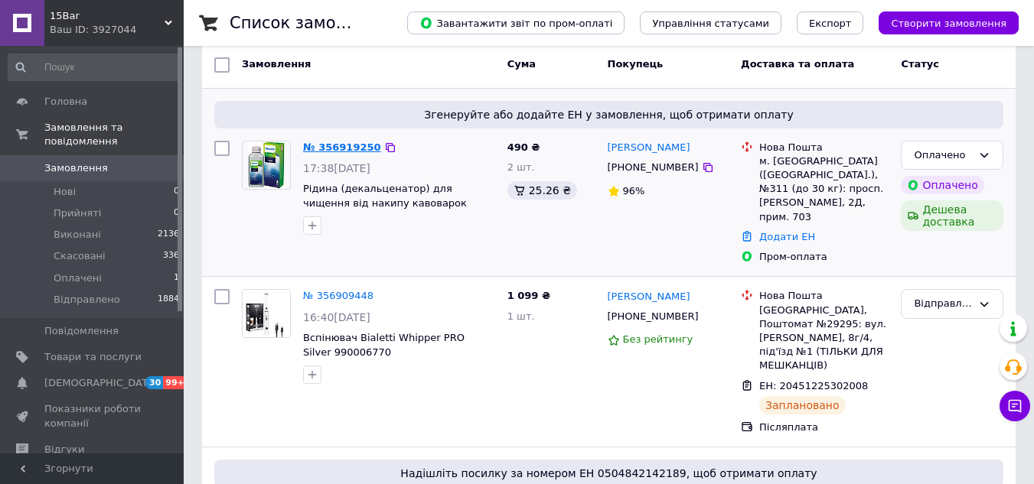
click at [343, 148] on link "№ 356919250" at bounding box center [342, 147] width 78 height 11
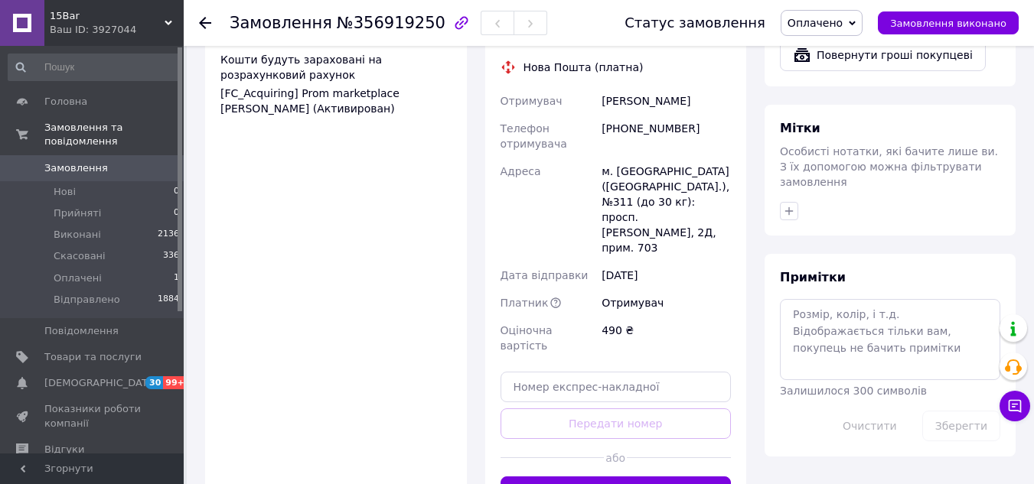
scroll to position [1113, 0]
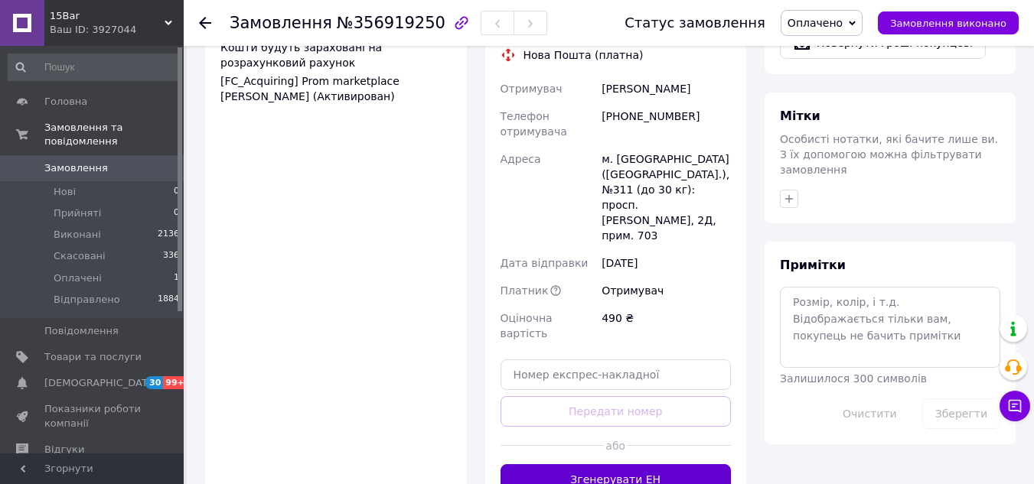
drag, startPoint x: 608, startPoint y: 375, endPoint x: 607, endPoint y: 367, distance: 7.8
click at [607, 375] on div "Доставка Редагувати «Дешева доставка»   для продавця Новою Поштою на Prom. Дост…" at bounding box center [616, 128] width 262 height 763
click at [607, 464] on button "Згенерувати ЕН" at bounding box center [615, 479] width 231 height 31
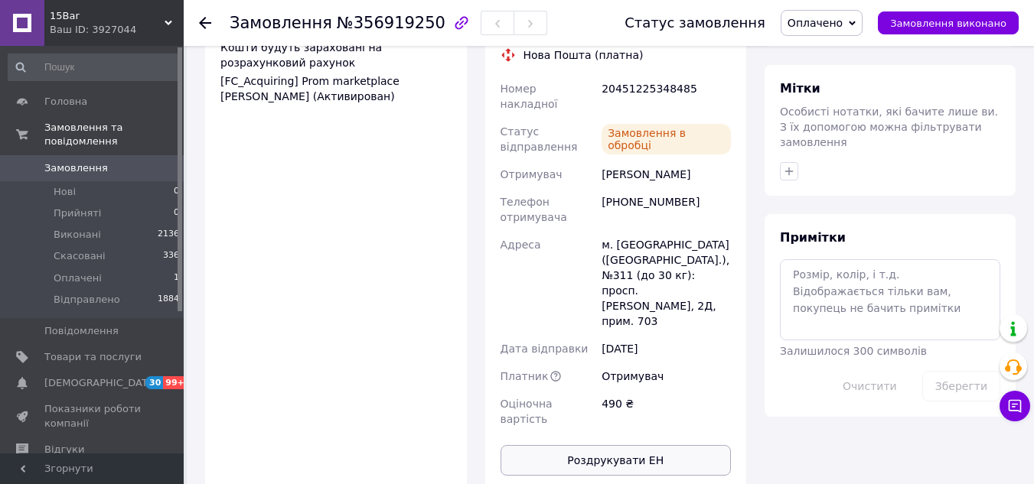
click at [630, 445] on button "Роздрукувати ЕН" at bounding box center [615, 460] width 231 height 31
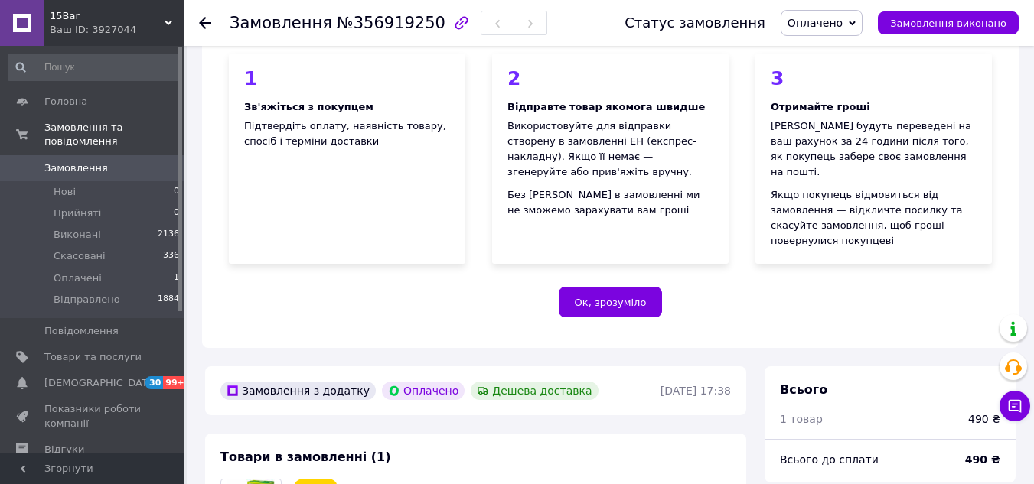
scroll to position [0, 0]
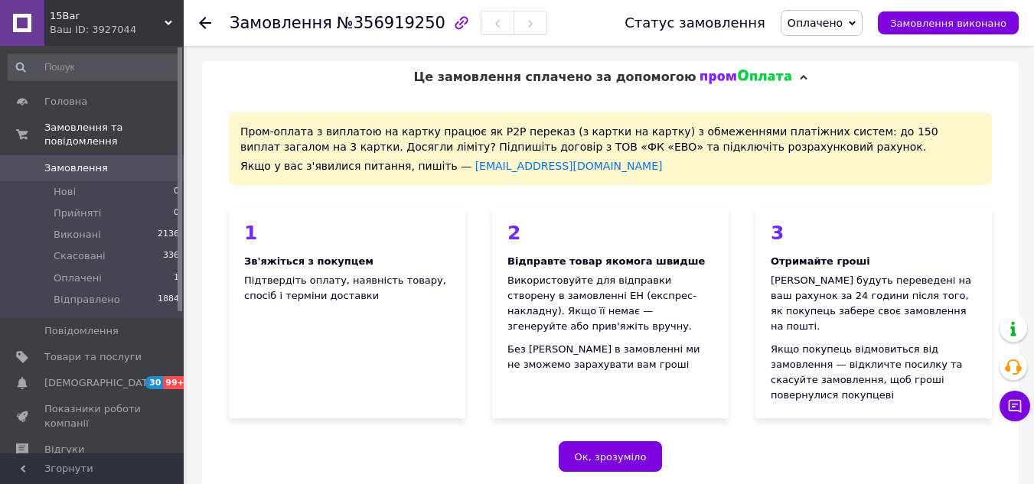
click at [51, 155] on link "Замовлення 0" at bounding box center [94, 168] width 188 height 26
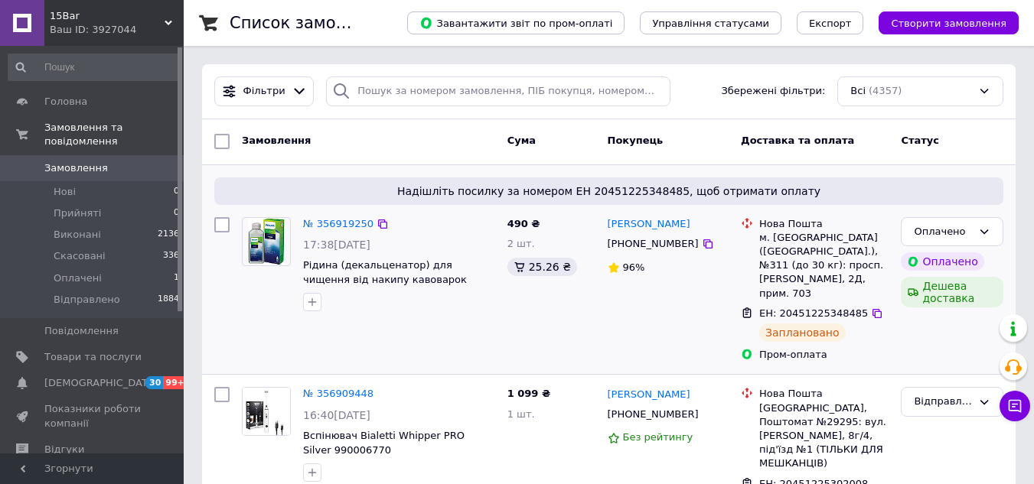
click at [224, 234] on div at bounding box center [222, 290] width 28 height 158
click at [222, 226] on input "checkbox" at bounding box center [221, 224] width 15 height 15
checkbox input "true"
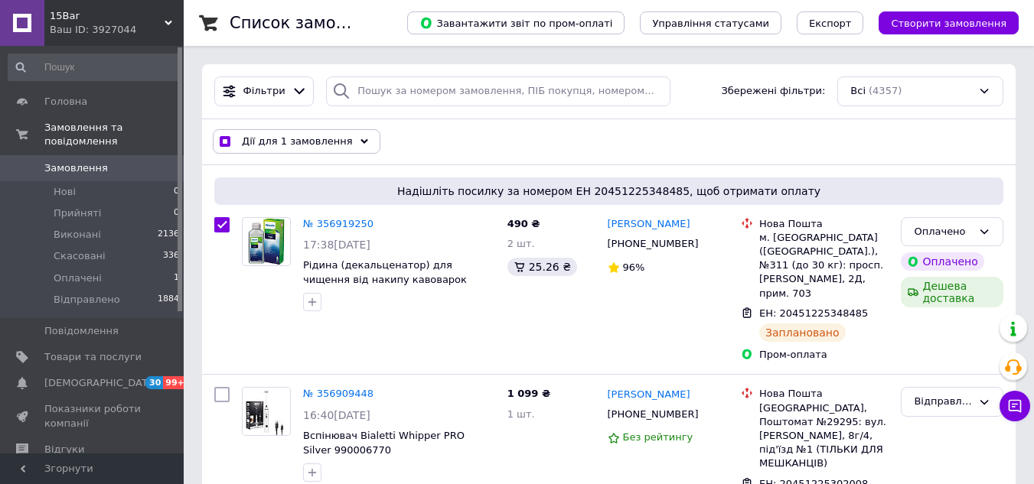
click at [330, 147] on span "Дії для 1 замовлення" at bounding box center [297, 142] width 111 height 14
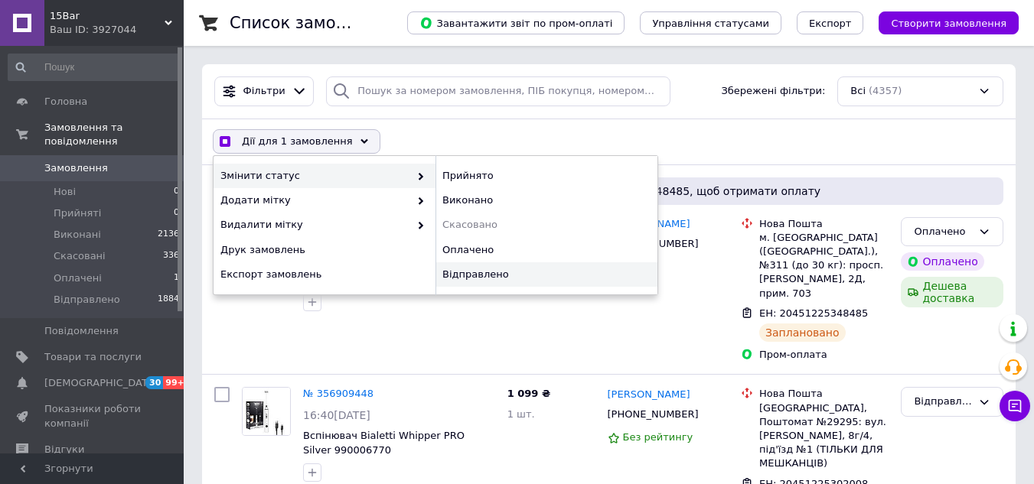
checkbox input "true"
click at [468, 278] on div "Відправлено" at bounding box center [546, 274] width 222 height 24
checkbox input "false"
